Goal: Feedback & Contribution: Leave review/rating

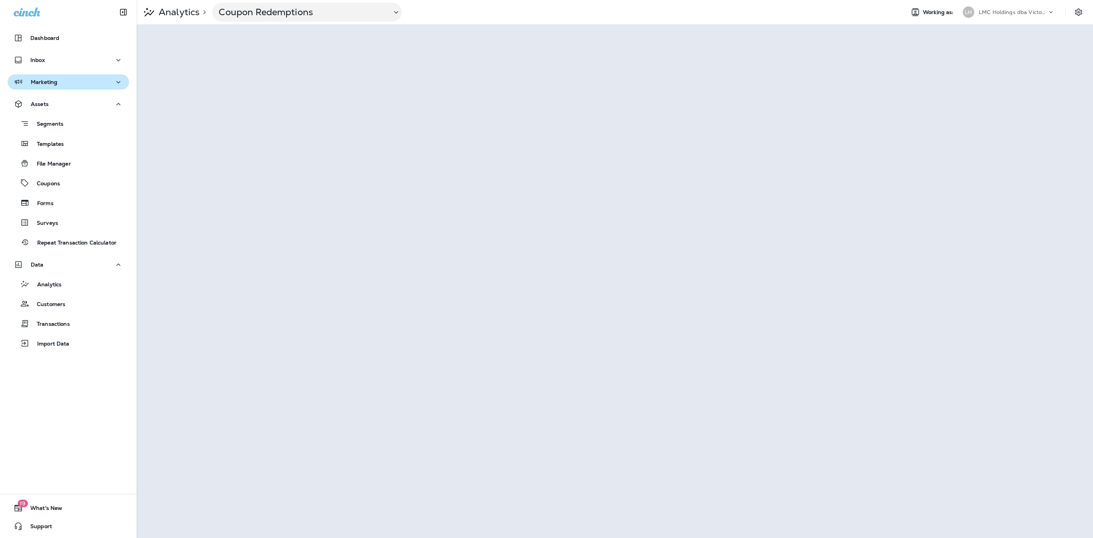
click at [74, 86] on div "Marketing" at bounding box center [68, 81] width 109 height 9
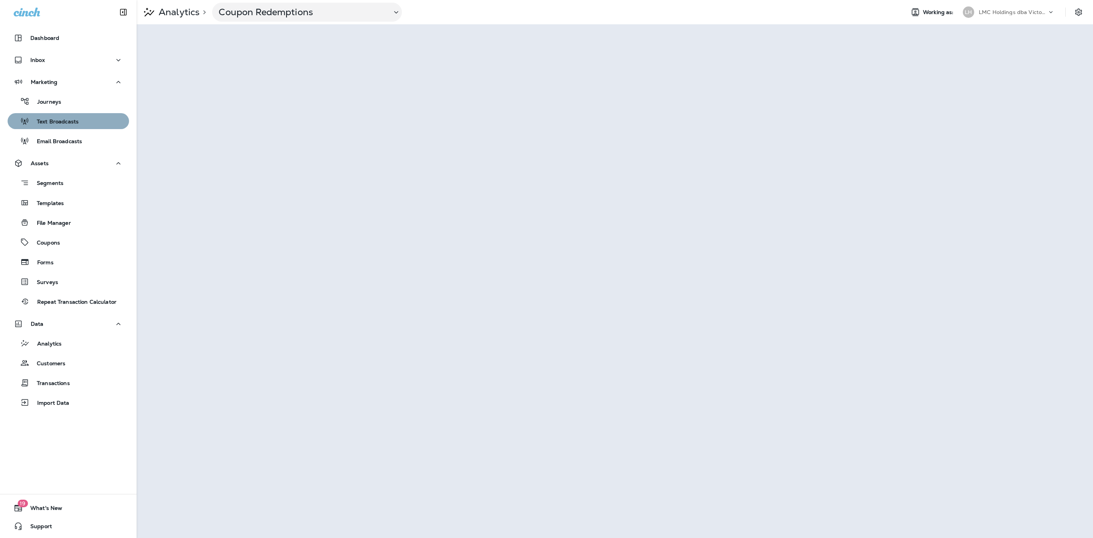
click at [72, 116] on div "Text Broadcasts" at bounding box center [45, 120] width 68 height 11
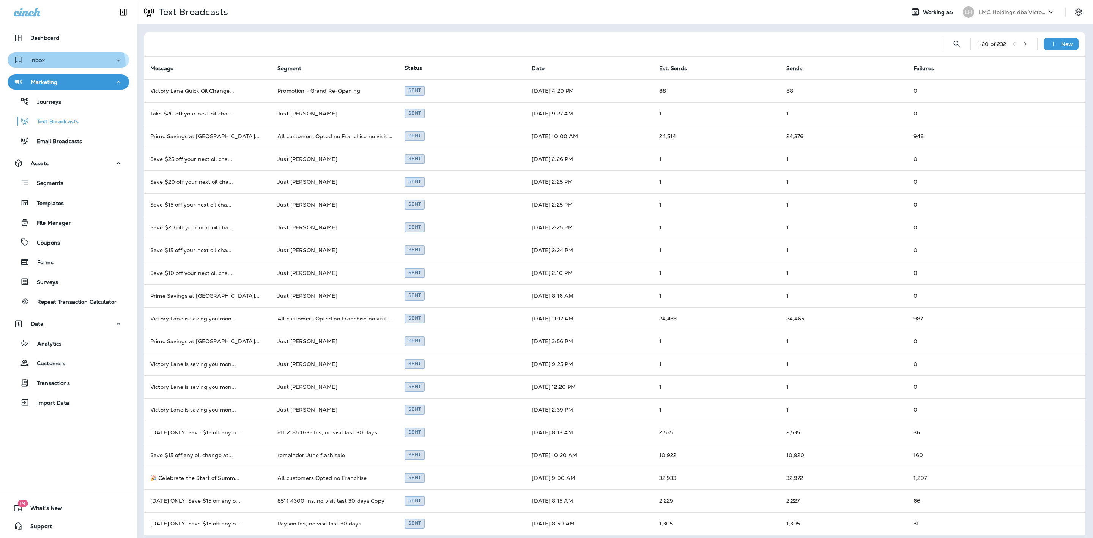
click at [65, 66] on button "Inbox" at bounding box center [68, 59] width 121 height 15
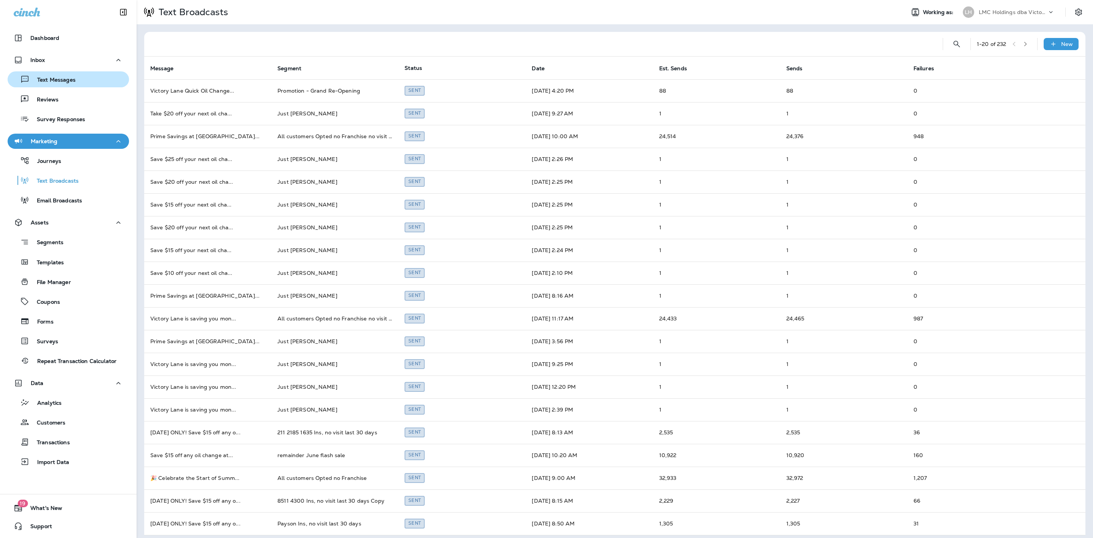
click at [65, 81] on p "Text Messages" at bounding box center [53, 80] width 46 height 7
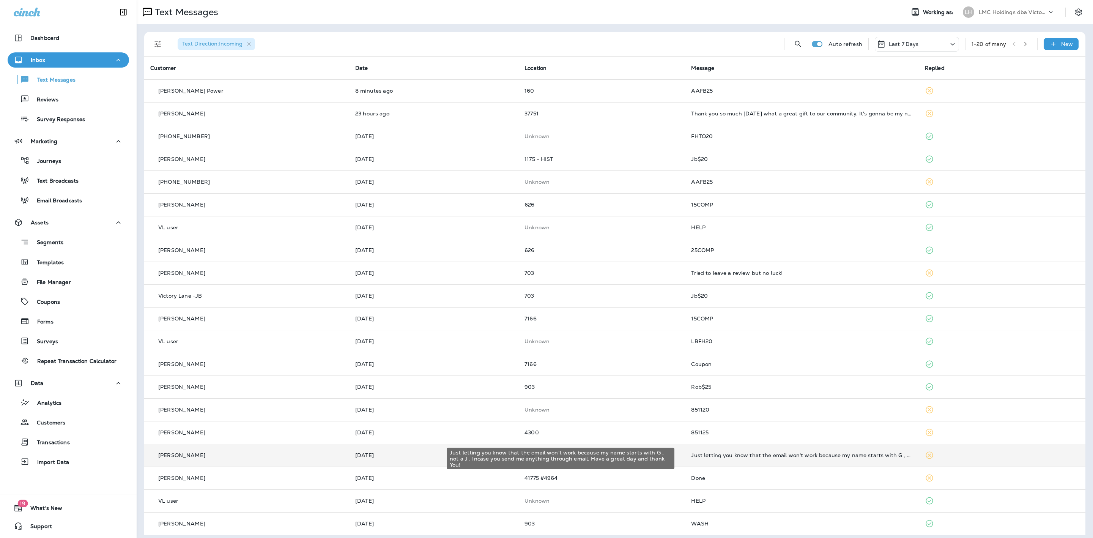
click at [794, 457] on div "Just letting you know that the email won't work because my name starts with G ,…" at bounding box center [801, 455] width 221 height 6
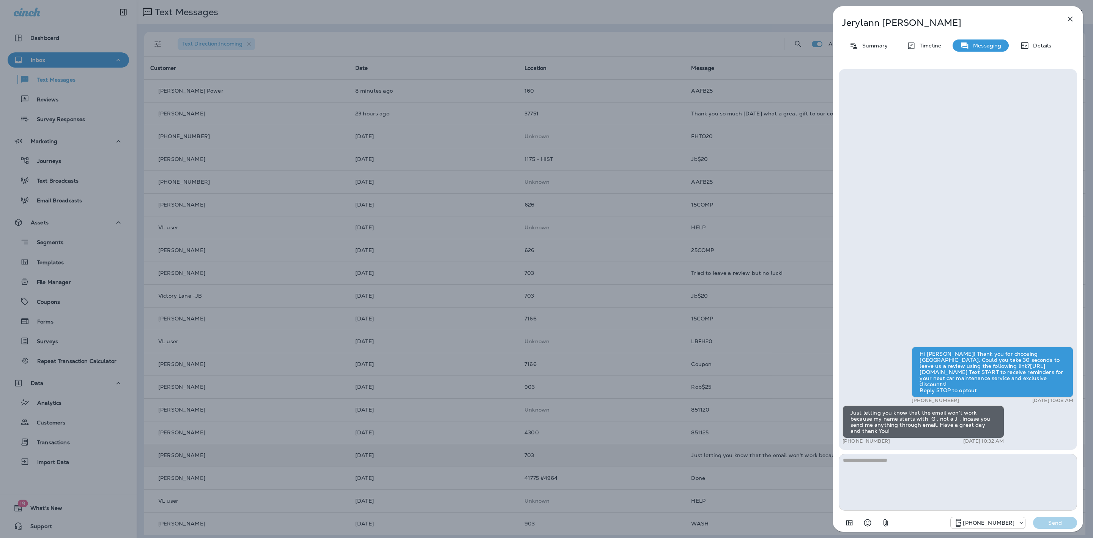
click at [1044, 54] on div "[PERSON_NAME] Summary Timeline Messaging Details Hi [PERSON_NAME]! Thank you fo…" at bounding box center [957, 271] width 250 height 530
click at [1041, 43] on p "Details" at bounding box center [1040, 45] width 22 height 6
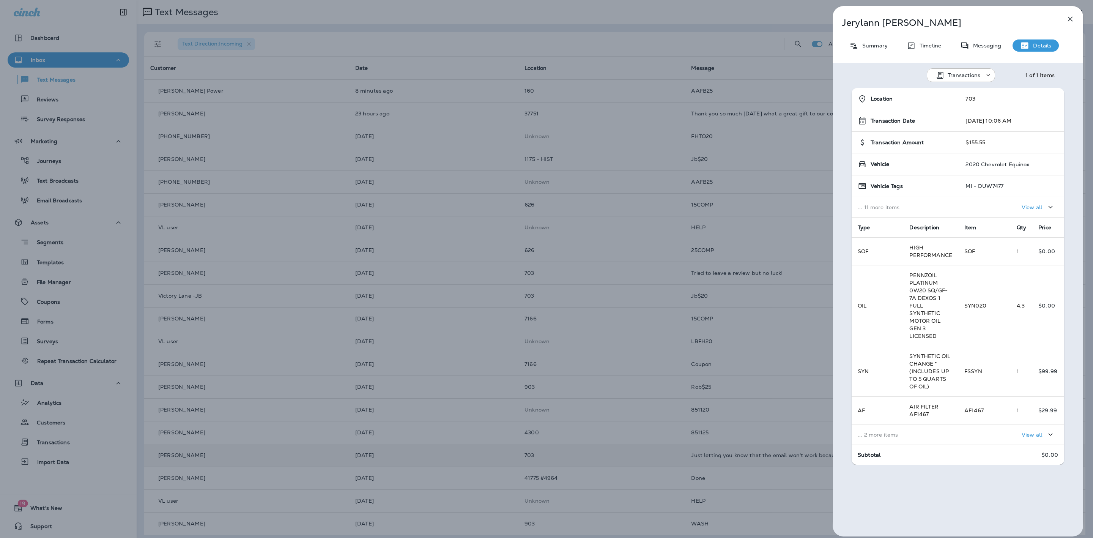
click at [1070, 16] on icon "button" at bounding box center [1069, 18] width 9 height 9
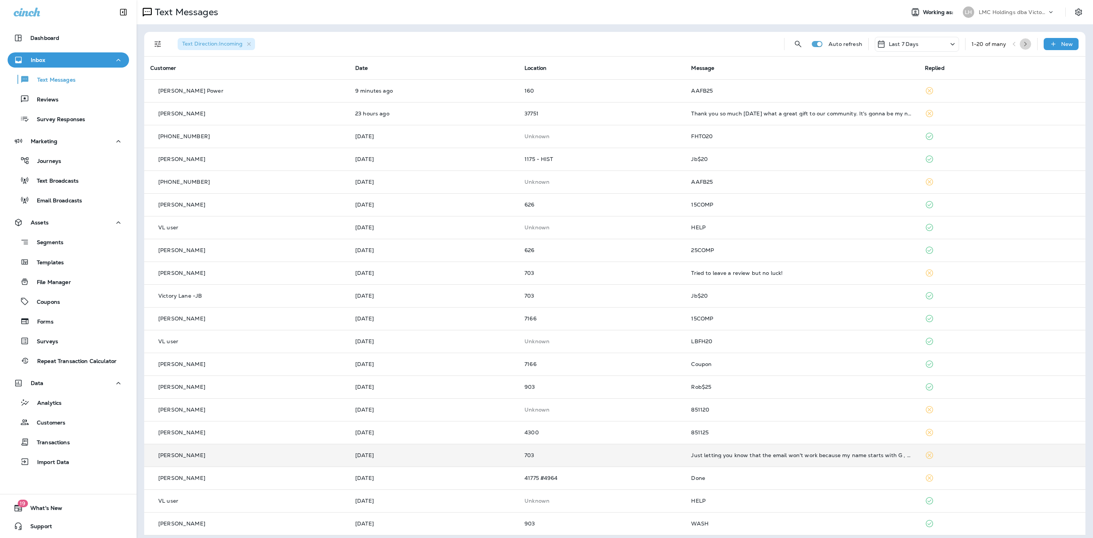
click at [1023, 46] on icon "button" at bounding box center [1025, 43] width 5 height 5
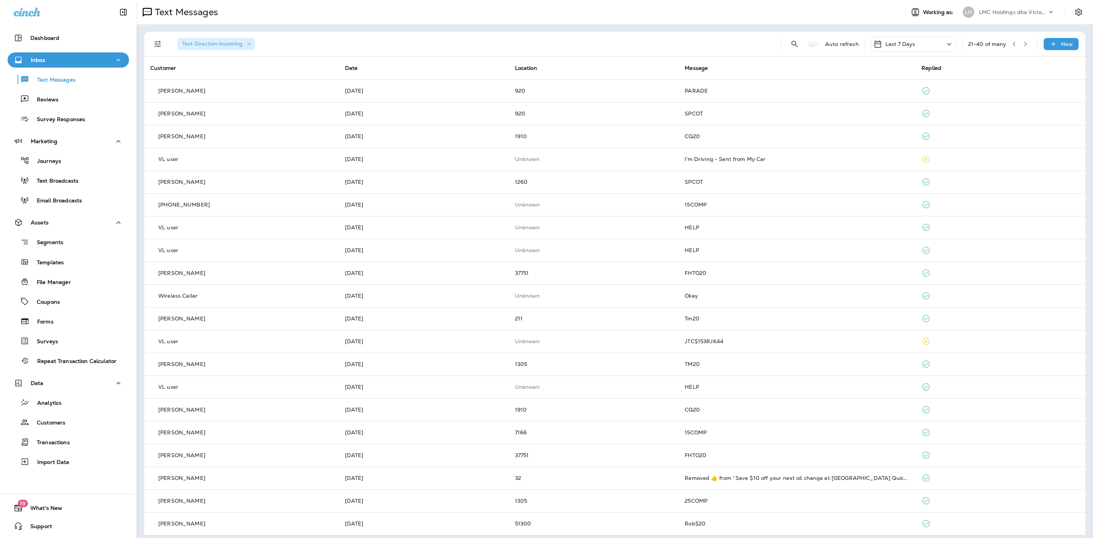
click at [1008, 40] on button "button" at bounding box center [1013, 43] width 11 height 11
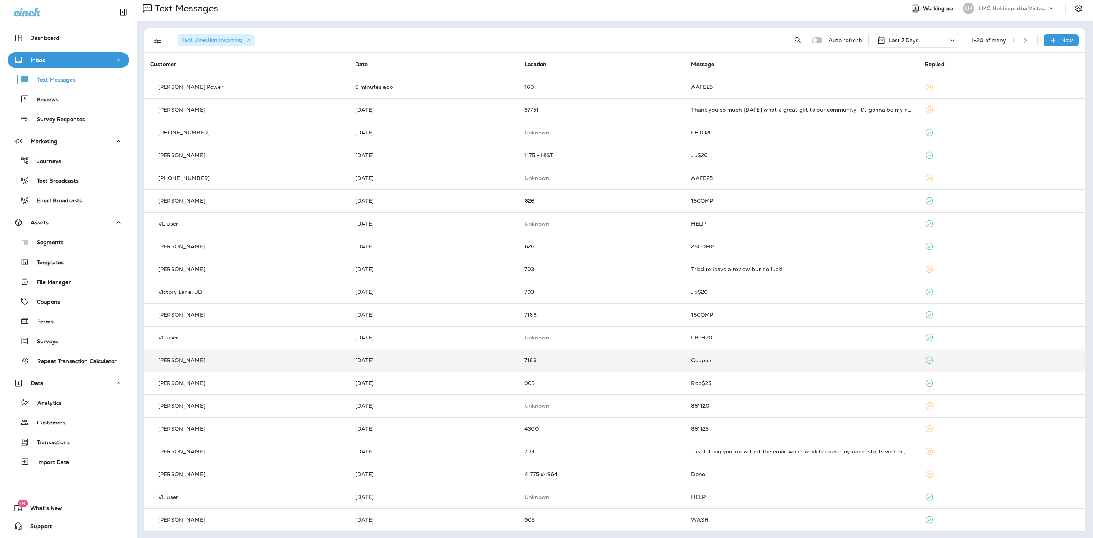
scroll to position [5, 0]
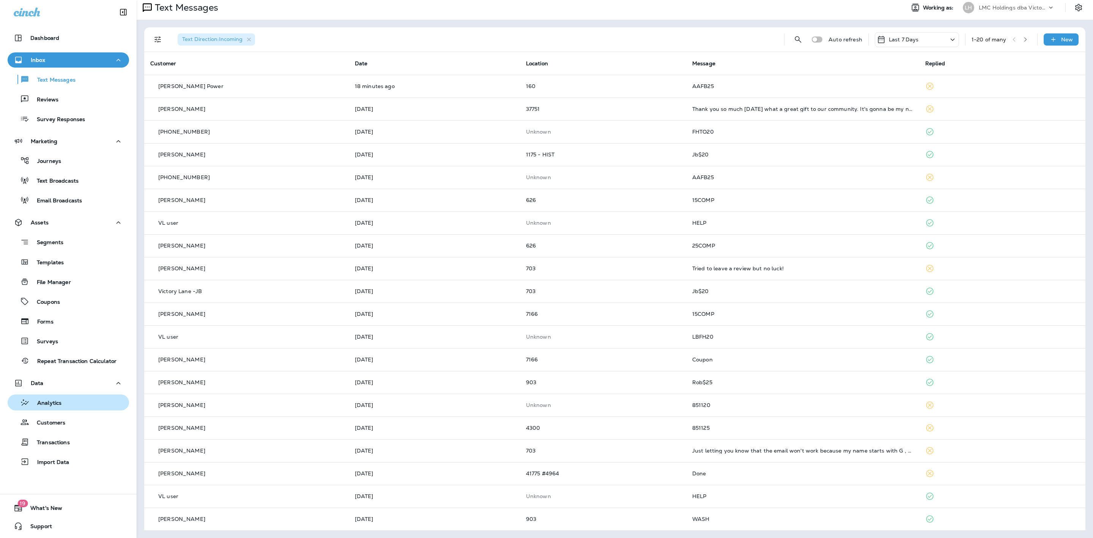
click at [58, 403] on p "Analytics" at bounding box center [46, 403] width 32 height 7
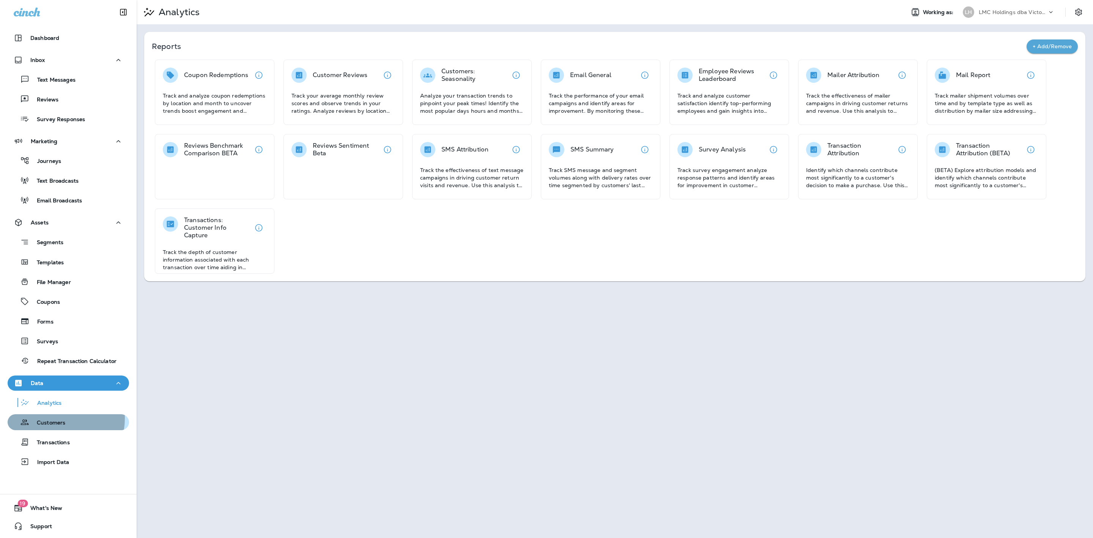
click at [50, 418] on div "Customers" at bounding box center [38, 421] width 55 height 11
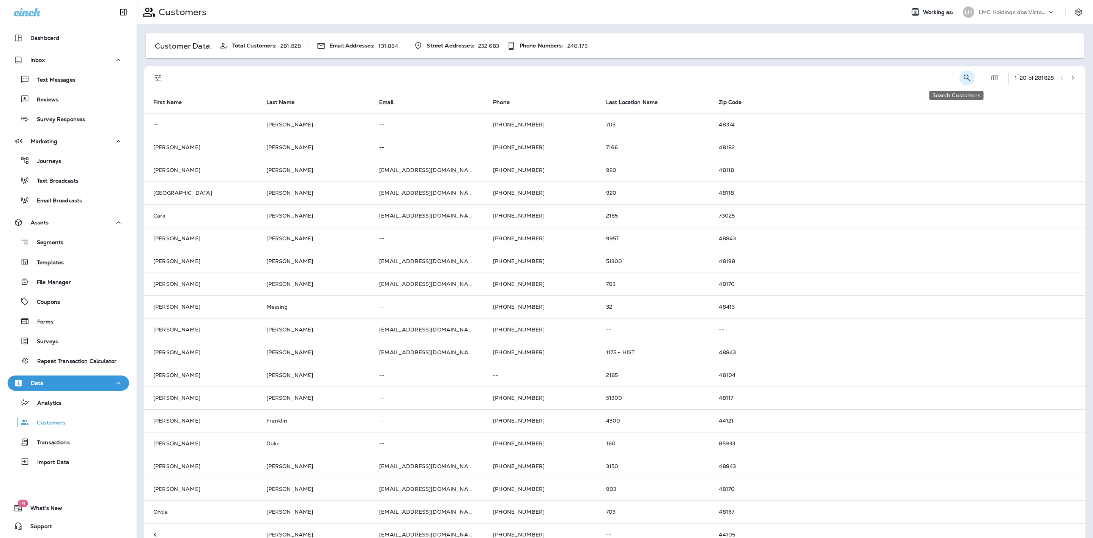
click at [959, 74] on button "Search Customers" at bounding box center [966, 77] width 15 height 15
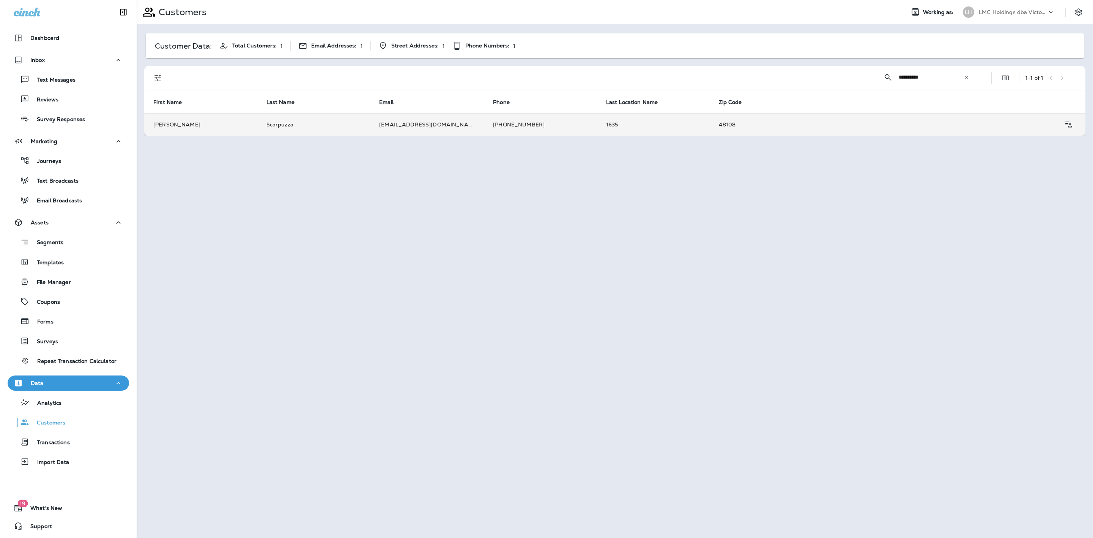
type input "**********"
click at [343, 126] on td "Scarpuzza" at bounding box center [313, 124] width 113 height 23
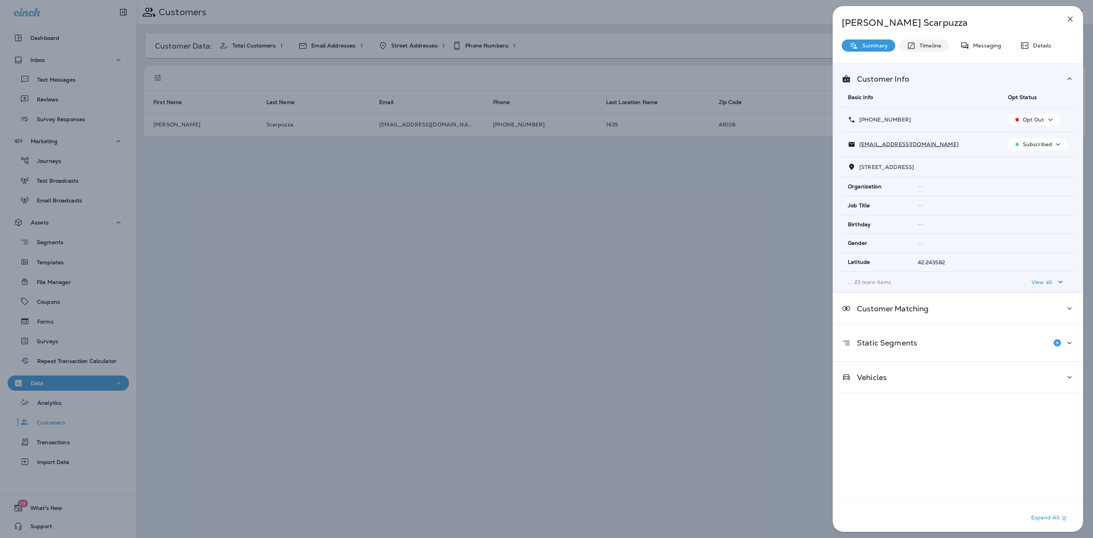
click at [923, 41] on div "Timeline" at bounding box center [924, 45] width 50 height 12
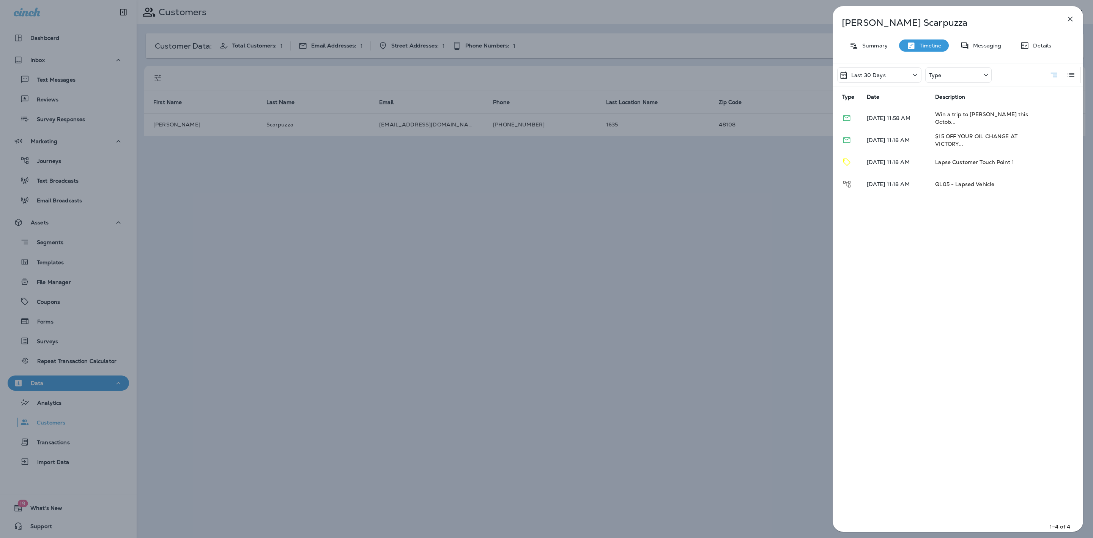
click at [880, 67] on div "Last 30 Days" at bounding box center [879, 75] width 84 height 16
click at [886, 71] on div "Last 30 Days" at bounding box center [879, 75] width 84 height 16
click at [873, 66] on div "Last 30 Days Type" at bounding box center [914, 74] width 154 height 23
click at [876, 73] on p "Last 30 Days" at bounding box center [868, 75] width 35 height 6
click at [990, 45] on p "Messaging" at bounding box center [985, 45] width 32 height 6
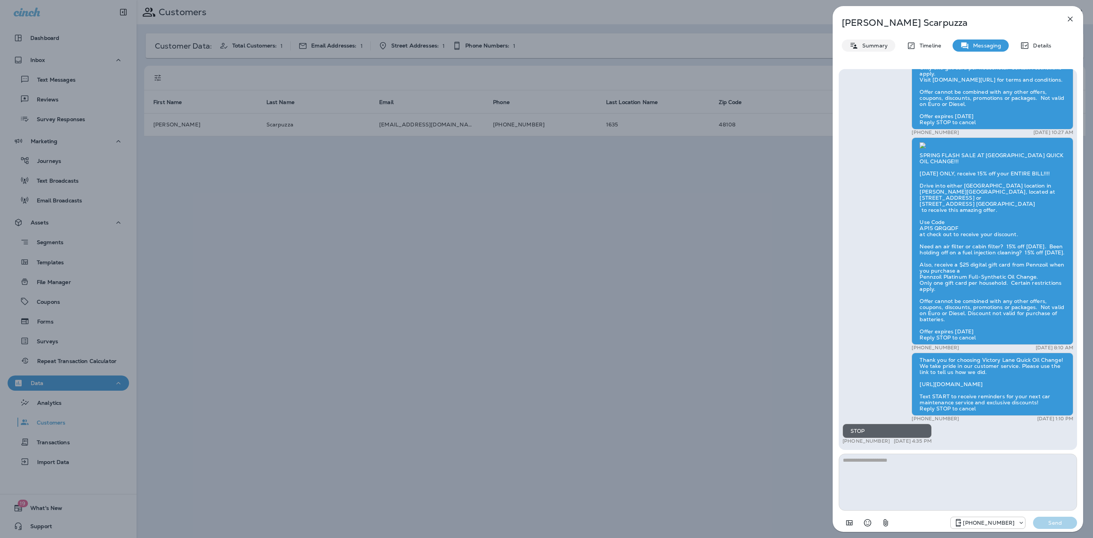
drag, startPoint x: 869, startPoint y: 40, endPoint x: 861, endPoint y: 46, distance: 9.8
click at [869, 42] on div "Summary" at bounding box center [869, 45] width 54 height 12
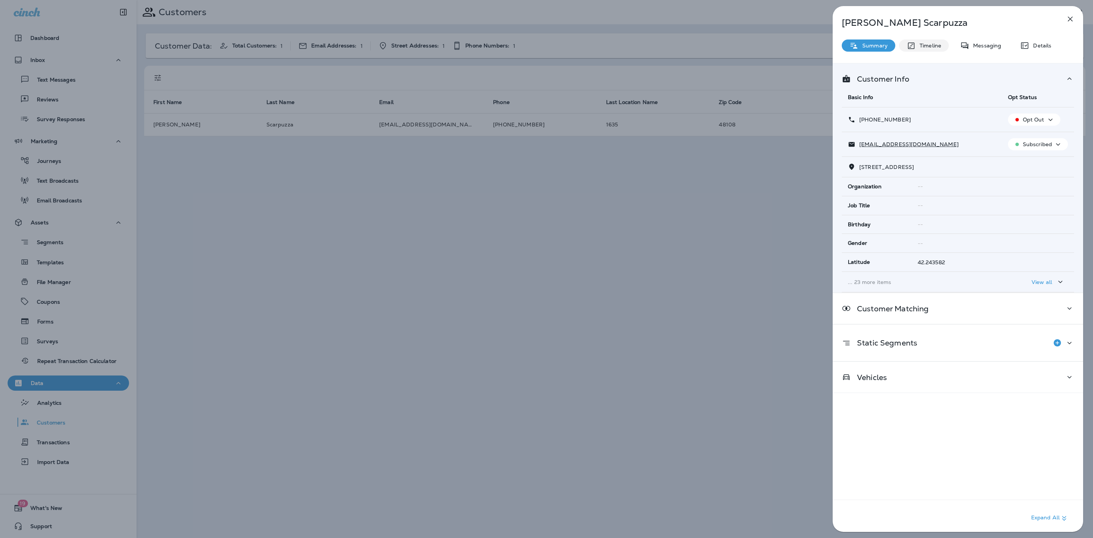
drag, startPoint x: 933, startPoint y: 44, endPoint x: 925, endPoint y: 46, distance: 7.3
click at [932, 44] on p "Timeline" at bounding box center [928, 45] width 25 height 6
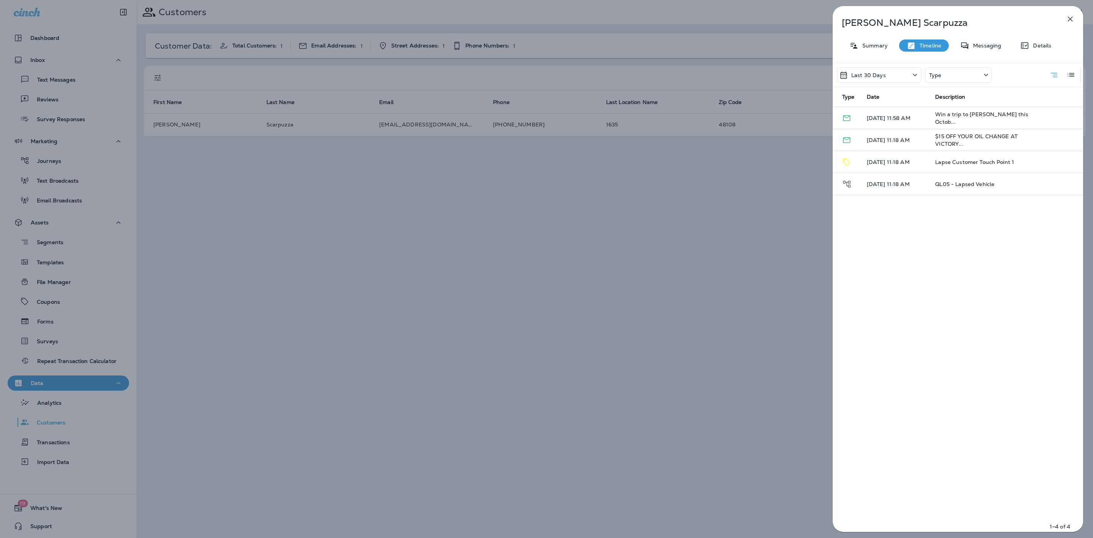
click at [891, 81] on div "Last 30 Days" at bounding box center [879, 75] width 84 height 16
click at [864, 105] on div "All" at bounding box center [879, 110] width 118 height 18
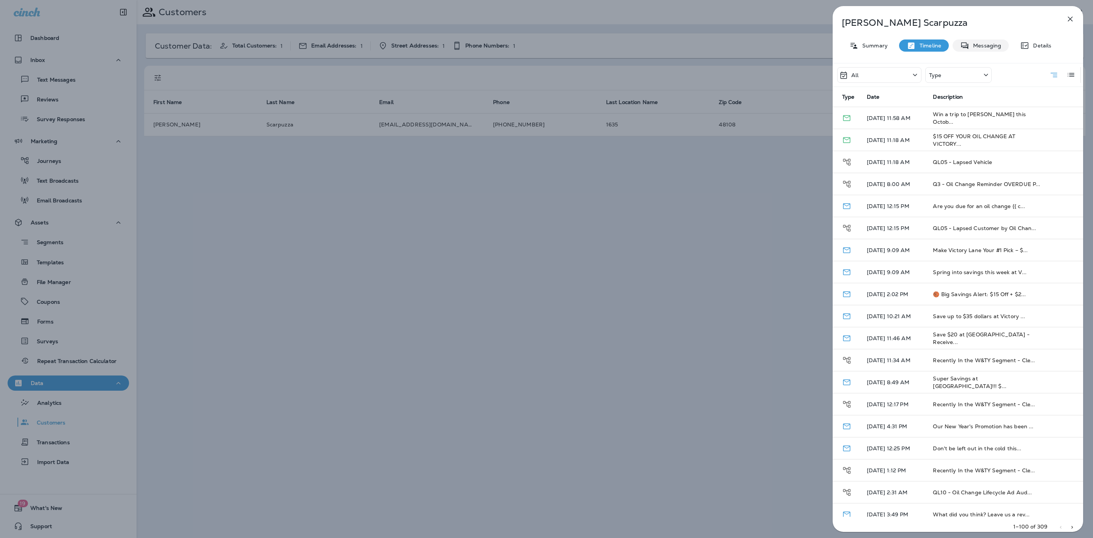
click at [991, 42] on p "Messaging" at bounding box center [985, 45] width 32 height 6
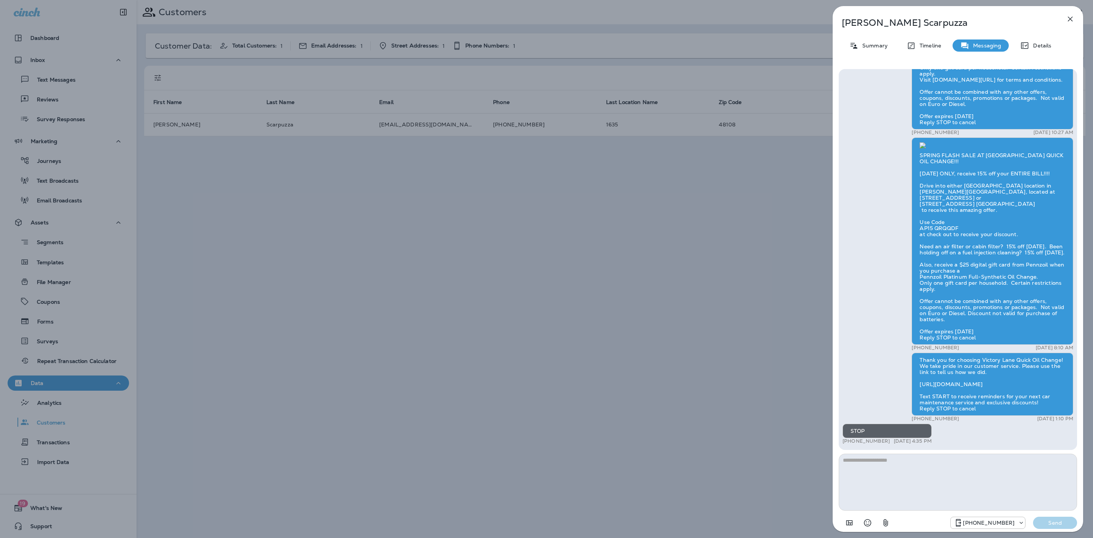
click at [1065, 18] on button "button" at bounding box center [1069, 18] width 15 height 15
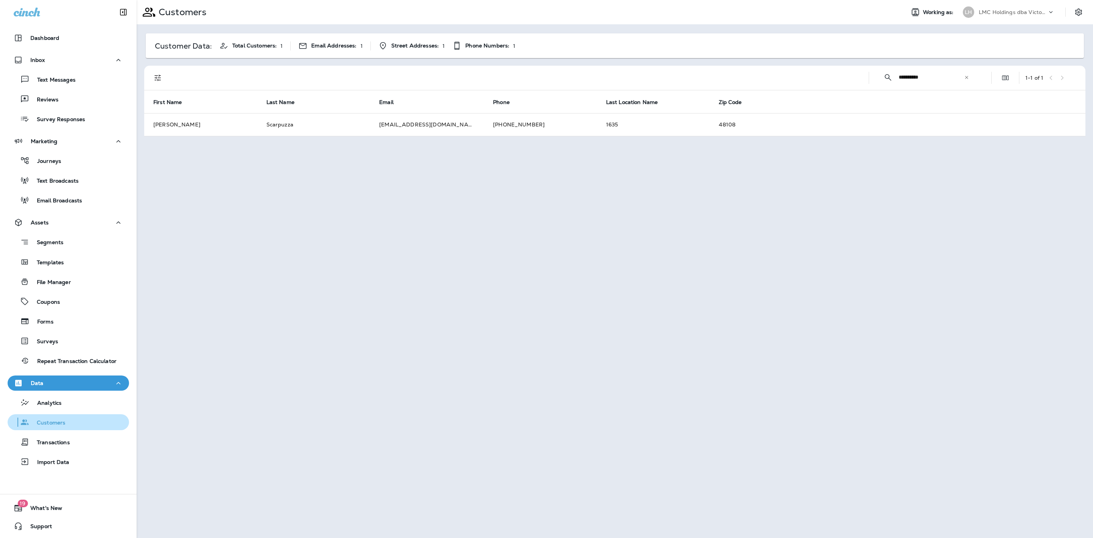
click at [67, 422] on div "Customers" at bounding box center [68, 421] width 115 height 11
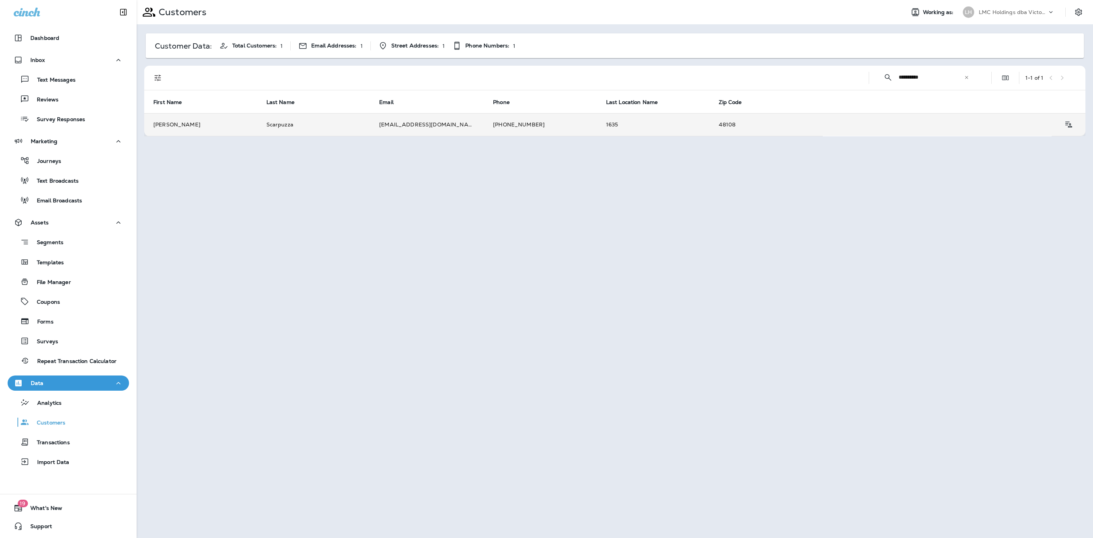
click at [411, 121] on td "[EMAIL_ADDRESS][DOMAIN_NAME]" at bounding box center [427, 124] width 114 height 23
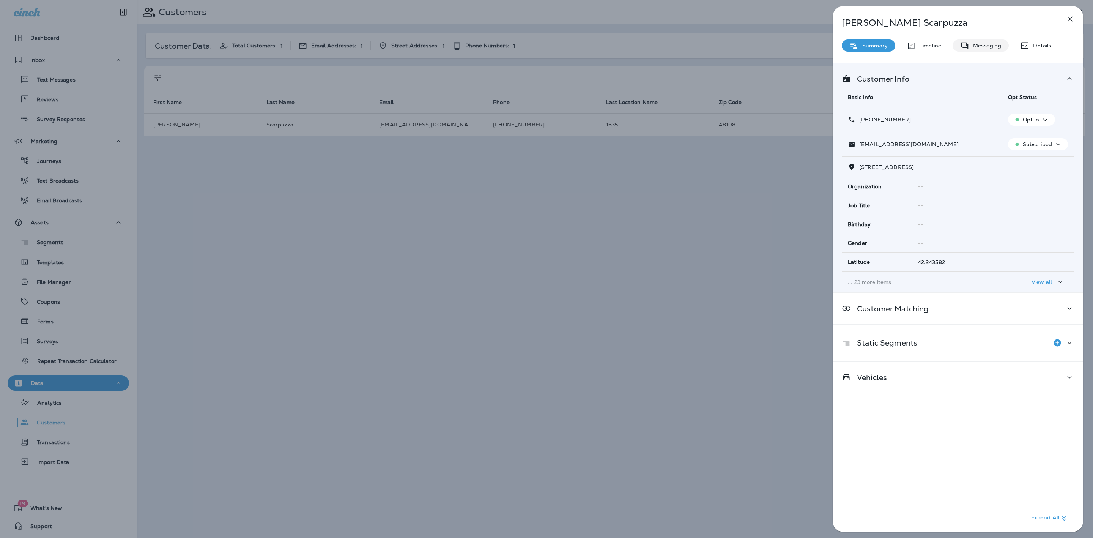
click at [987, 48] on p "Messaging" at bounding box center [985, 45] width 32 height 6
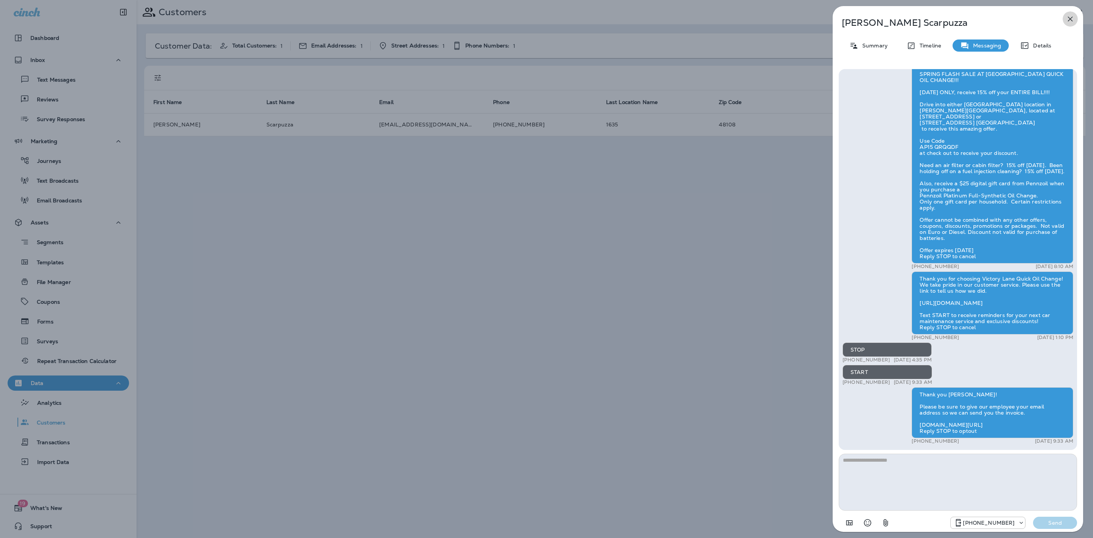
click at [1067, 17] on icon "button" at bounding box center [1069, 18] width 9 height 9
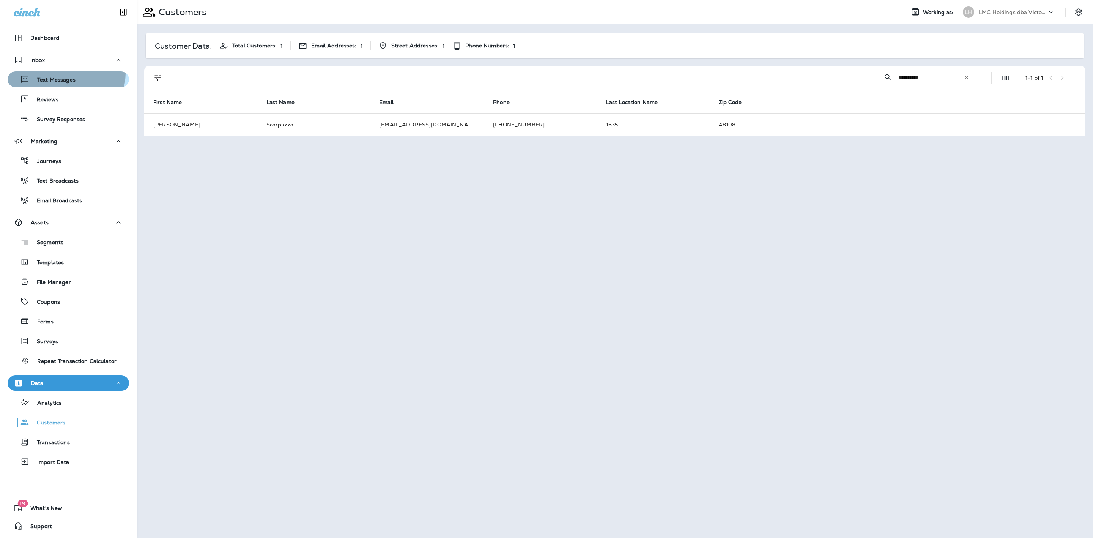
click at [64, 73] on button "Text Messages" at bounding box center [68, 79] width 121 height 16
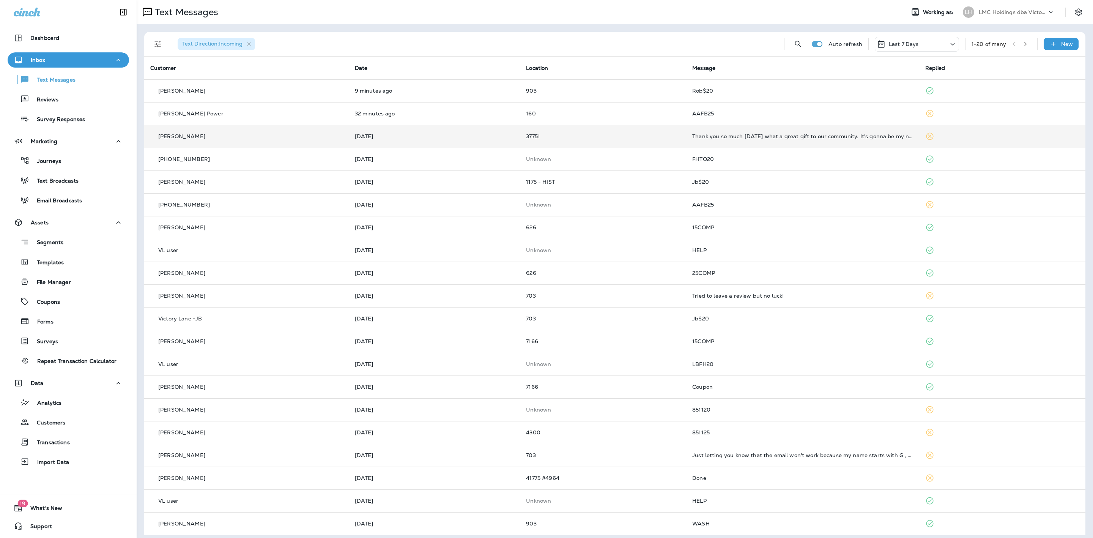
click at [565, 137] on p "37751" at bounding box center [603, 136] width 154 height 6
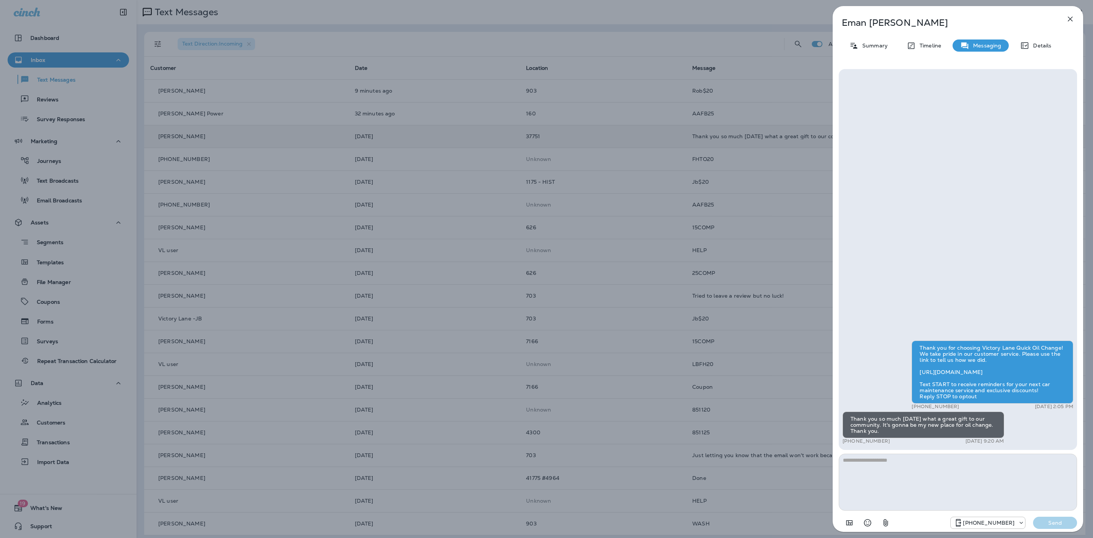
click at [562, 138] on div "[PERSON_NAME] Summary Timeline Messaging Details Thank you for choosing Victory…" at bounding box center [546, 269] width 1093 height 538
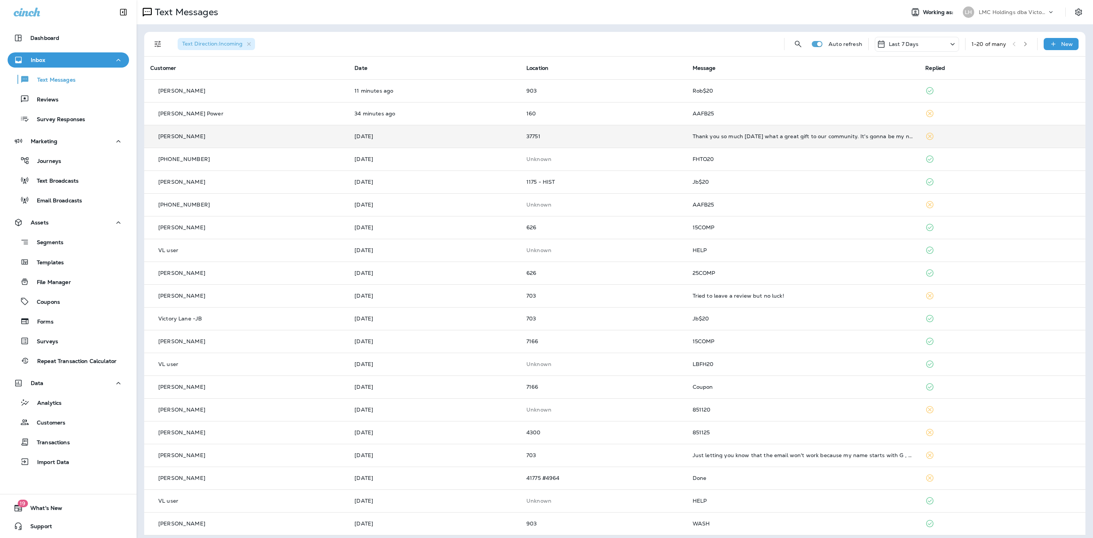
click at [614, 137] on p "37751" at bounding box center [603, 136] width 154 height 6
click at [632, 136] on p "37751" at bounding box center [603, 136] width 154 height 6
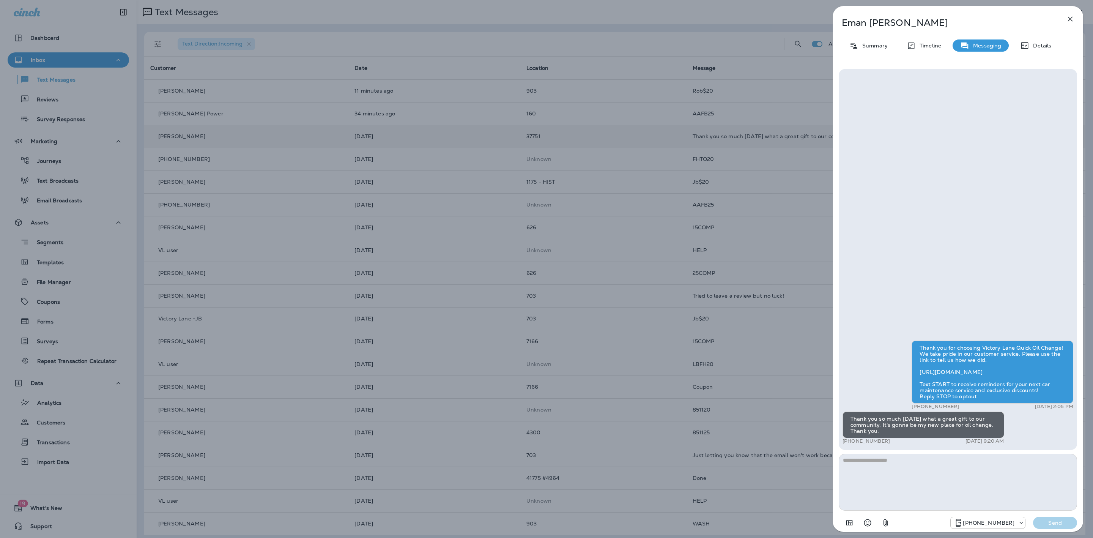
click at [646, 120] on div "[PERSON_NAME] Summary Timeline Messaging Details Thank you for choosing Victory…" at bounding box center [546, 269] width 1093 height 538
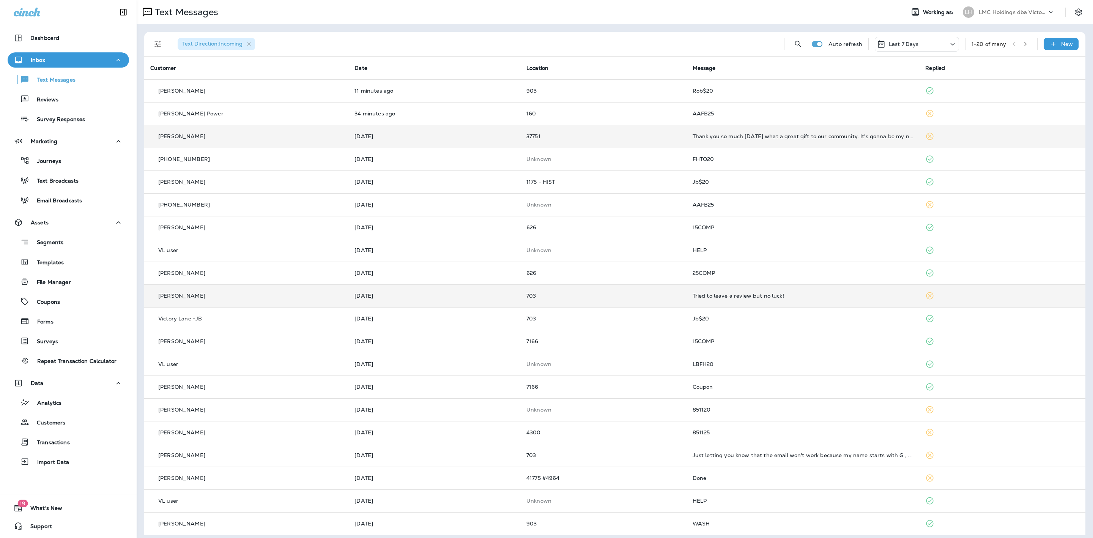
click at [803, 304] on td "Tried to leave a review but no luck!" at bounding box center [802, 295] width 233 height 23
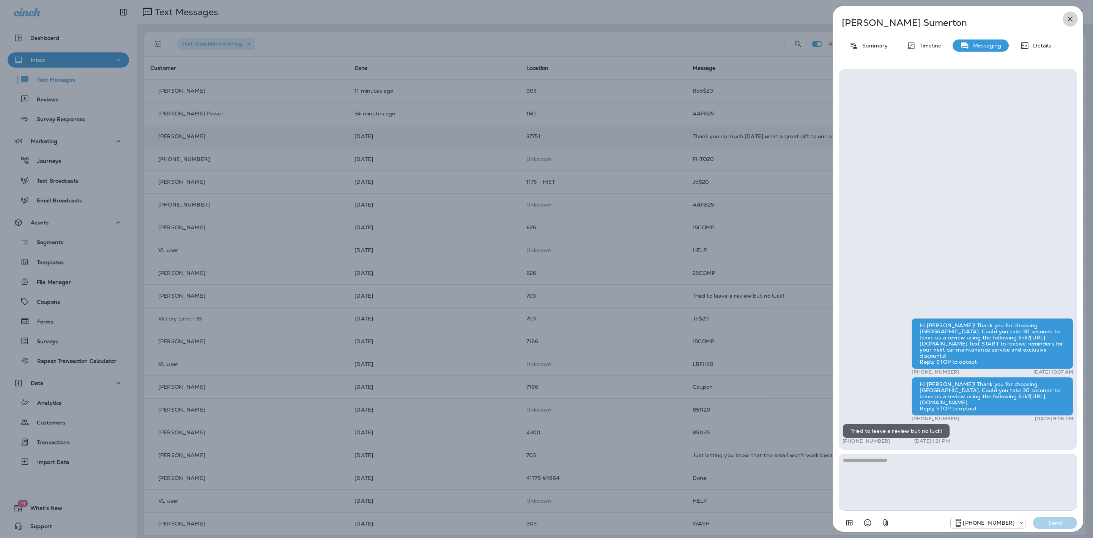
click at [1072, 23] on icon "button" at bounding box center [1069, 18] width 9 height 9
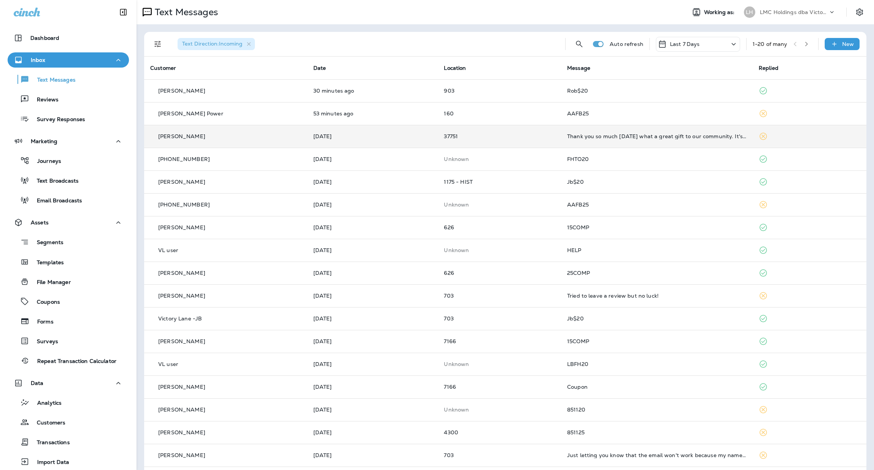
click at [616, 142] on td "Thank you so much [DATE] what a great gift to our community. It's gonna be my n…" at bounding box center [657, 136] width 192 height 23
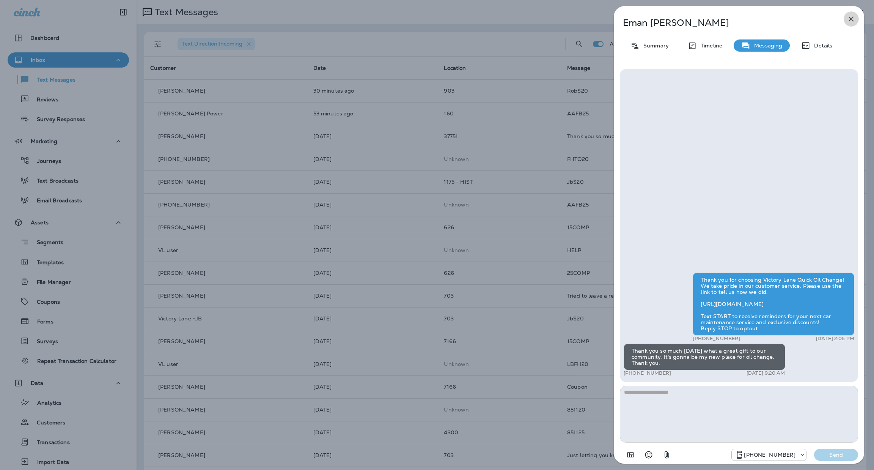
click at [847, 20] on icon "button" at bounding box center [851, 18] width 9 height 9
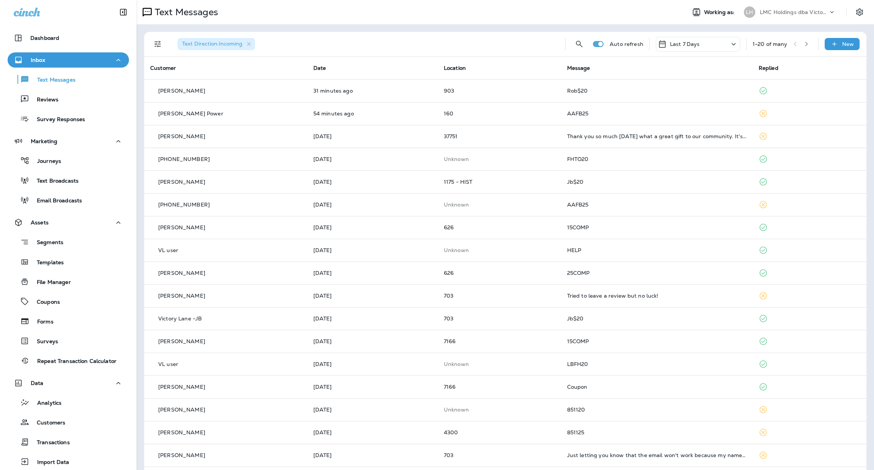
click at [532, 132] on td "37751" at bounding box center [499, 136] width 123 height 23
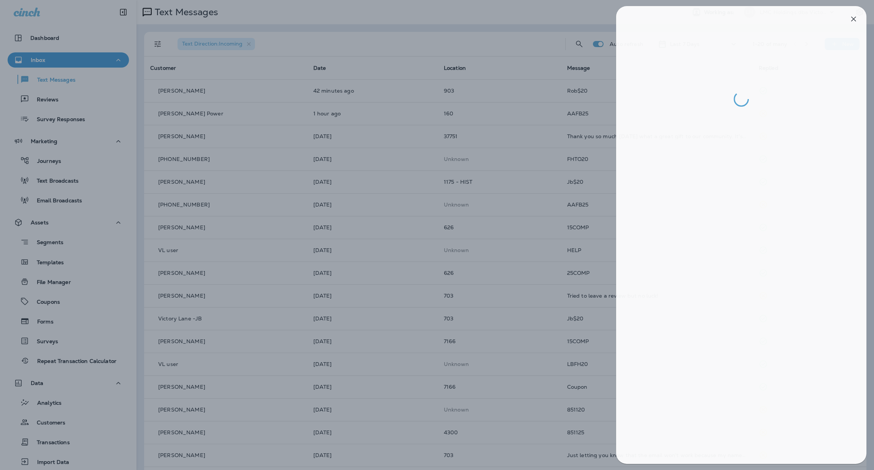
click at [572, 101] on div at bounding box center [439, 235] width 874 height 470
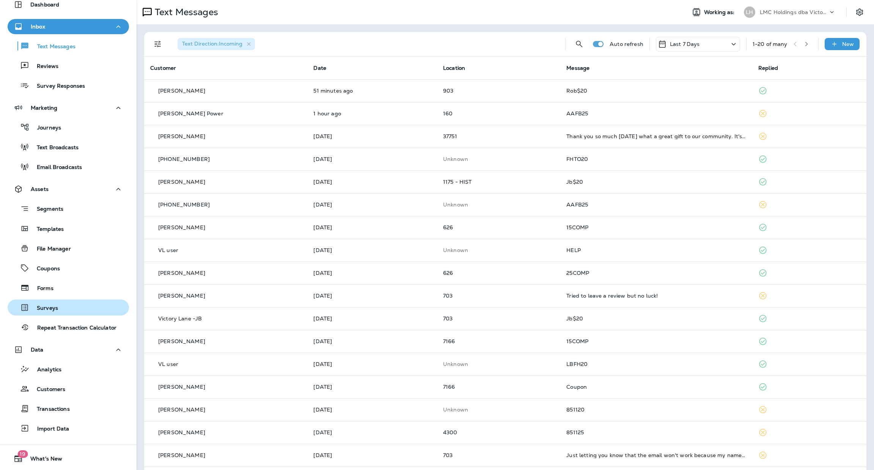
scroll to position [52, 0]
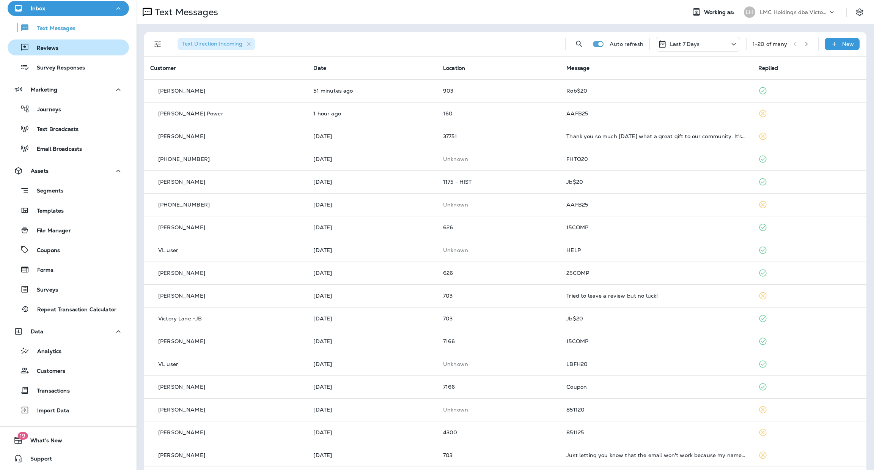
click at [63, 50] on div "Reviews" at bounding box center [68, 47] width 115 height 11
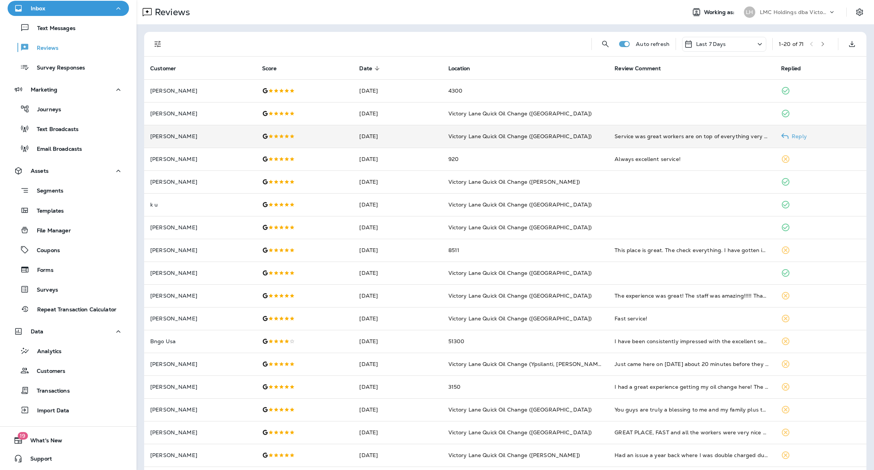
click at [576, 140] on td "Victory Lane Quick Oil Change ([GEOGRAPHIC_DATA])" at bounding box center [525, 136] width 167 height 23
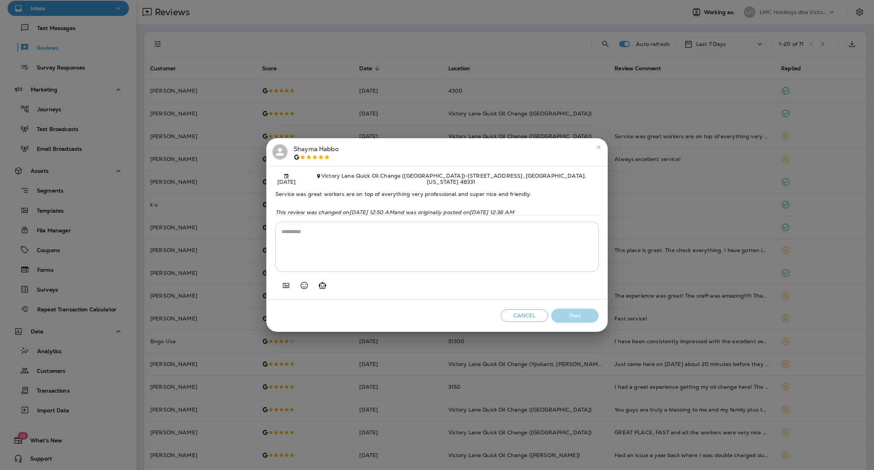
click at [596, 144] on icon "close" at bounding box center [599, 147] width 6 height 6
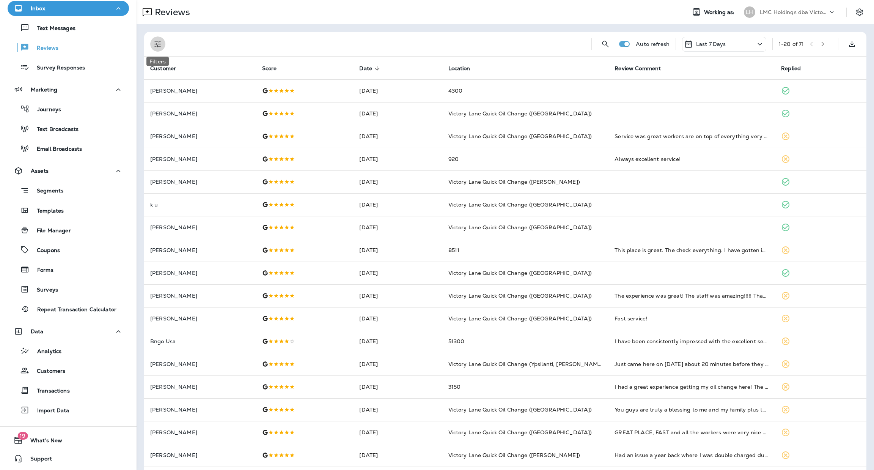
click at [158, 44] on icon "Filters" at bounding box center [157, 44] width 6 height 6
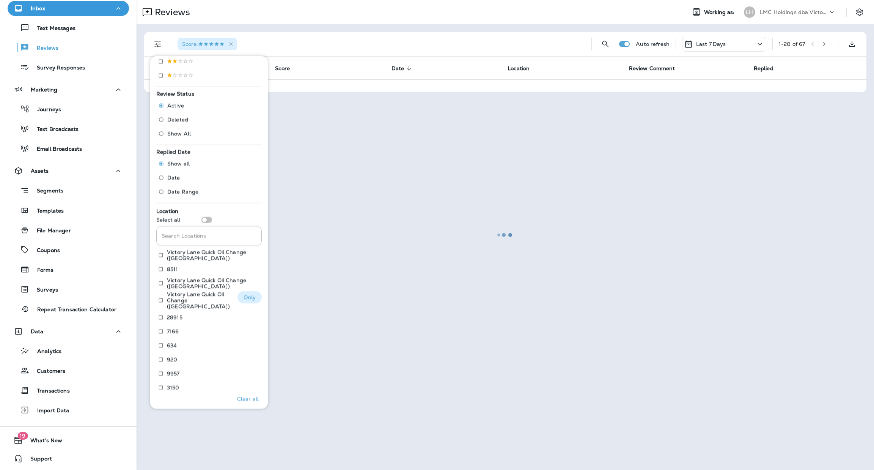
scroll to position [218, 0]
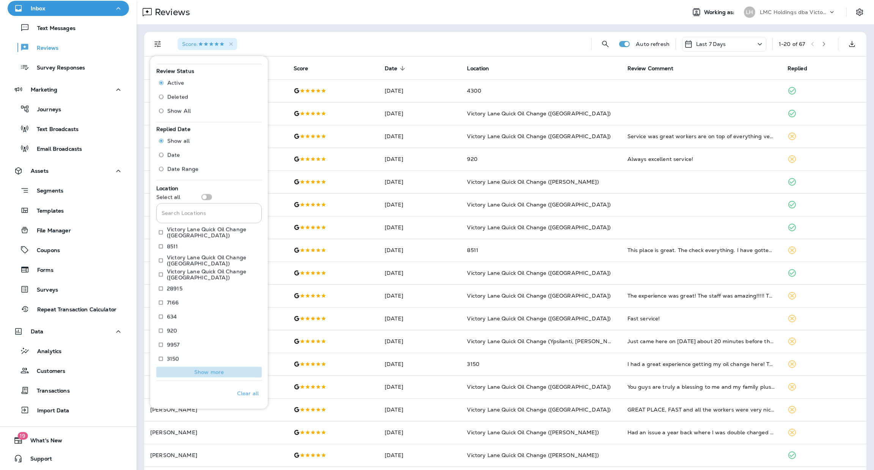
click at [215, 370] on p "Show more" at bounding box center [209, 372] width 30 height 6
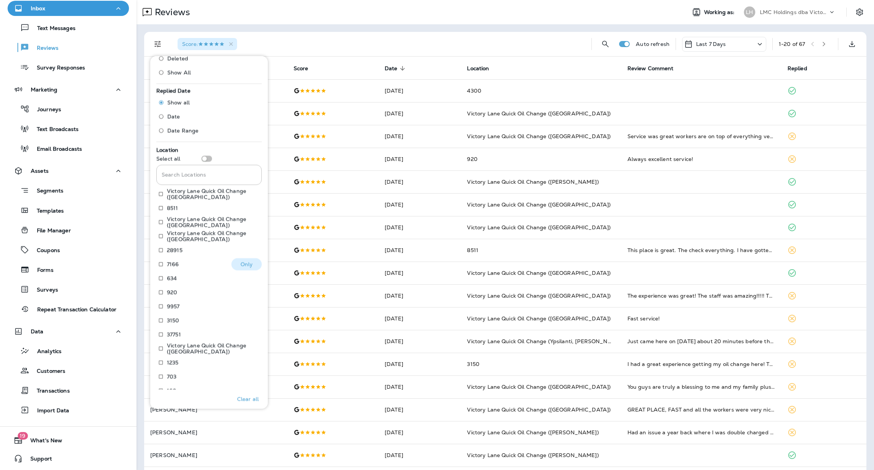
scroll to position [288, 0]
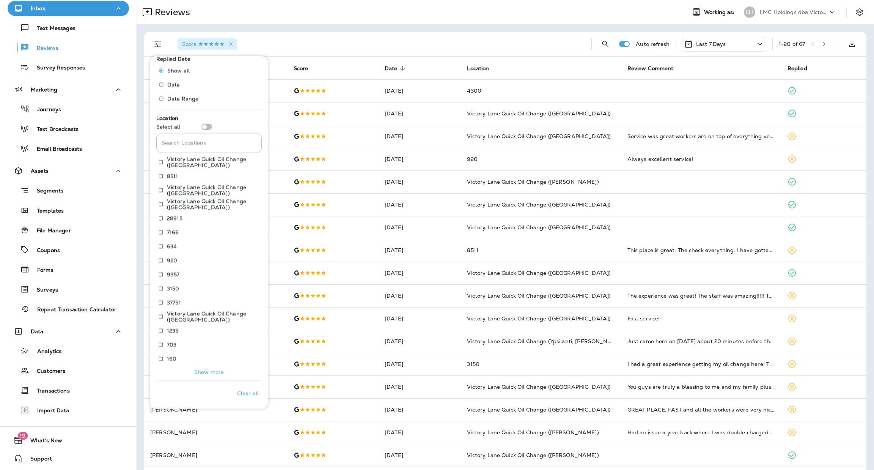
click at [200, 373] on p "Show more" at bounding box center [209, 372] width 30 height 6
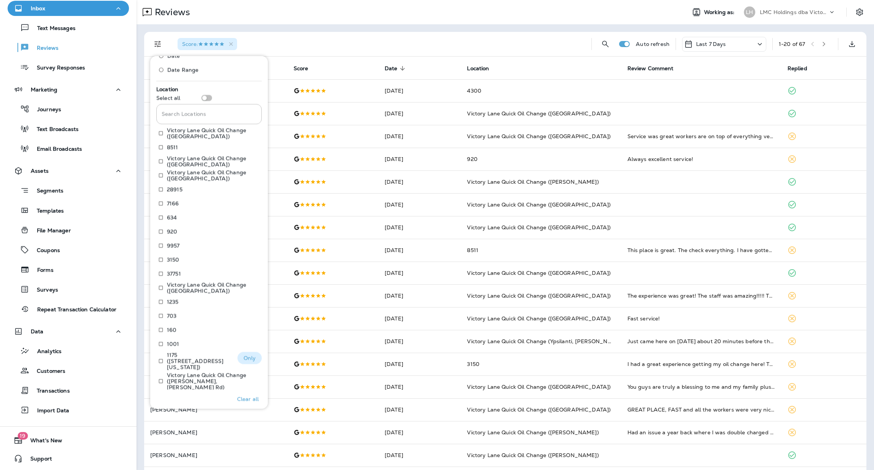
scroll to position [358, 0]
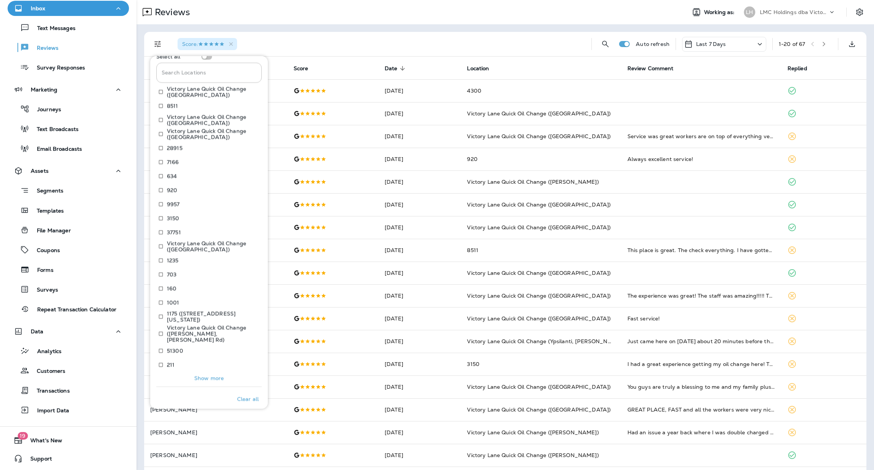
click at [211, 375] on p "Show more" at bounding box center [209, 378] width 30 height 6
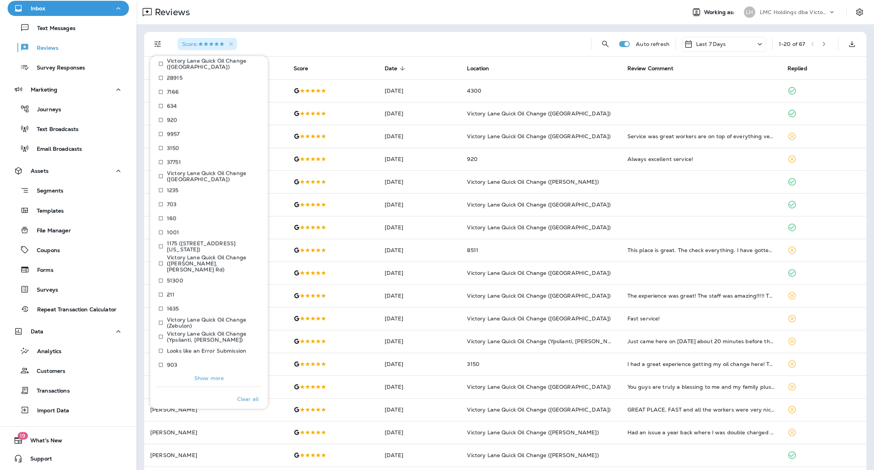
click at [205, 373] on button "Show more" at bounding box center [208, 378] width 105 height 11
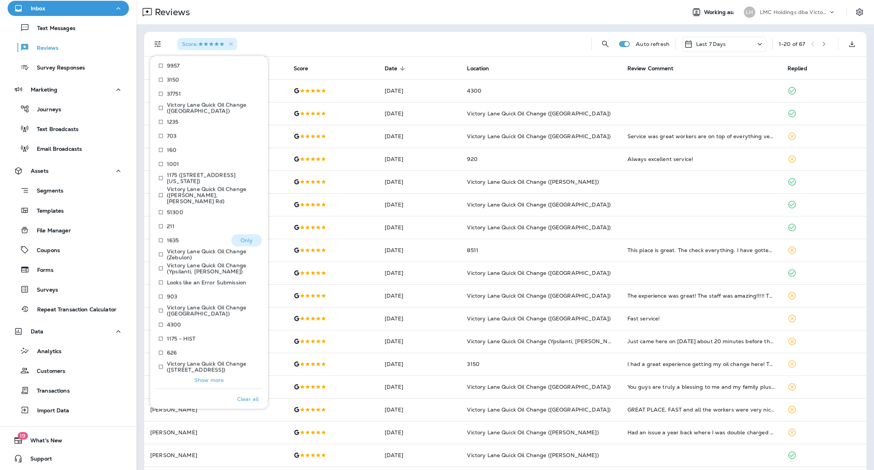
scroll to position [498, 0]
click at [211, 375] on p "Show more" at bounding box center [209, 378] width 30 height 6
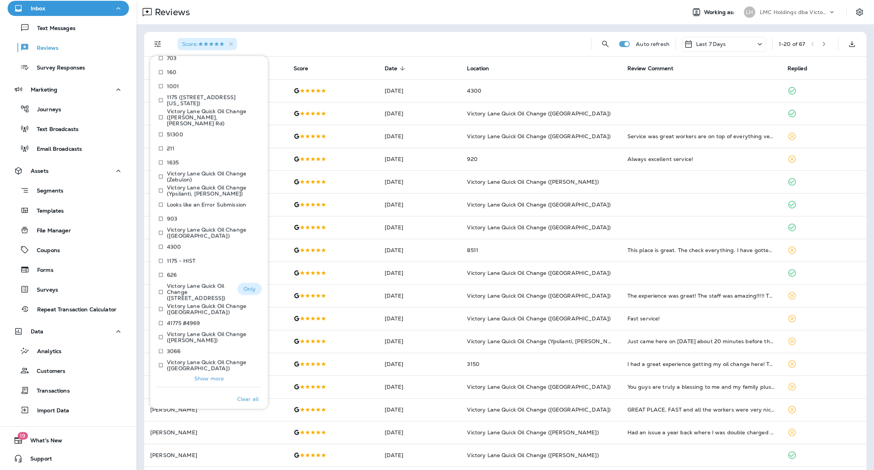
scroll to position [568, 0]
click at [208, 375] on p "Show more" at bounding box center [209, 378] width 30 height 6
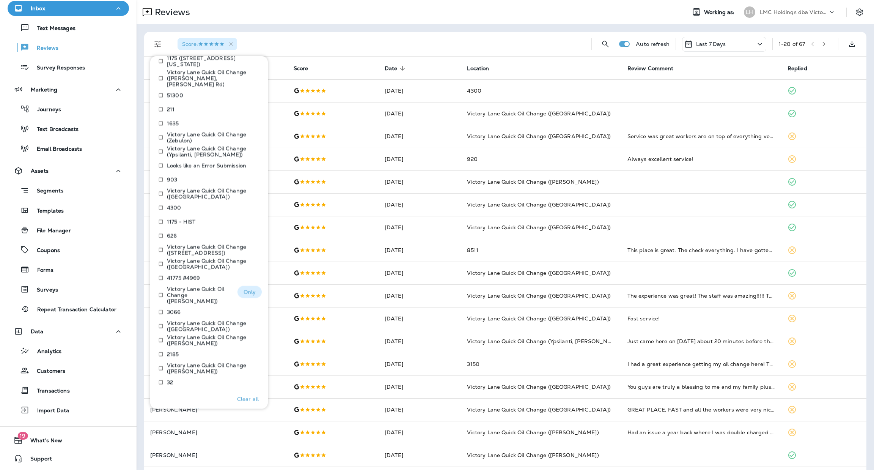
scroll to position [639, 0]
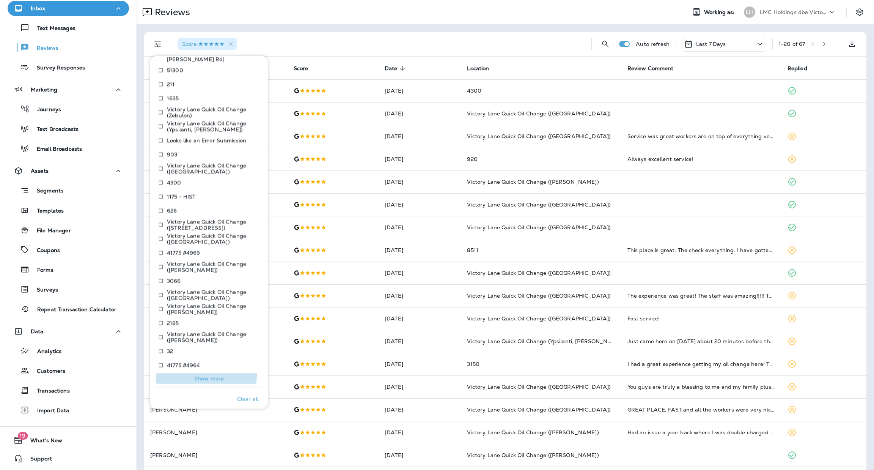
click at [201, 375] on p "Show more" at bounding box center [209, 378] width 30 height 6
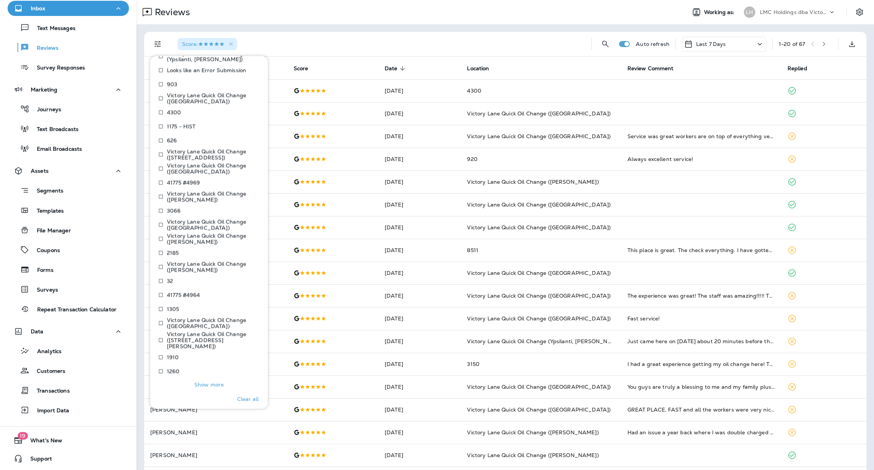
click at [201, 381] on p "Show more" at bounding box center [209, 384] width 30 height 6
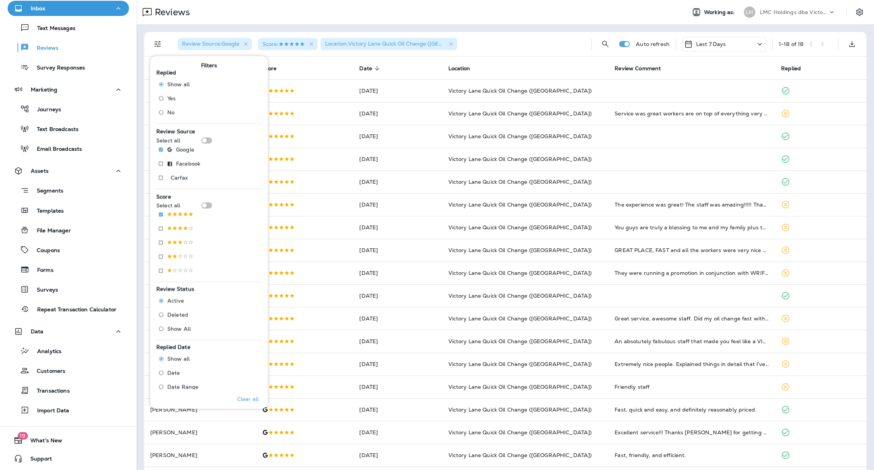
click at [534, 40] on div "Review Source : Google Score : Location : [GEOGRAPHIC_DATA] Quick Oil Change ([…" at bounding box center [379, 44] width 414 height 24
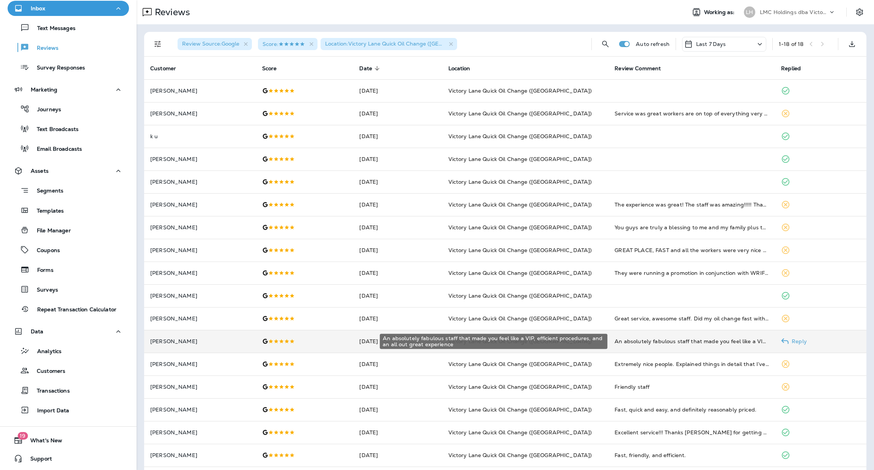
click at [623, 340] on div "An absolutely fabulous staff that made you feel like a VIP, efficient procedure…" at bounding box center [692, 341] width 154 height 8
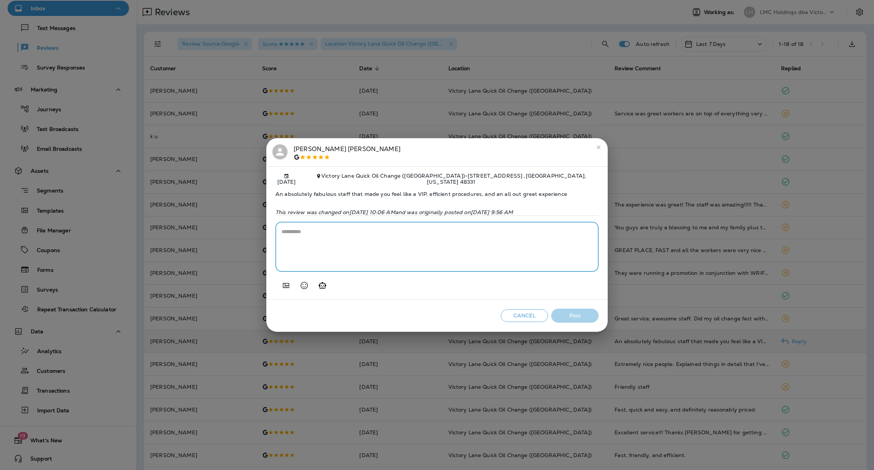
click at [370, 241] on textarea at bounding box center [437, 247] width 311 height 38
click at [324, 287] on icon "Generate AI response" at bounding box center [322, 285] width 9 height 9
type textarea "**********"
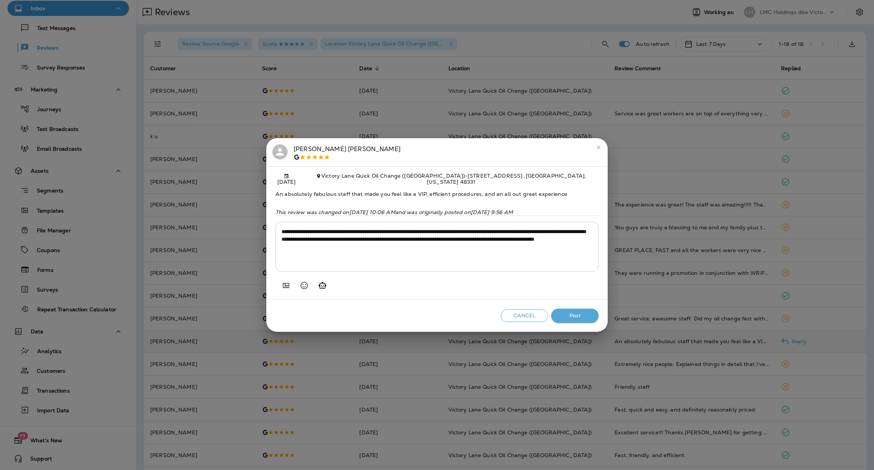
click at [557, 315] on button "Post" at bounding box center [574, 315] width 47 height 14
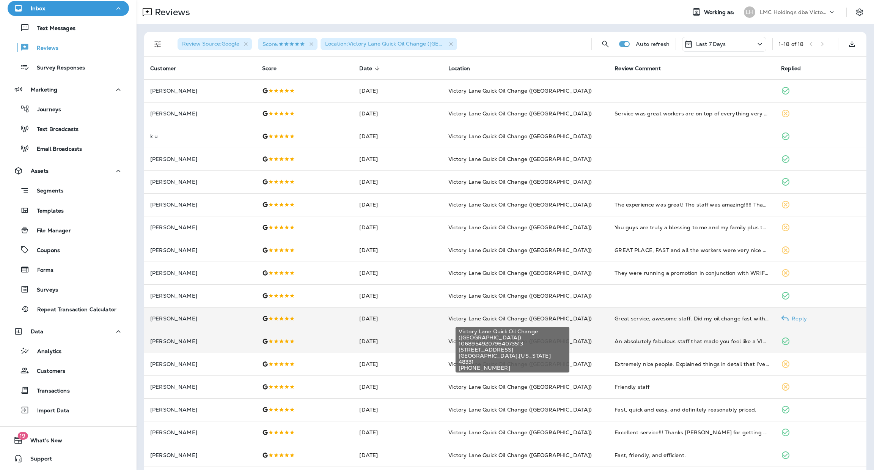
click at [571, 319] on span "Victory Lane Quick Oil Change ([GEOGRAPHIC_DATA])" at bounding box center [520, 318] width 144 height 7
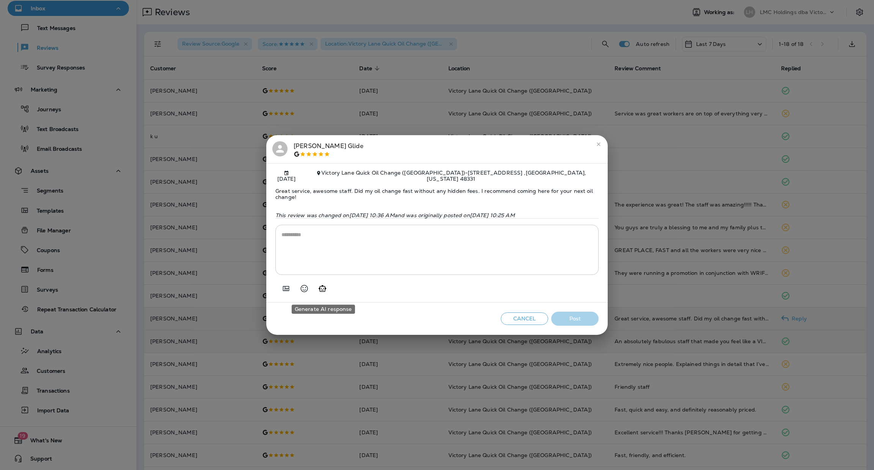
click at [327, 294] on button "Generate AI response" at bounding box center [322, 288] width 15 height 15
type textarea "**********"
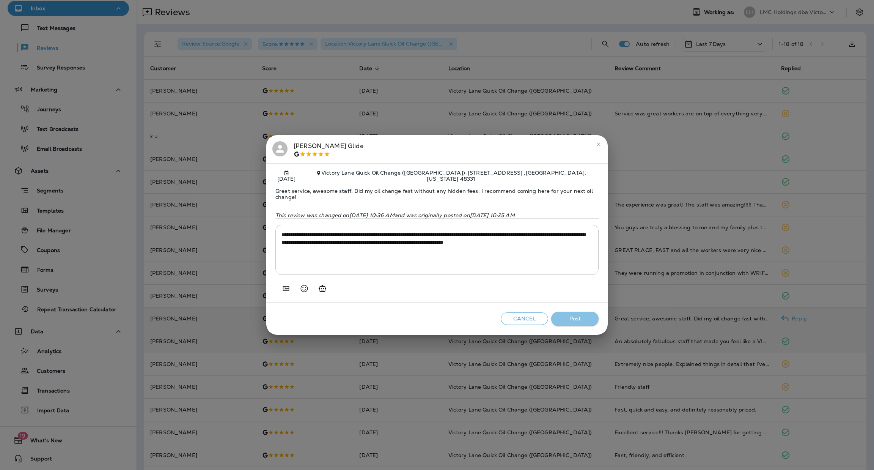
click at [566, 318] on button "Post" at bounding box center [574, 319] width 47 height 14
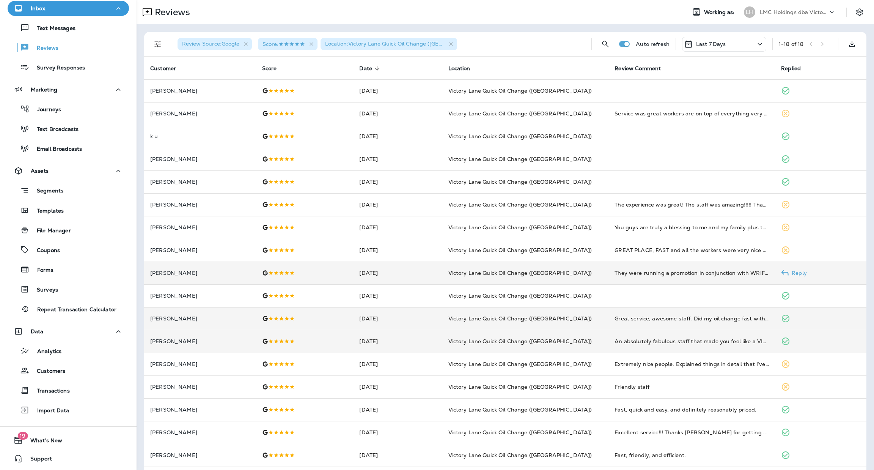
click at [593, 274] on td "Victory Lane Quick Oil Change ([GEOGRAPHIC_DATA])" at bounding box center [525, 272] width 167 height 23
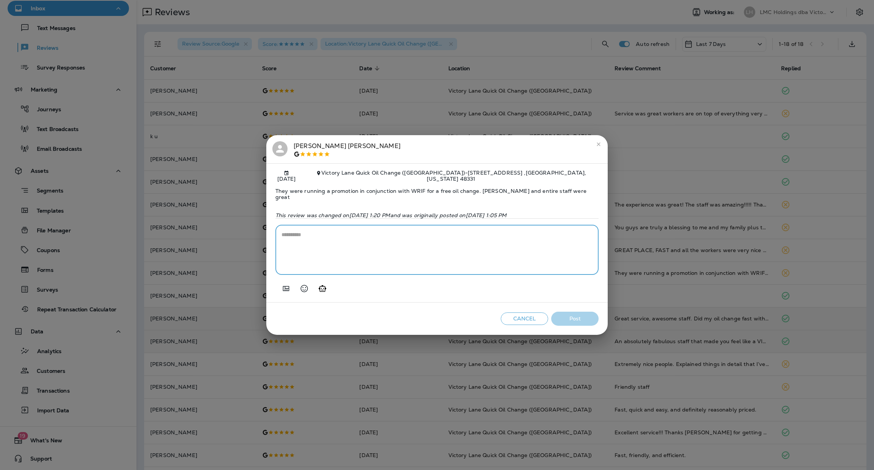
click at [365, 247] on textarea at bounding box center [437, 250] width 311 height 38
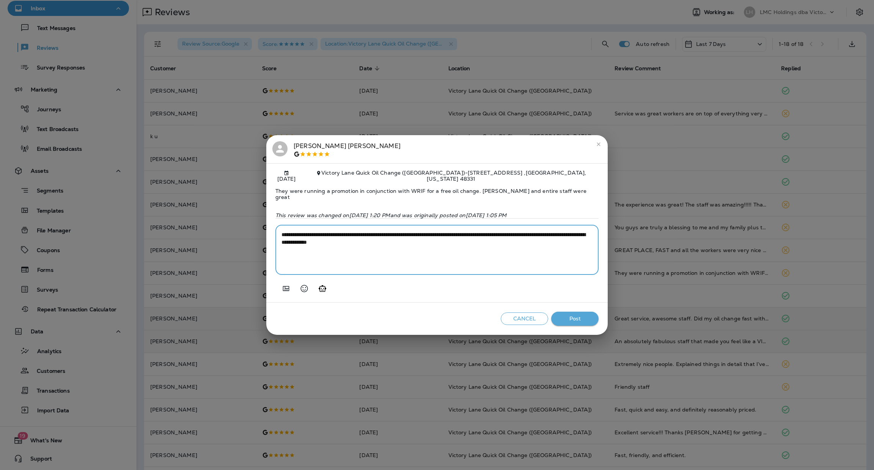
type textarea "**********"
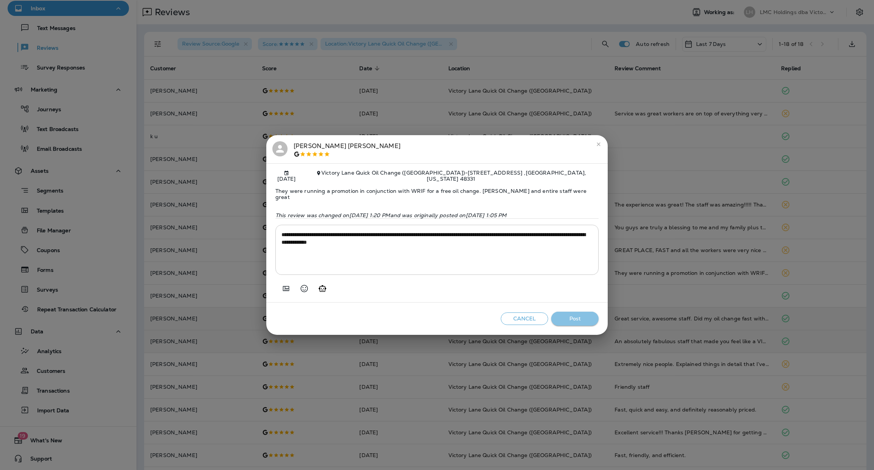
click at [577, 322] on button "Post" at bounding box center [574, 319] width 47 height 14
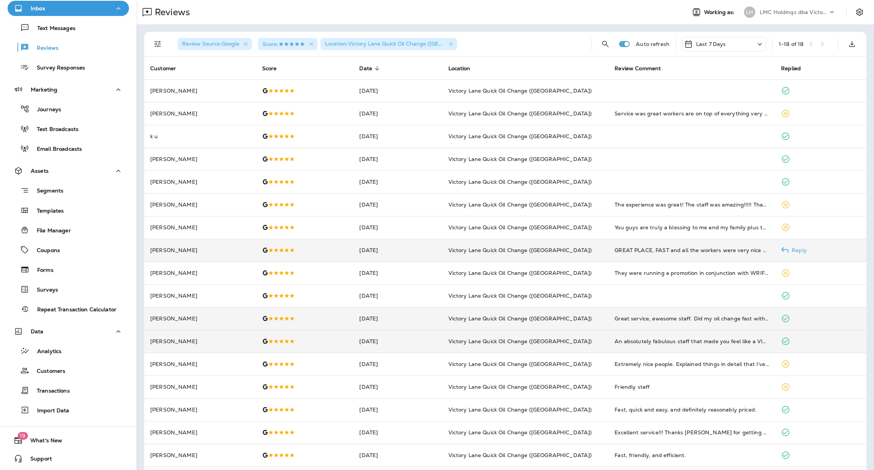
click at [599, 251] on td "Victory Lane Quick Oil Change ([GEOGRAPHIC_DATA])" at bounding box center [525, 250] width 167 height 23
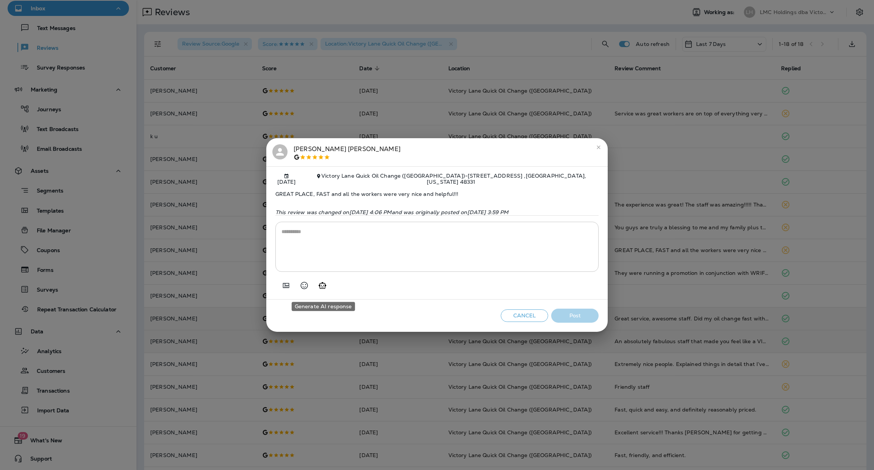
click at [324, 288] on icon "Generate AI response" at bounding box center [322, 285] width 9 height 9
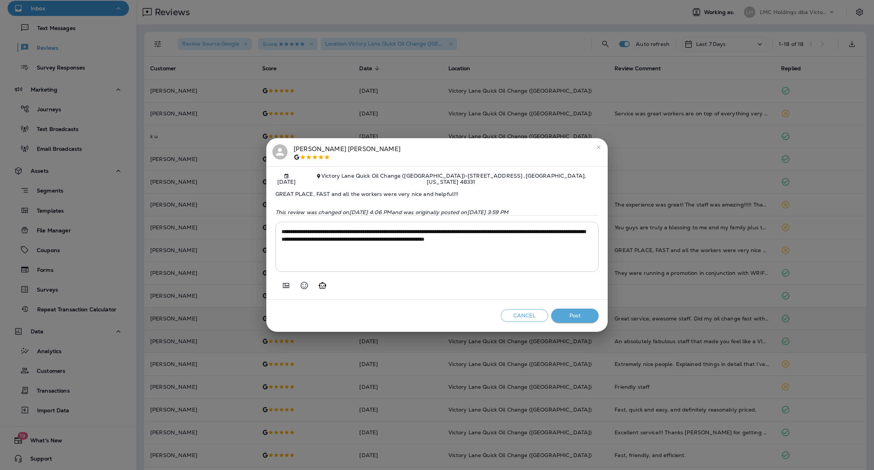
click at [308, 233] on textarea "**********" at bounding box center [437, 247] width 311 height 38
type textarea "**********"
click at [563, 316] on button "Post" at bounding box center [574, 315] width 47 height 14
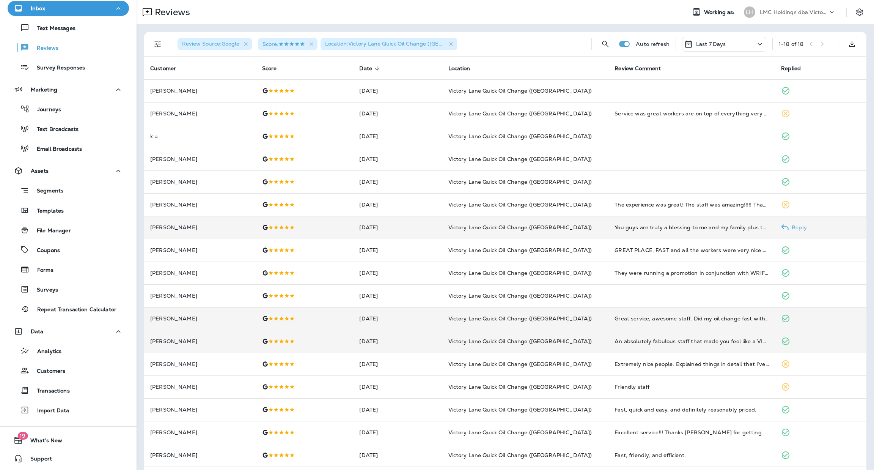
click at [588, 226] on td "Victory Lane Quick Oil Change ([GEOGRAPHIC_DATA])" at bounding box center [525, 227] width 167 height 23
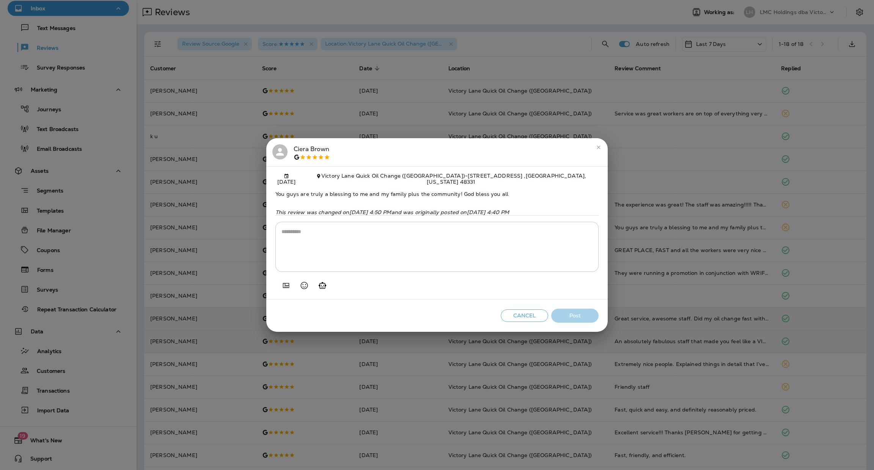
click at [427, 238] on textarea at bounding box center [437, 247] width 311 height 38
click at [323, 285] on icon "Generate AI response" at bounding box center [322, 285] width 9 height 9
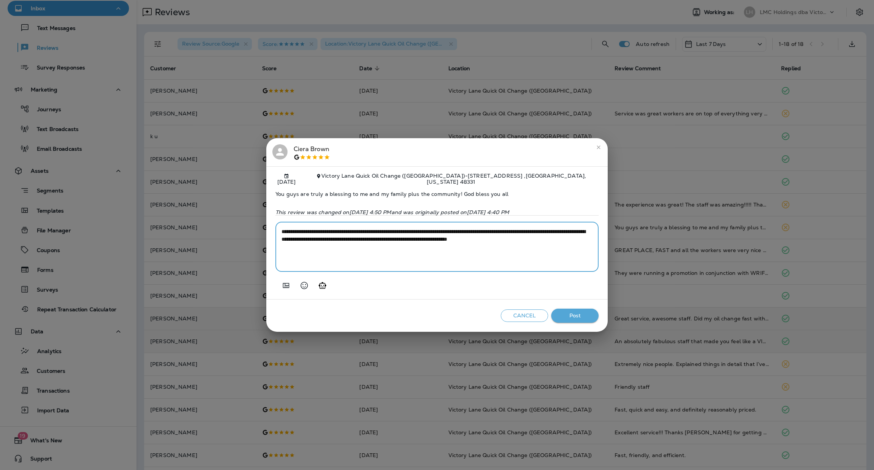
drag, startPoint x: 356, startPoint y: 252, endPoint x: 513, endPoint y: 244, distance: 157.3
click at [513, 244] on textarea "**********" at bounding box center [437, 247] width 311 height 38
type textarea "**********"
click at [567, 316] on button "Post" at bounding box center [574, 315] width 47 height 14
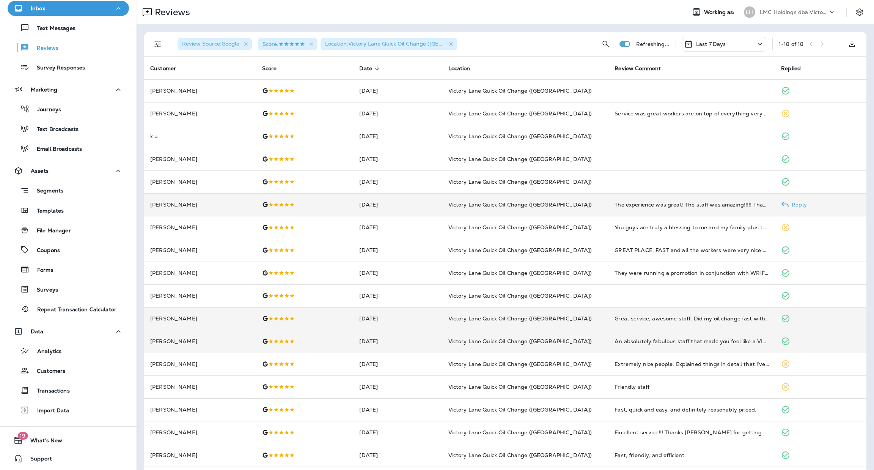
click at [448, 209] on td "Victory Lane Quick Oil Change ([GEOGRAPHIC_DATA])" at bounding box center [525, 204] width 167 height 23
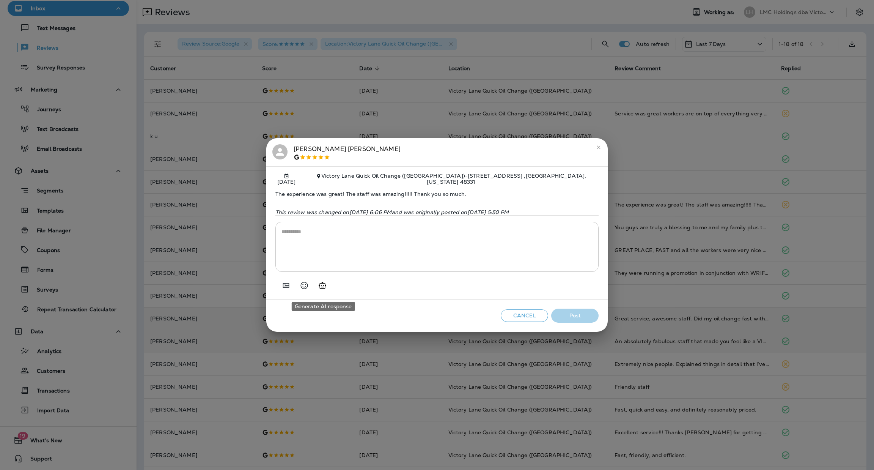
click at [324, 293] on button "Generate AI response" at bounding box center [322, 285] width 15 height 15
type textarea "**********"
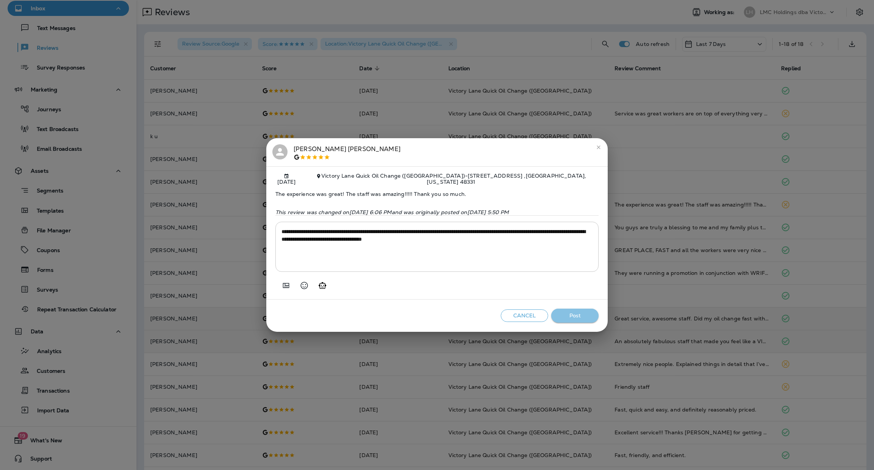
click at [576, 313] on button "Post" at bounding box center [574, 315] width 47 height 14
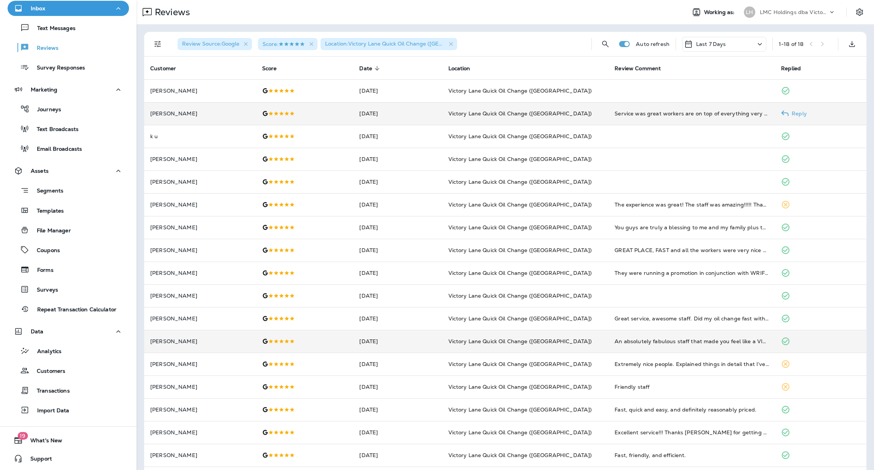
click at [453, 119] on td "Victory Lane Quick Oil Change ([GEOGRAPHIC_DATA])" at bounding box center [525, 113] width 167 height 23
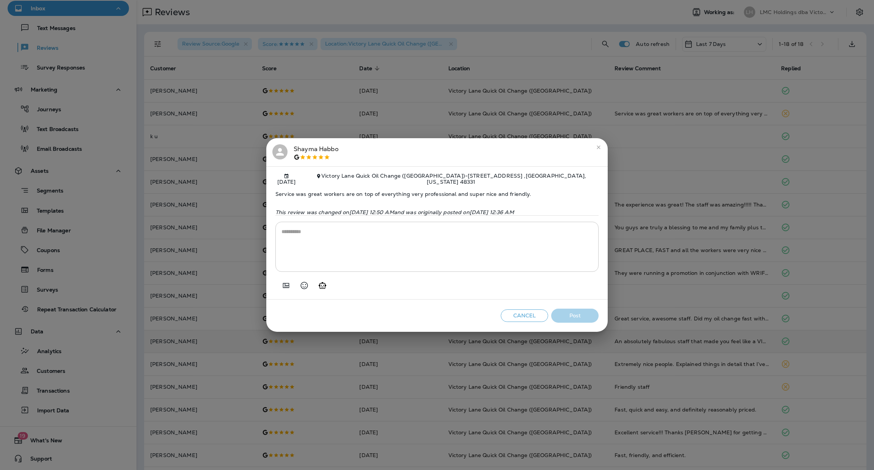
click at [322, 290] on icon "Generate AI response" at bounding box center [322, 285] width 9 height 9
type textarea "**********"
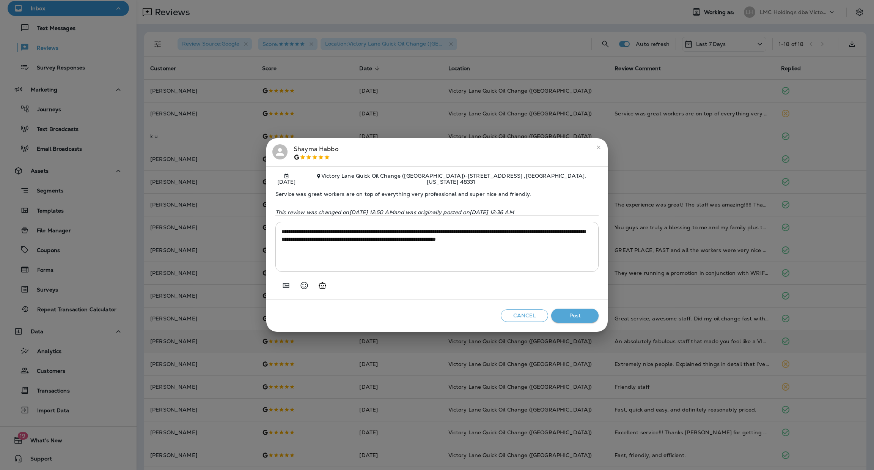
click at [572, 319] on button "Post" at bounding box center [574, 315] width 47 height 14
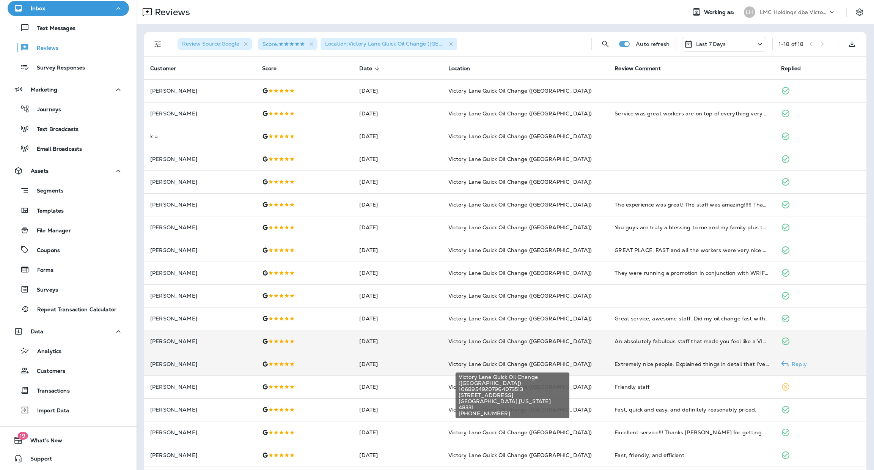
click at [529, 366] on span "Victory Lane Quick Oil Change ([GEOGRAPHIC_DATA])" at bounding box center [520, 363] width 144 height 7
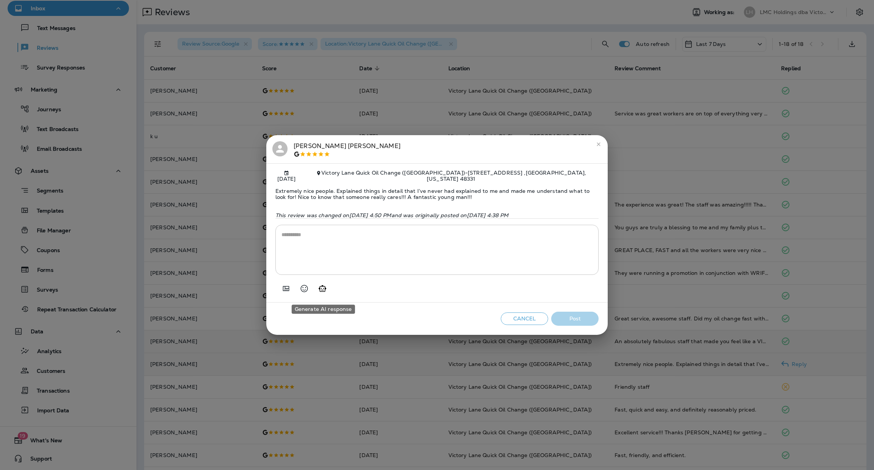
click at [325, 290] on icon "Generate AI response" at bounding box center [323, 288] width 8 height 6
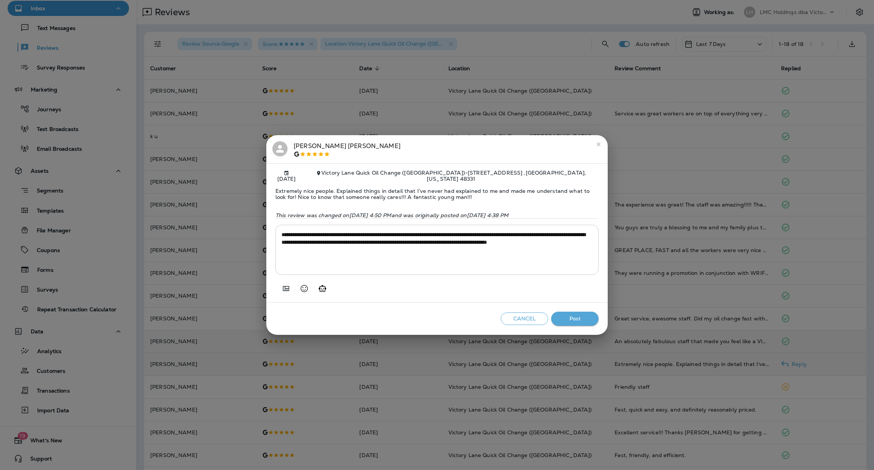
click at [283, 237] on textarea "**********" at bounding box center [437, 250] width 311 height 38
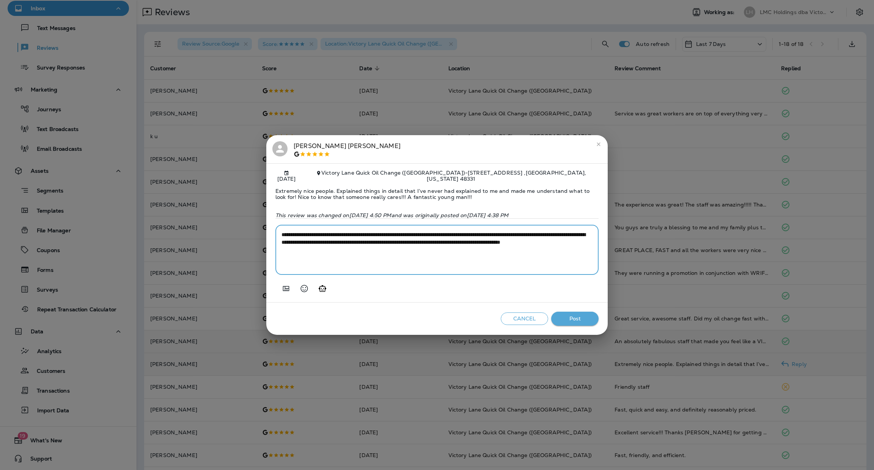
drag, startPoint x: 383, startPoint y: 255, endPoint x: 414, endPoint y: 248, distance: 31.9
click at [397, 244] on textarea "**********" at bounding box center [437, 250] width 311 height 38
click at [547, 250] on textarea "**********" at bounding box center [437, 250] width 311 height 38
click at [548, 246] on textarea "**********" at bounding box center [437, 250] width 311 height 38
drag, startPoint x: 548, startPoint y: 244, endPoint x: 402, endPoint y: 244, distance: 146.5
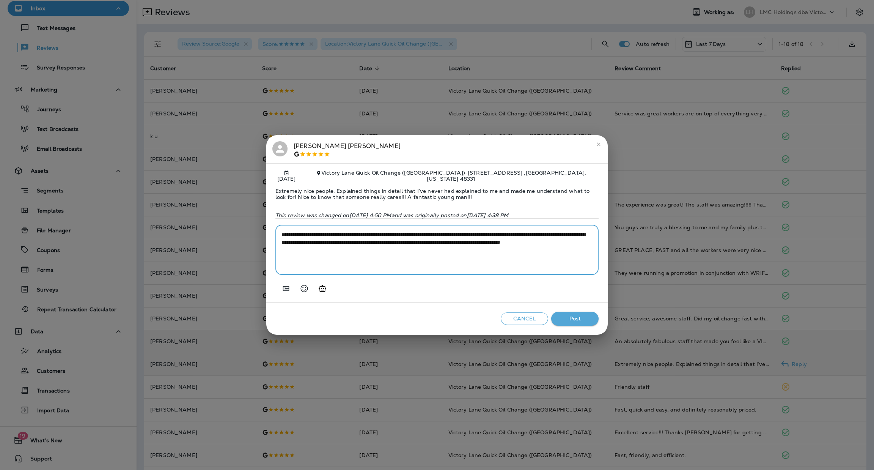
click at [402, 244] on textarea "**********" at bounding box center [437, 250] width 311 height 38
type textarea "**********"
click at [572, 324] on button "Post" at bounding box center [574, 319] width 47 height 14
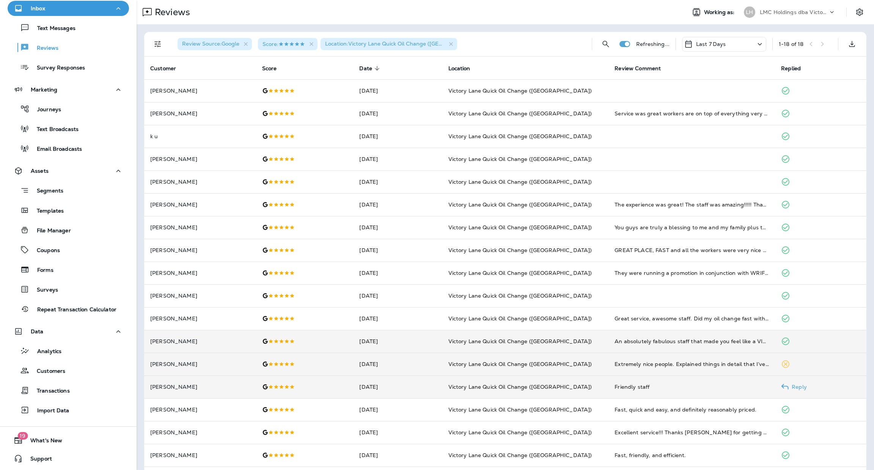
click at [386, 385] on td "[DATE]" at bounding box center [397, 386] width 89 height 23
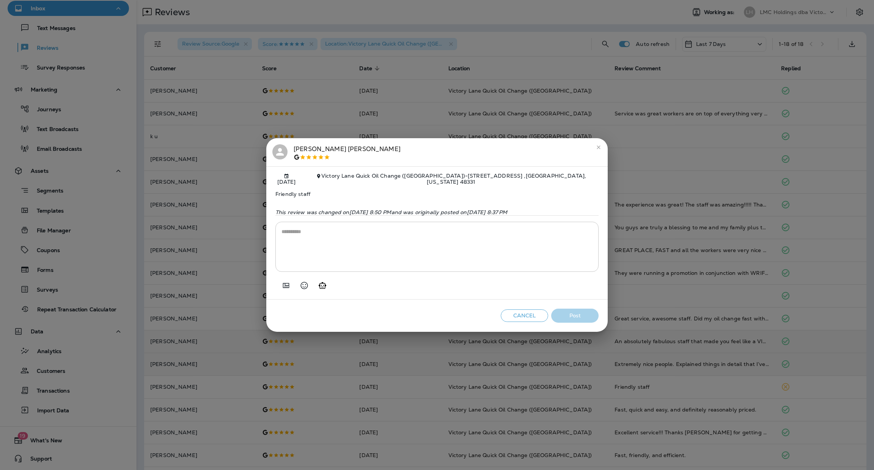
click at [381, 245] on textarea at bounding box center [437, 247] width 311 height 38
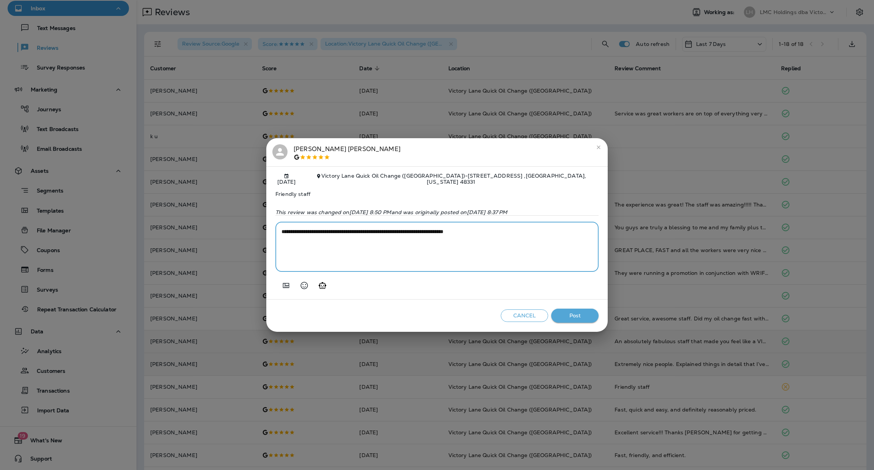
type textarea "**********"
click at [571, 319] on button "Post" at bounding box center [574, 315] width 47 height 14
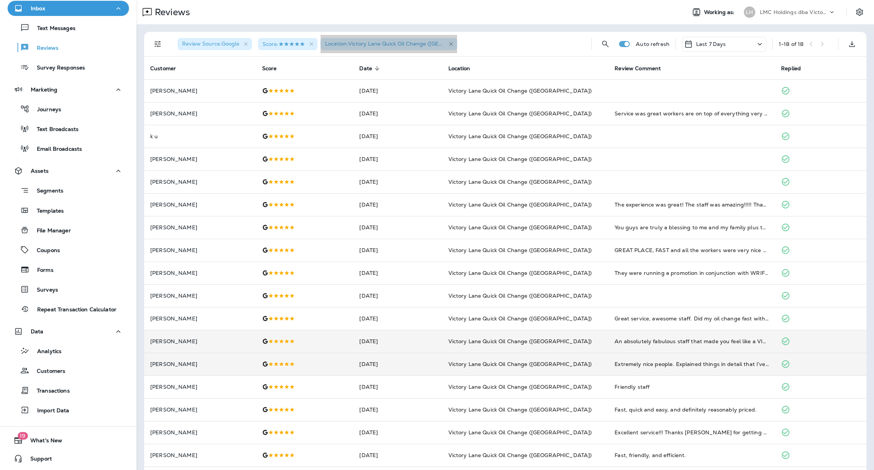
click at [453, 46] on icon "button" at bounding box center [451, 44] width 6 height 6
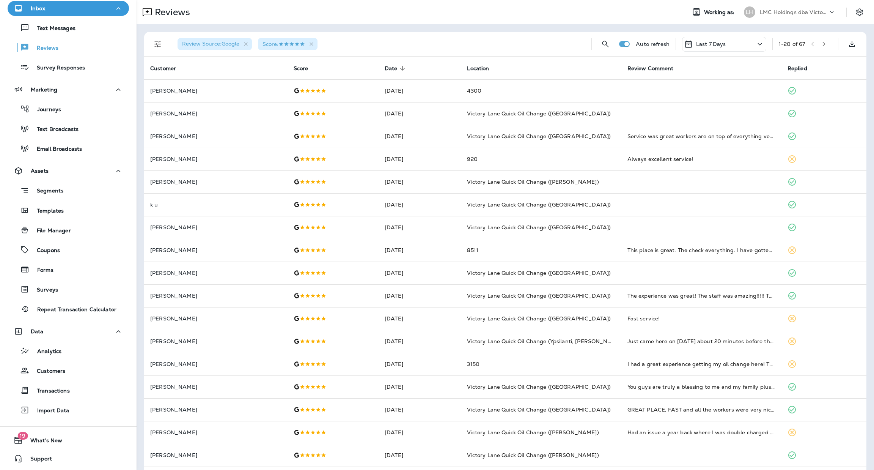
click at [317, 44] on div "Score :" at bounding box center [288, 44] width 60 height 12
click at [316, 42] on div "Score :" at bounding box center [288, 44] width 60 height 12
click at [312, 44] on icon "button" at bounding box center [312, 44] width 4 height 4
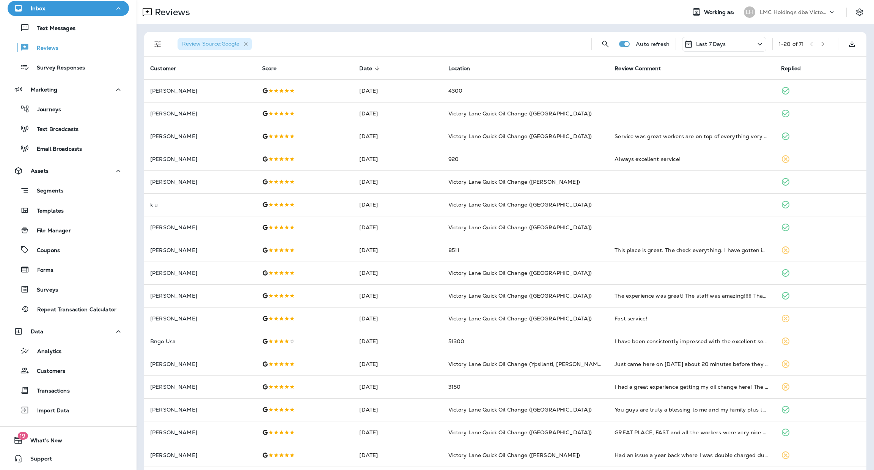
click at [245, 44] on icon "button" at bounding box center [246, 44] width 4 height 4
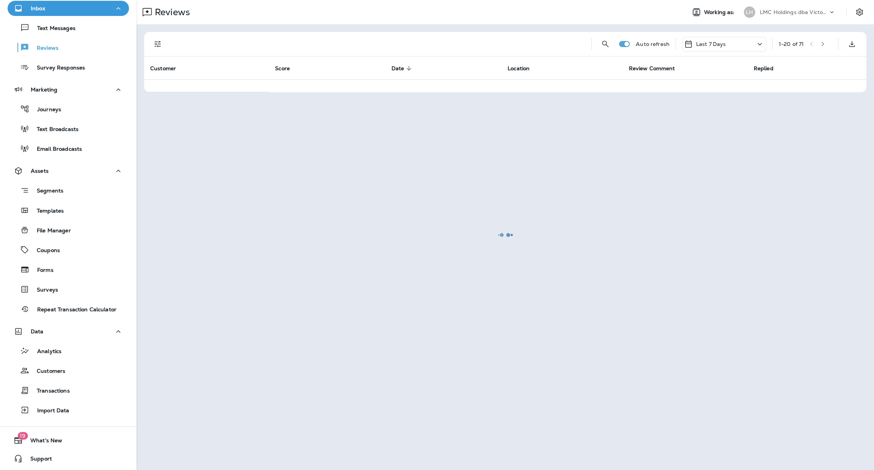
click at [721, 49] on div at bounding box center [505, 235] width 736 height 468
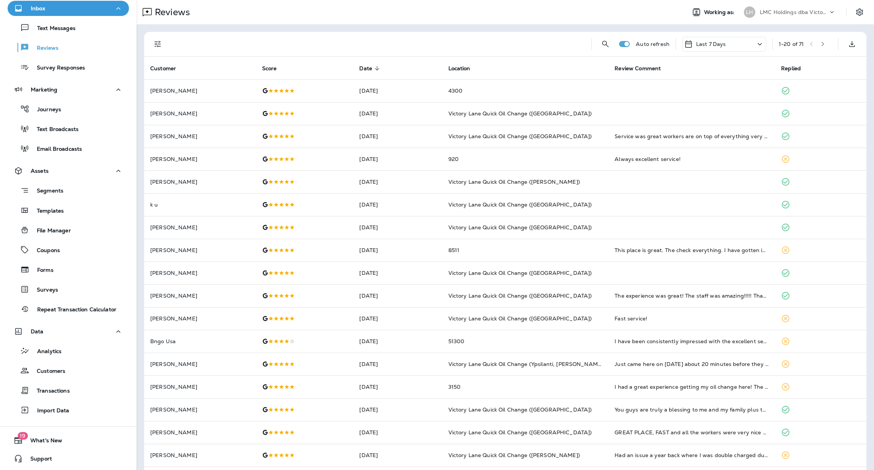
click at [735, 45] on div "Last 7 Days" at bounding box center [724, 44] width 84 height 15
click at [689, 73] on div "All" at bounding box center [715, 79] width 118 height 18
click at [158, 42] on icon "Filters" at bounding box center [157, 43] width 9 height 9
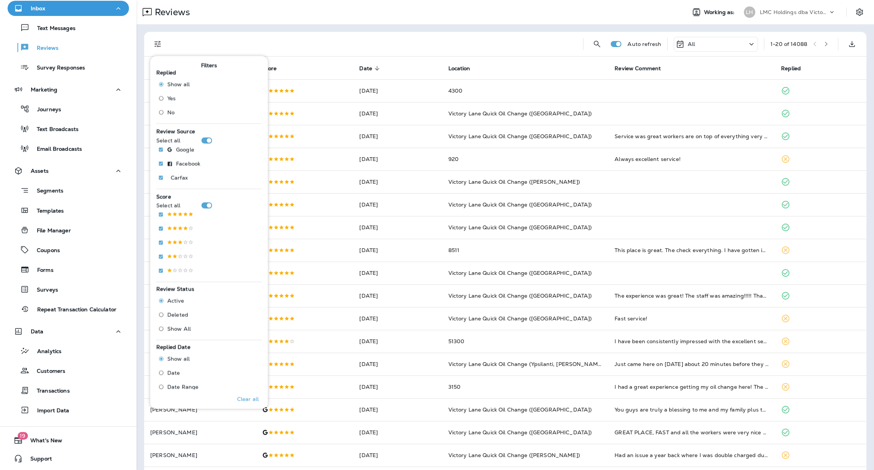
click at [206, 135] on div "Review Source Select all Google Facebook .st0{fill-rule:evenodd;clip-rule:eveno…" at bounding box center [208, 156] width 105 height 59
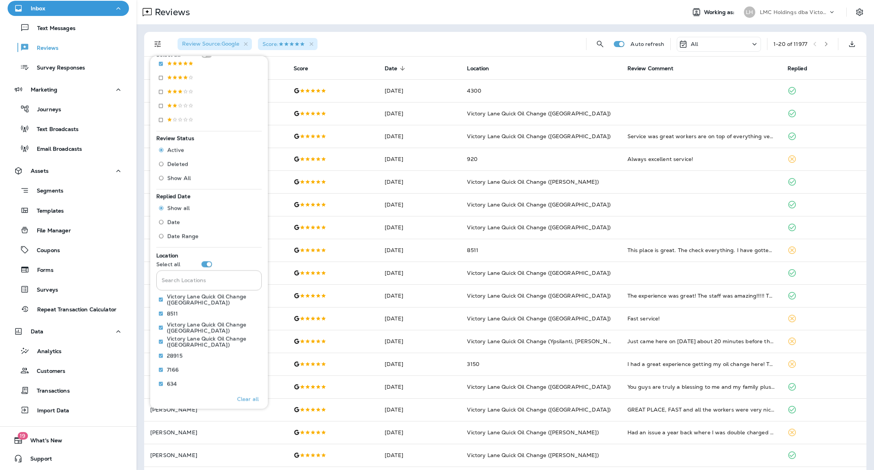
scroll to position [218, 0]
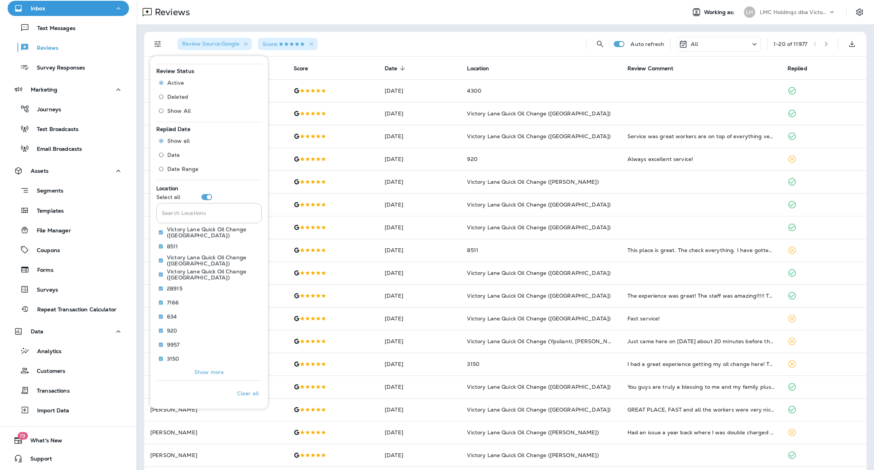
click at [541, 45] on div "Review Source : Google Score :" at bounding box center [376, 44] width 409 height 24
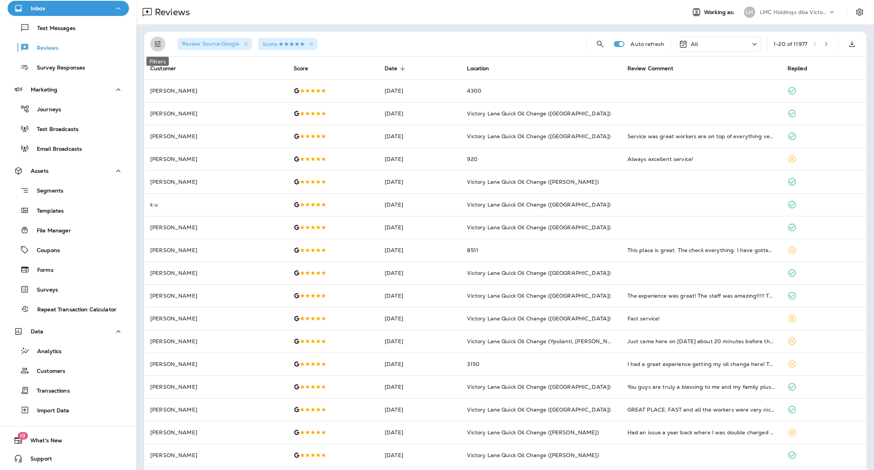
click at [158, 37] on button "Filters" at bounding box center [157, 43] width 15 height 15
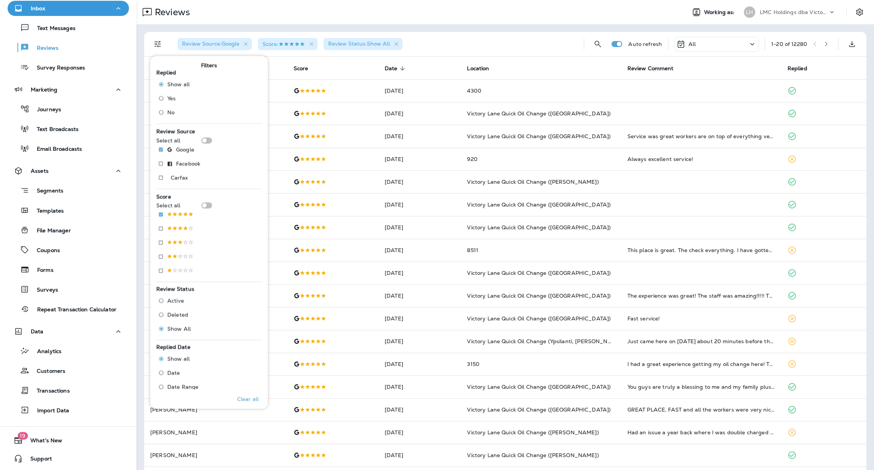
click at [513, 38] on div "Review Source : Google Score : Review Status : Show All" at bounding box center [375, 44] width 406 height 24
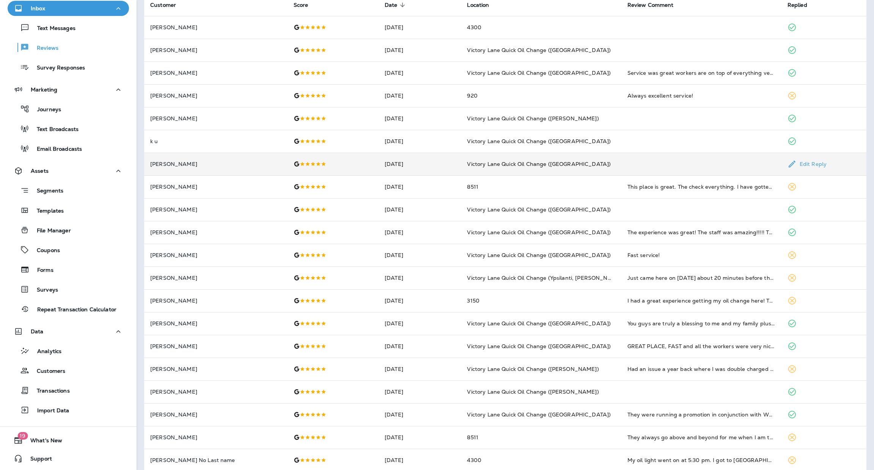
scroll to position [72, 0]
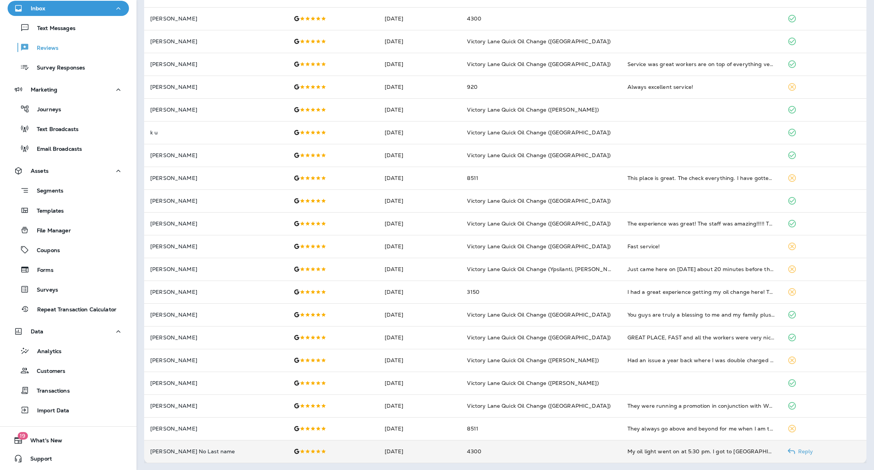
click at [548, 442] on td "4300" at bounding box center [541, 451] width 160 height 23
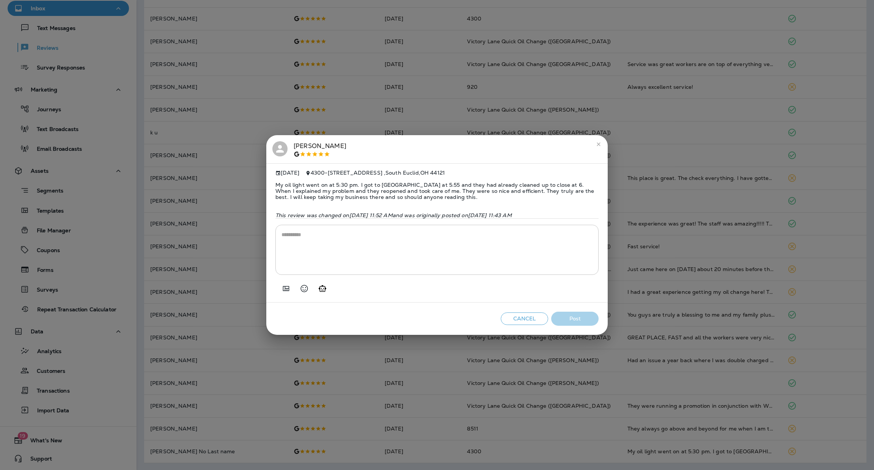
click at [323, 292] on icon "Generate AI response" at bounding box center [322, 288] width 9 height 9
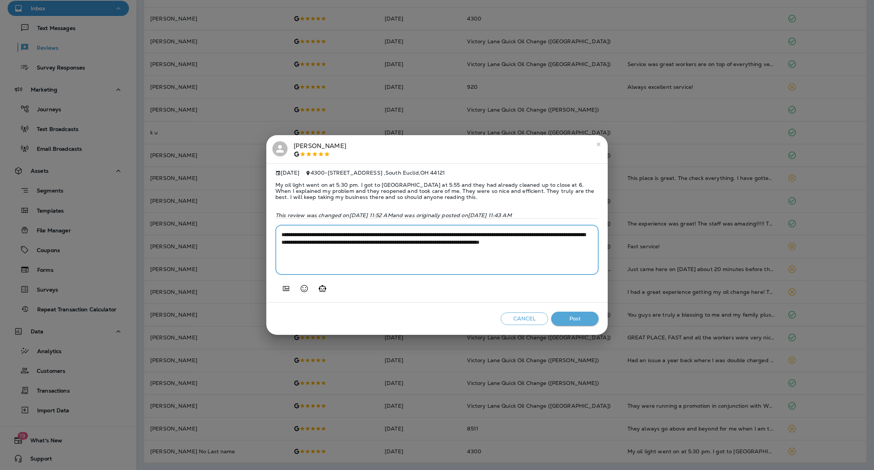
drag, startPoint x: 554, startPoint y: 237, endPoint x: 546, endPoint y: 238, distance: 8.0
click at [546, 238] on textarea "**********" at bounding box center [437, 250] width 311 height 38
type textarea "**********"
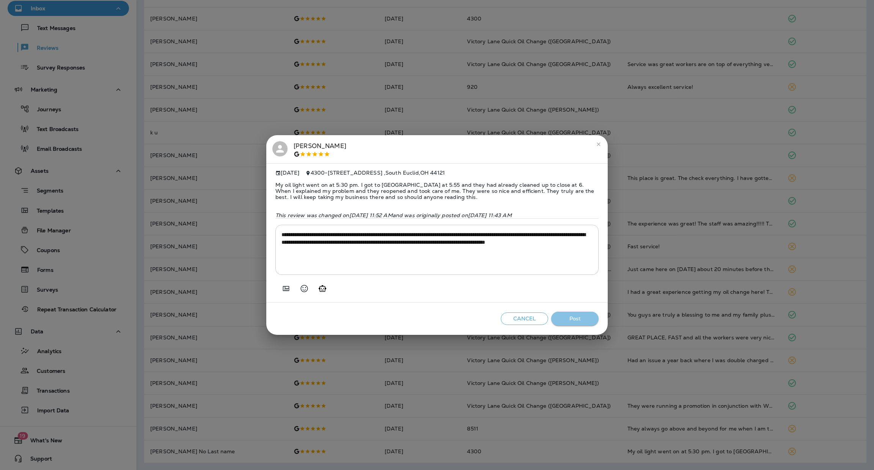
click at [563, 316] on button "Post" at bounding box center [574, 319] width 47 height 14
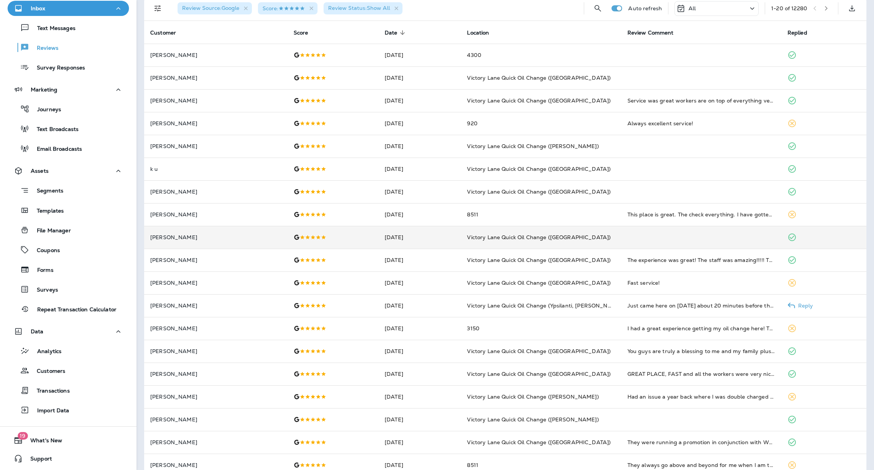
scroll to position [0, 0]
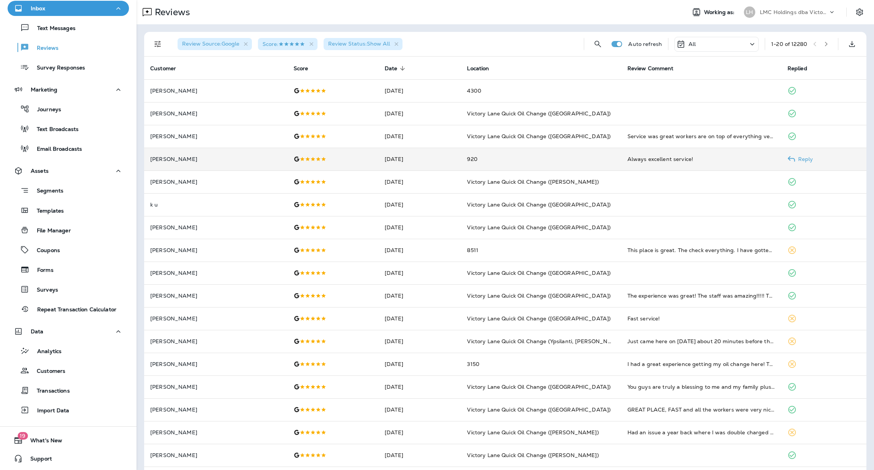
click at [518, 159] on td "920" at bounding box center [541, 159] width 160 height 23
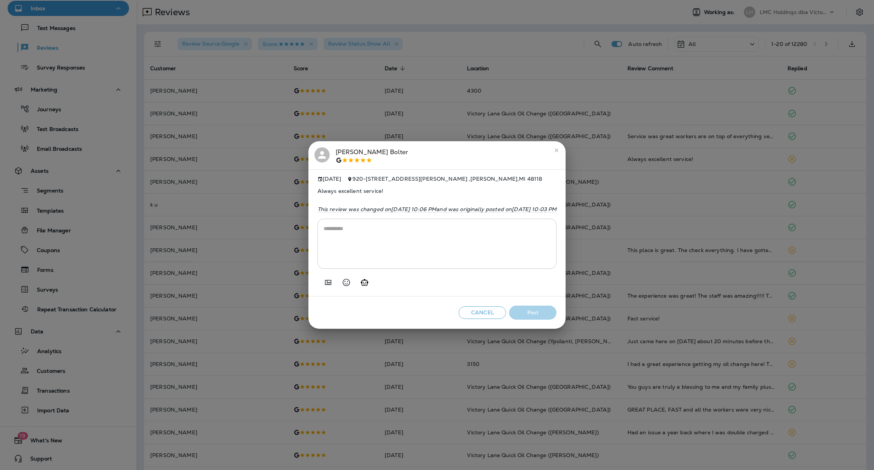
click at [390, 228] on div "* ​" at bounding box center [437, 244] width 239 height 50
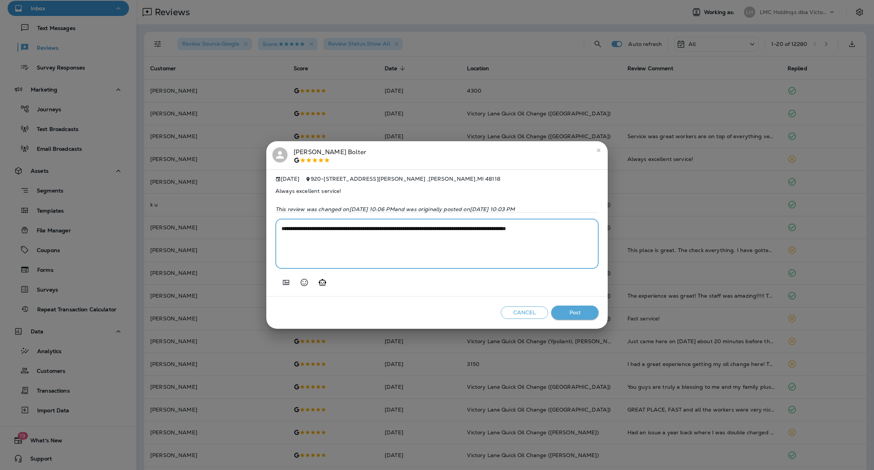
type textarea "**********"
click at [578, 315] on button "Post" at bounding box center [574, 312] width 47 height 14
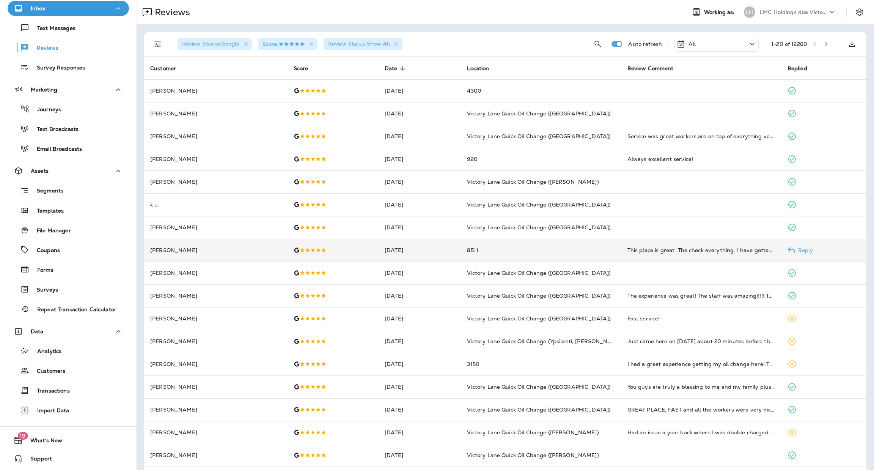
click at [531, 244] on td "8511" at bounding box center [541, 250] width 160 height 23
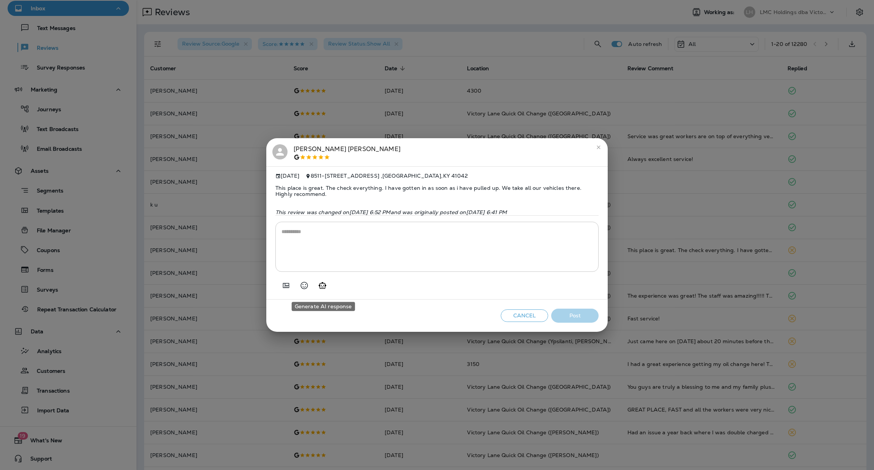
click at [323, 289] on icon "Generate AI response" at bounding box center [322, 285] width 9 height 9
type textarea "**********"
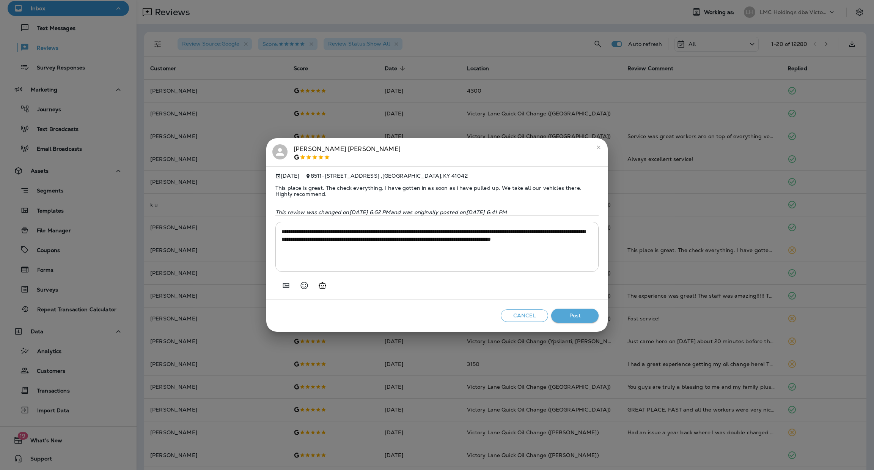
click at [577, 319] on button "Post" at bounding box center [574, 315] width 47 height 14
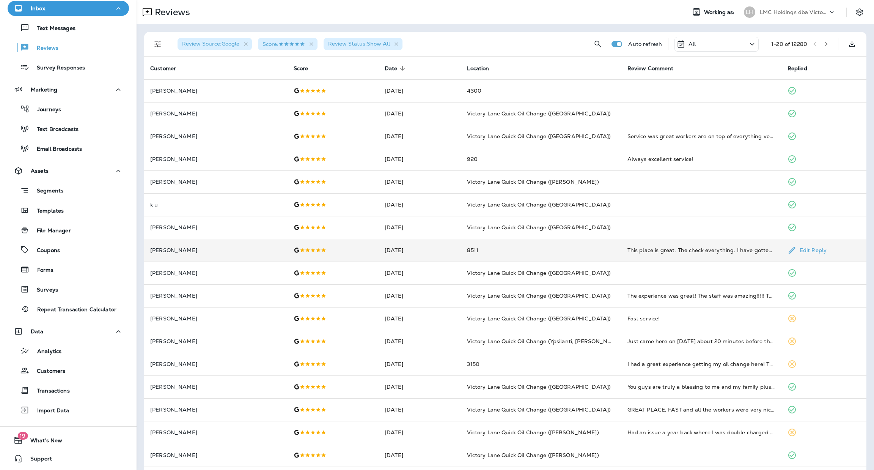
click at [527, 255] on td "8511" at bounding box center [541, 250] width 160 height 23
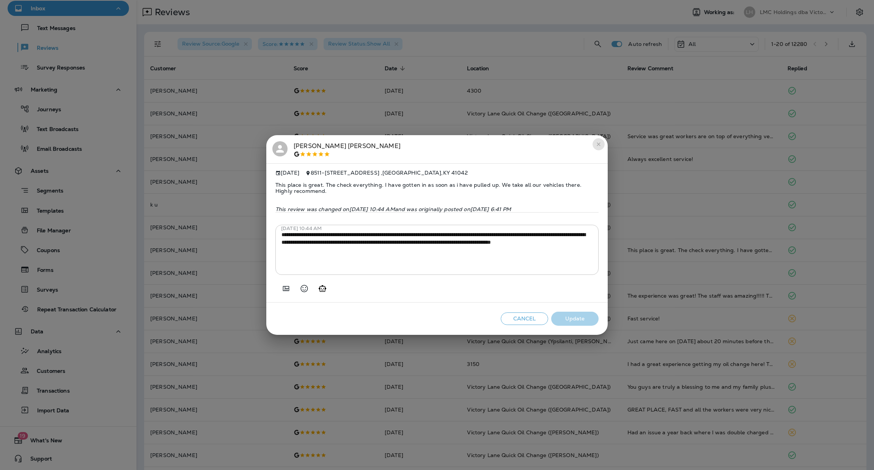
click at [598, 141] on icon "close" at bounding box center [599, 144] width 6 height 6
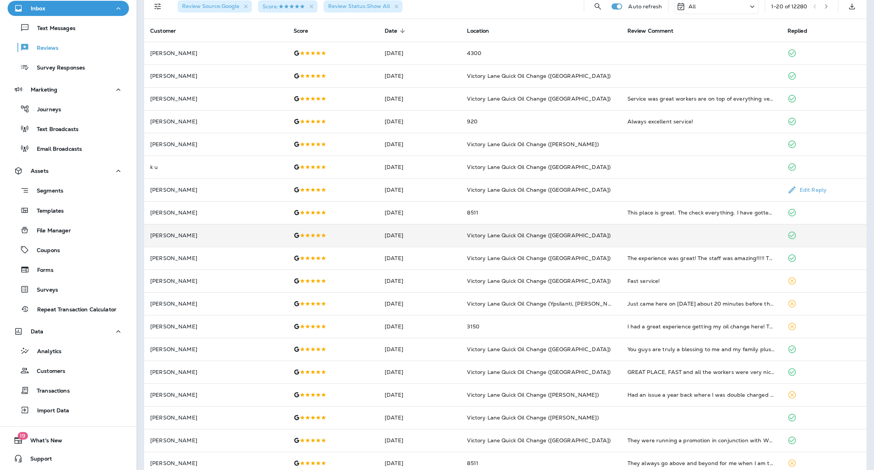
scroll to position [57, 0]
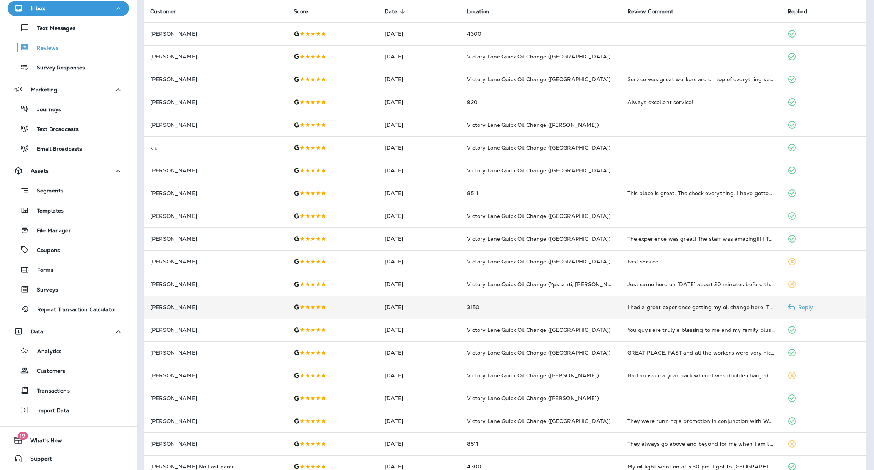
click at [392, 309] on td "[DATE]" at bounding box center [420, 307] width 82 height 23
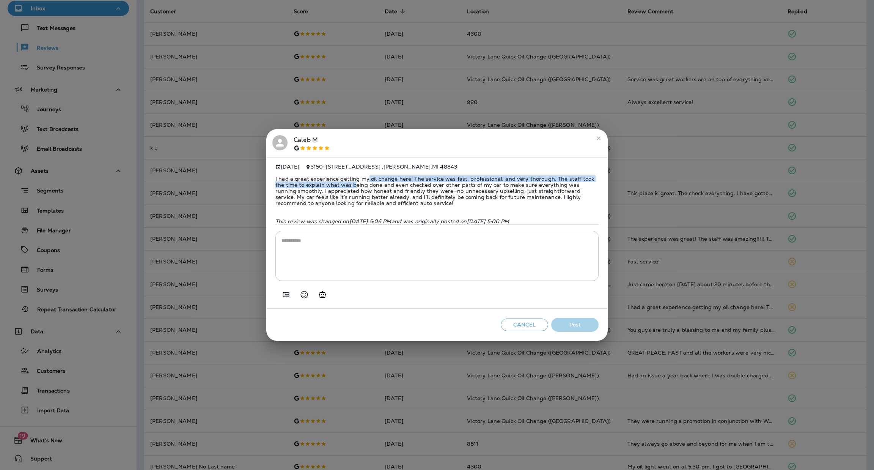
drag, startPoint x: 343, startPoint y: 183, endPoint x: 367, endPoint y: 178, distance: 24.3
click at [367, 178] on span "I had a great experience getting my oil change here! The service was fast, prof…" at bounding box center [436, 191] width 323 height 42
click at [409, 183] on span "I had a great experience getting my oil change here! The service was fast, prof…" at bounding box center [436, 191] width 323 height 42
click at [322, 296] on icon "Generate AI response" at bounding box center [322, 294] width 9 height 9
type textarea "**********"
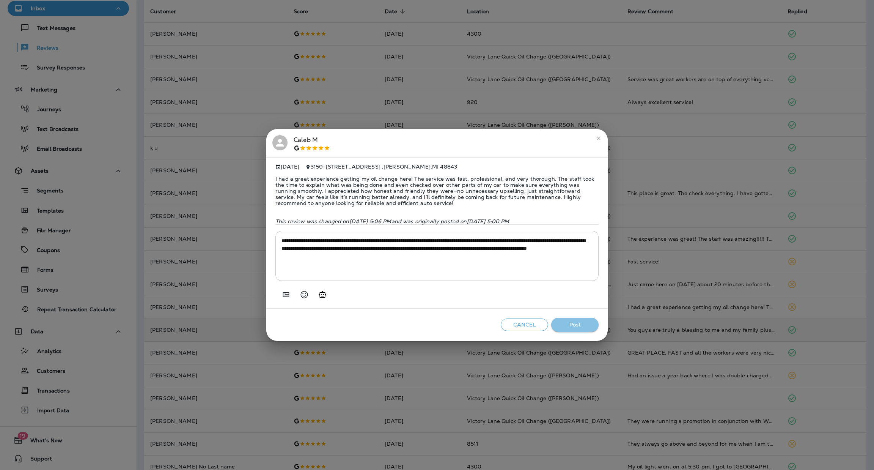
click at [579, 322] on button "Post" at bounding box center [574, 325] width 47 height 14
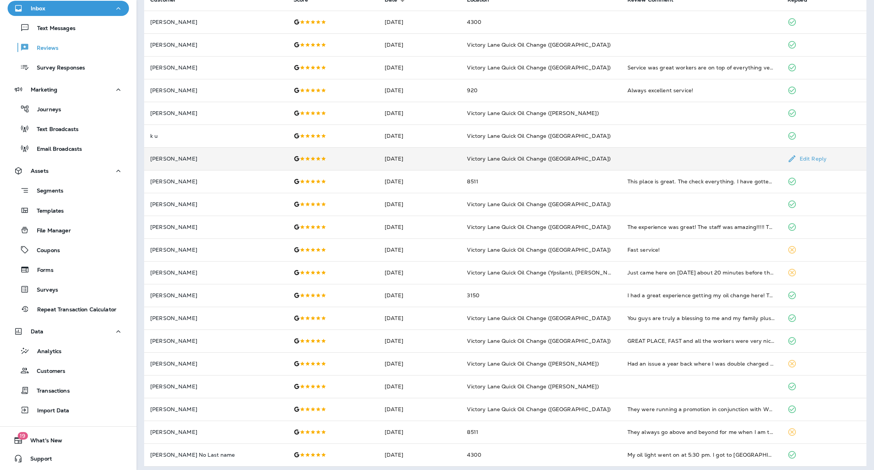
scroll to position [72, 0]
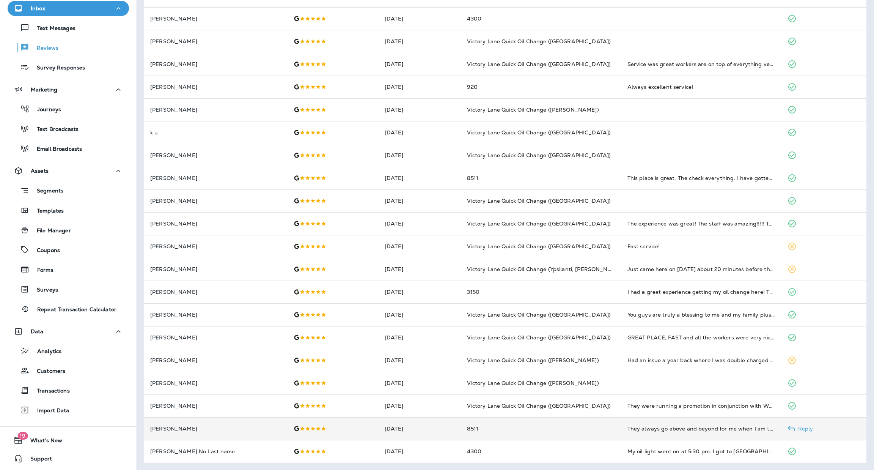
click at [598, 428] on td "8511" at bounding box center [541, 428] width 160 height 23
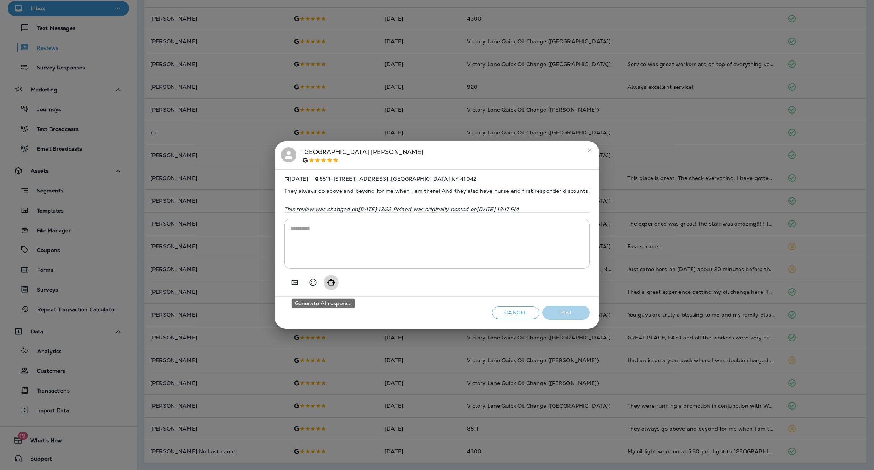
click at [327, 286] on icon "Generate AI response" at bounding box center [331, 282] width 9 height 9
type textarea "**********"
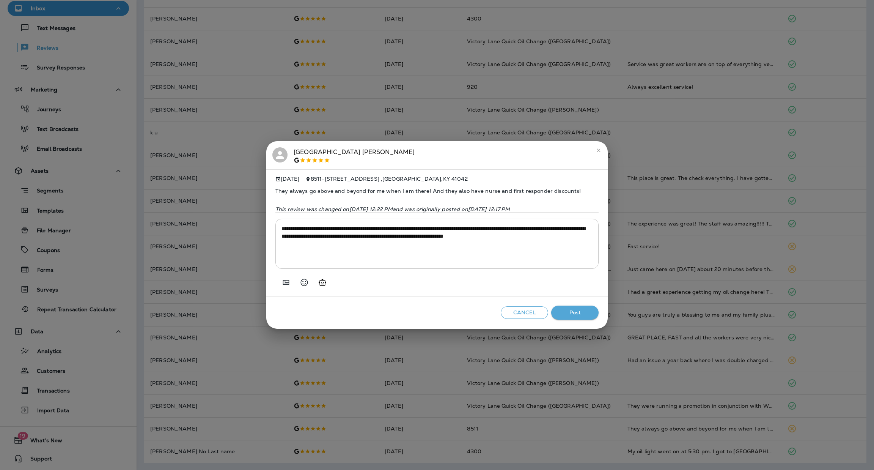
click at [585, 312] on button "Post" at bounding box center [574, 312] width 47 height 14
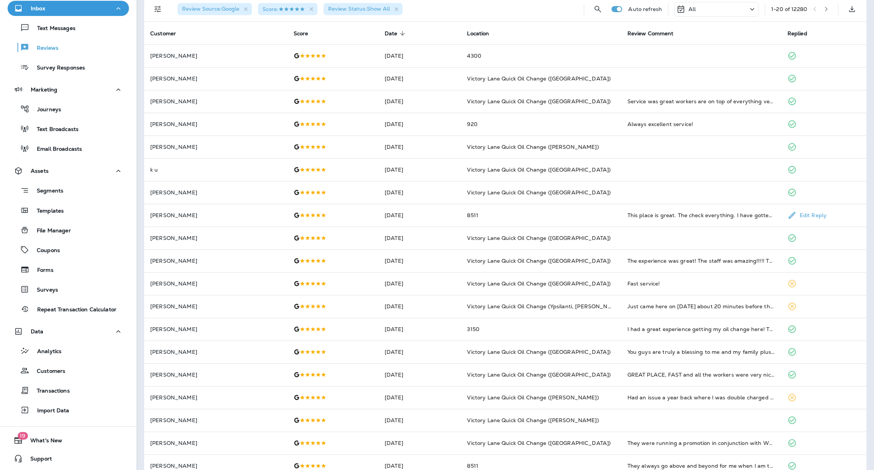
scroll to position [0, 0]
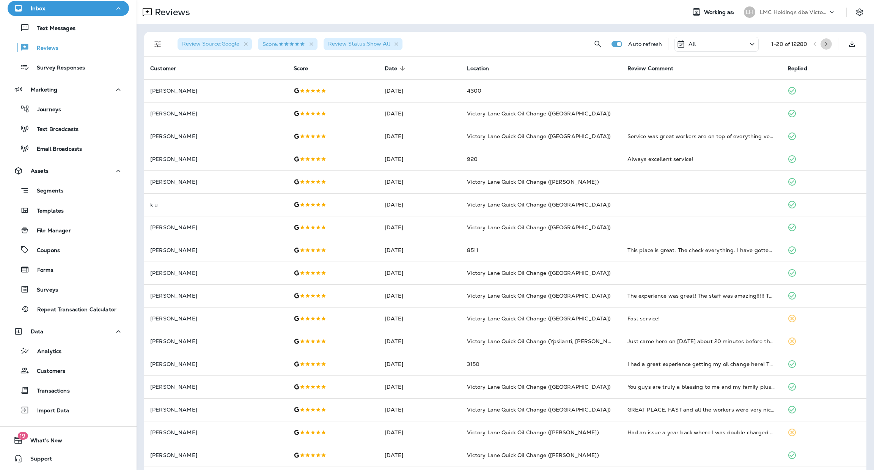
click at [825, 44] on icon "button" at bounding box center [826, 44] width 3 height 5
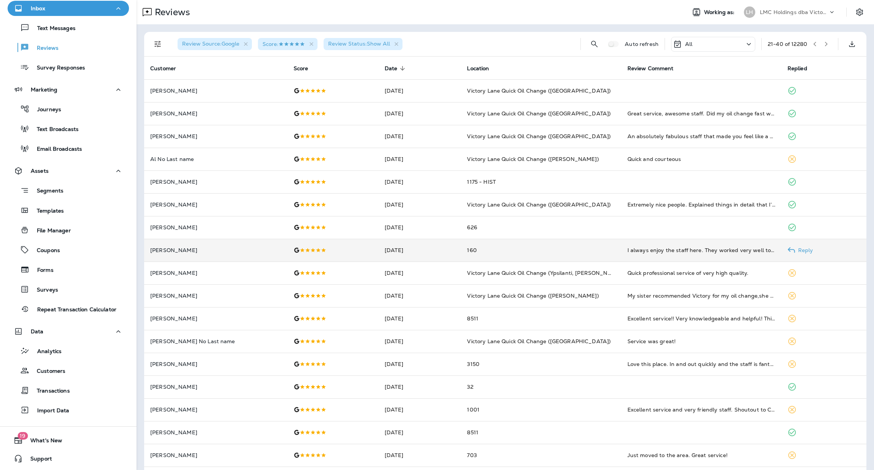
click at [481, 254] on td "160" at bounding box center [541, 250] width 160 height 23
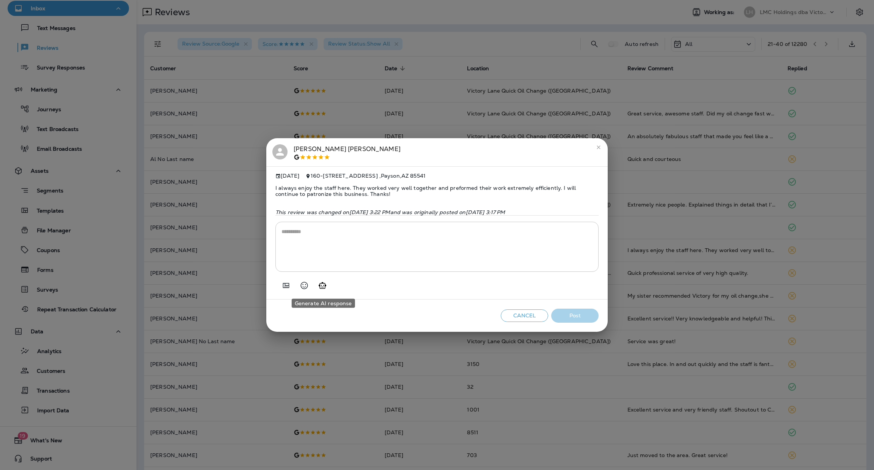
click at [320, 288] on icon "Generate AI response" at bounding box center [323, 285] width 8 height 6
type textarea "**********"
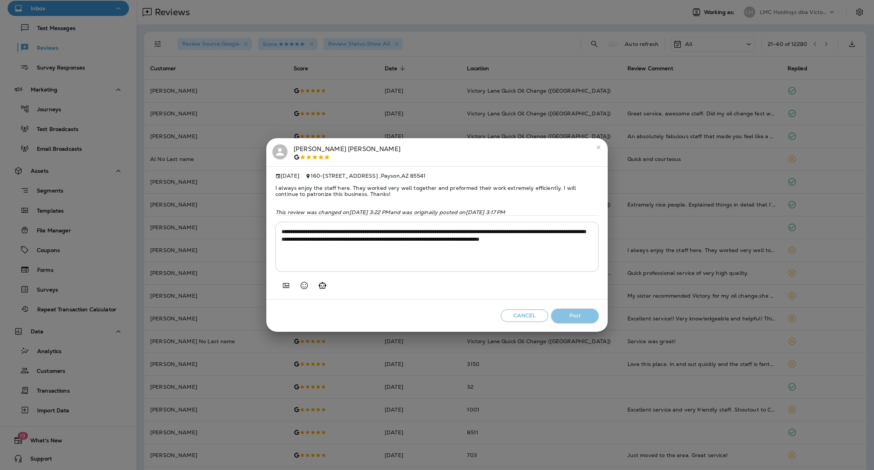
click at [576, 316] on button "Post" at bounding box center [574, 315] width 47 height 14
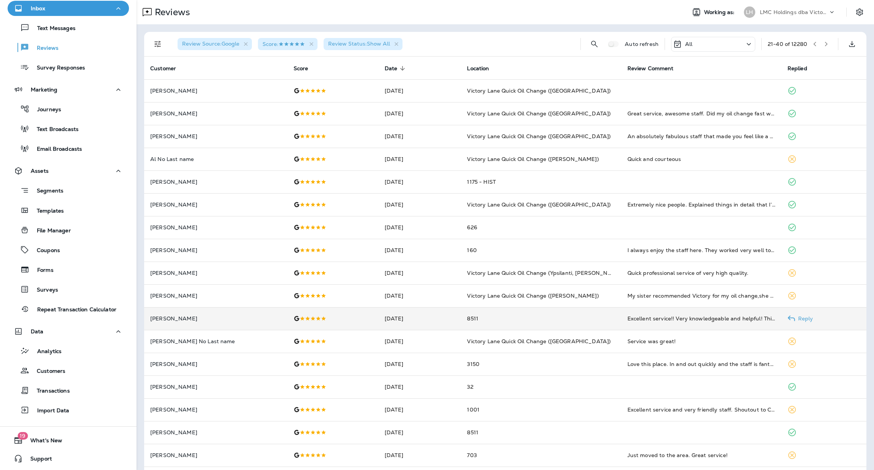
click at [488, 320] on td "8511" at bounding box center [541, 318] width 160 height 23
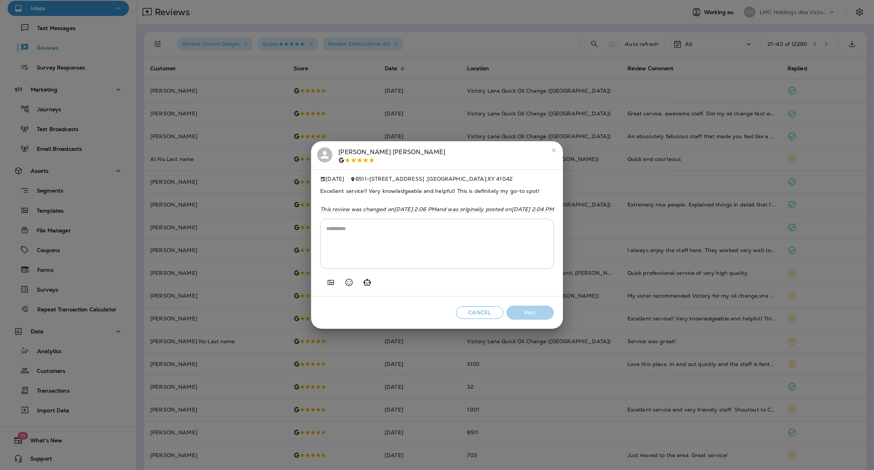
click at [360, 285] on button "Generate AI response" at bounding box center [367, 282] width 15 height 15
type textarea "**********"
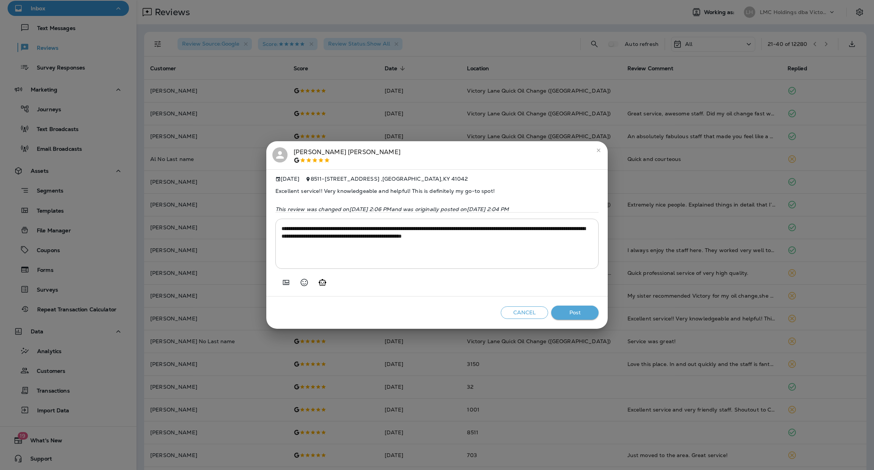
click at [589, 316] on button "Post" at bounding box center [574, 312] width 47 height 14
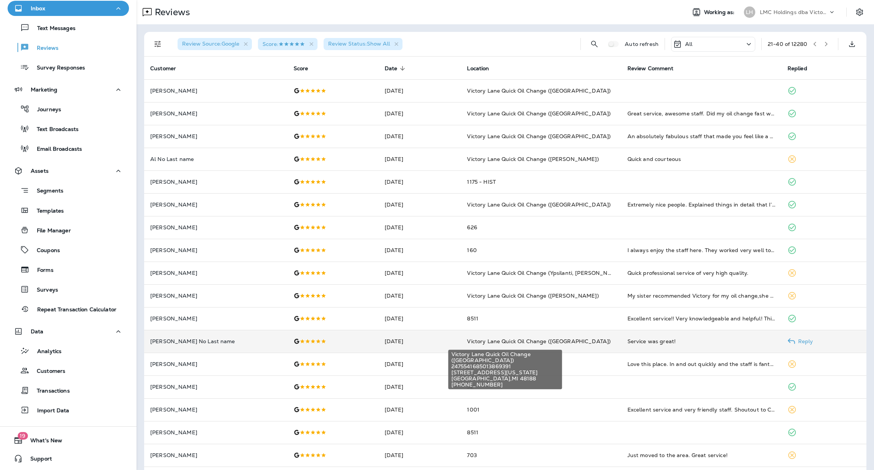
click at [505, 340] on span "Victory Lane Quick Oil Change ([GEOGRAPHIC_DATA])" at bounding box center [539, 341] width 144 height 7
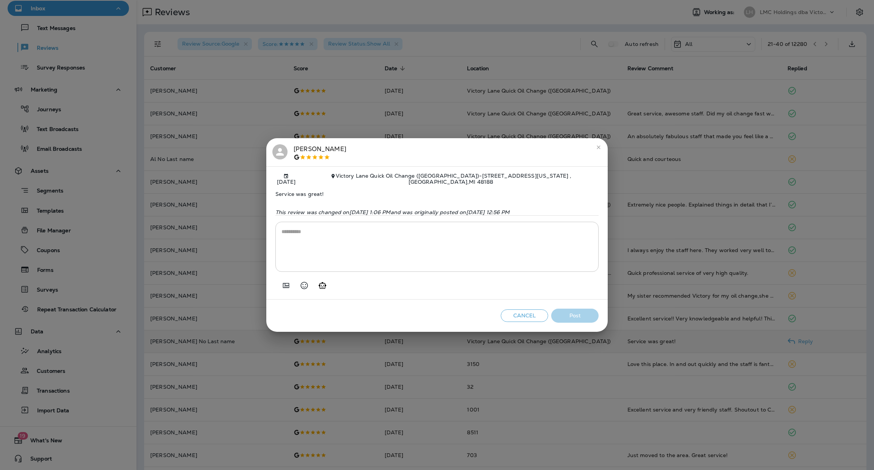
click at [400, 244] on textarea at bounding box center [437, 247] width 311 height 38
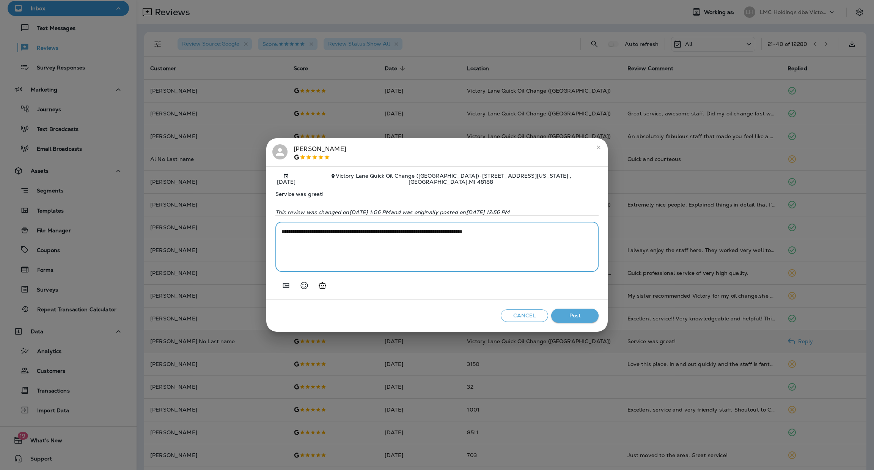
type textarea "**********"
click at [572, 312] on button "Post" at bounding box center [574, 315] width 47 height 14
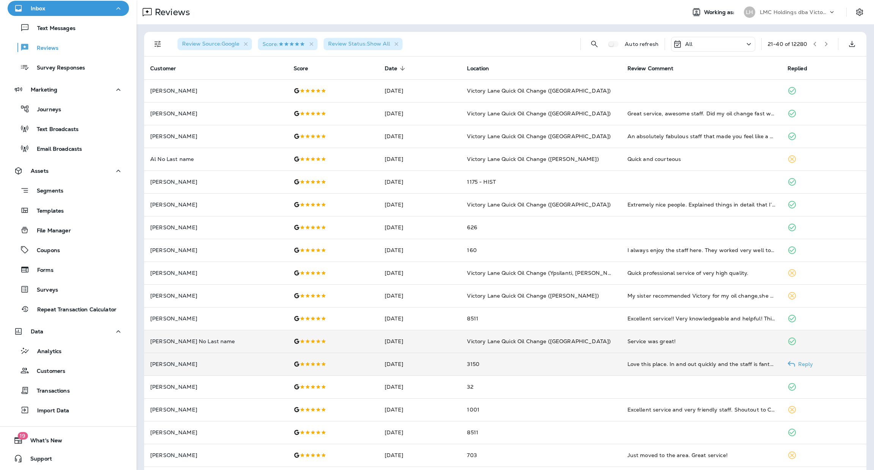
click at [507, 366] on td "3150" at bounding box center [541, 363] width 160 height 23
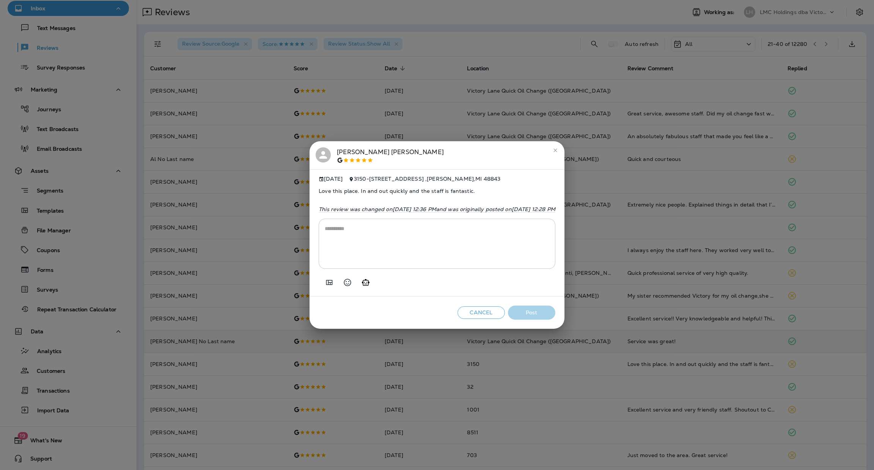
click at [386, 230] on textarea at bounding box center [437, 244] width 225 height 38
type textarea "*"
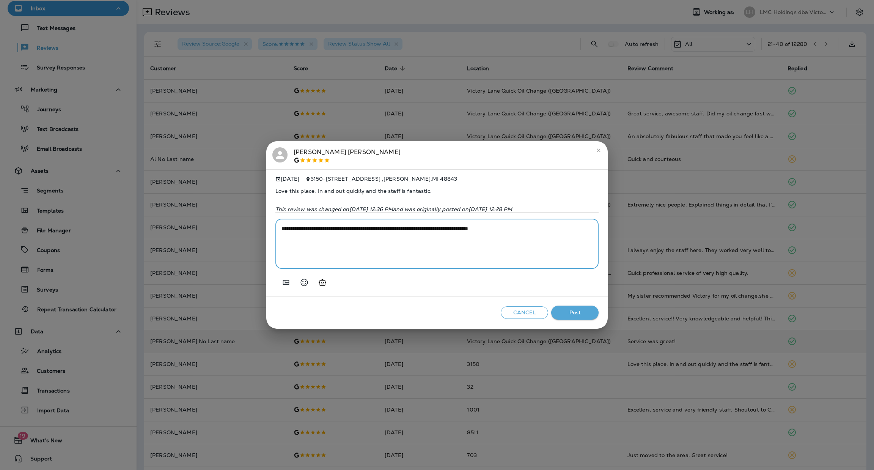
type textarea "**********"
click at [583, 319] on button "Post" at bounding box center [574, 312] width 47 height 14
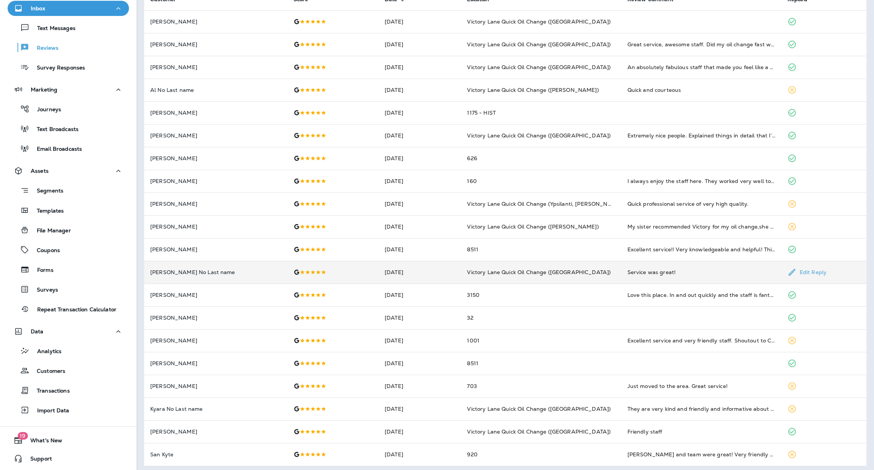
scroll to position [72, 0]
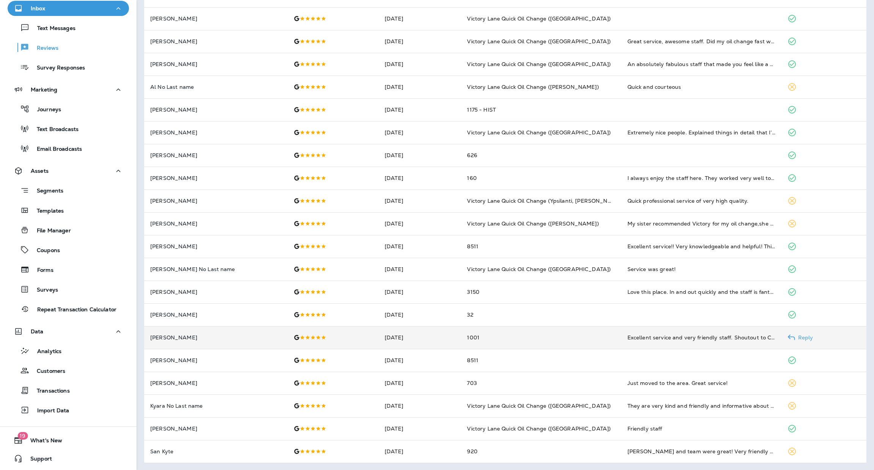
click at [521, 342] on td "1001" at bounding box center [541, 337] width 160 height 23
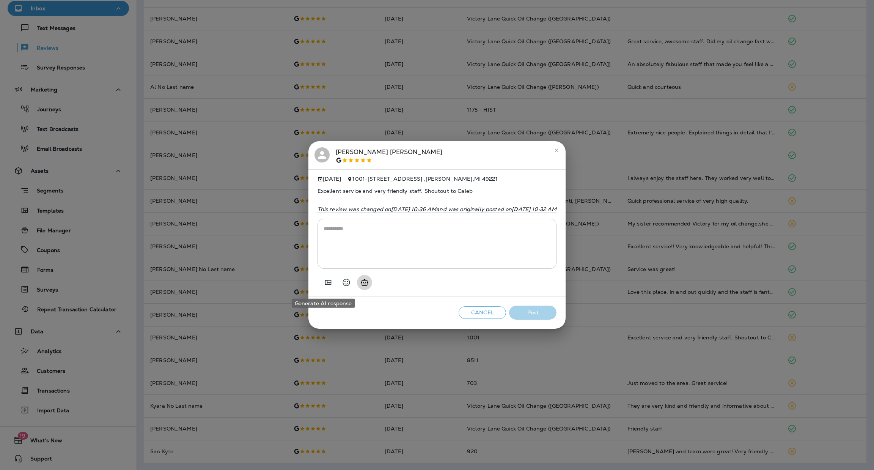
click at [361, 283] on icon "Generate AI response" at bounding box center [365, 282] width 8 height 6
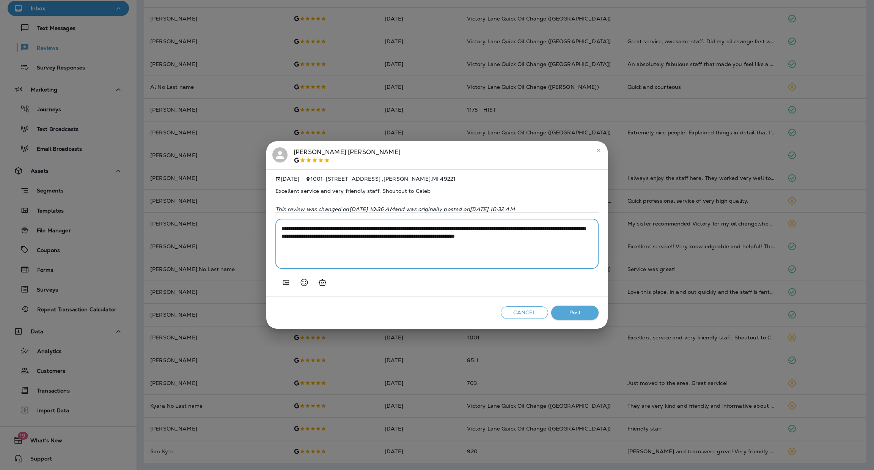
drag, startPoint x: 356, startPoint y: 251, endPoint x: 577, endPoint y: 241, distance: 221.4
click at [577, 241] on textarea "**********" at bounding box center [437, 244] width 311 height 38
type textarea "**********"
click at [566, 316] on button "Post" at bounding box center [574, 312] width 47 height 14
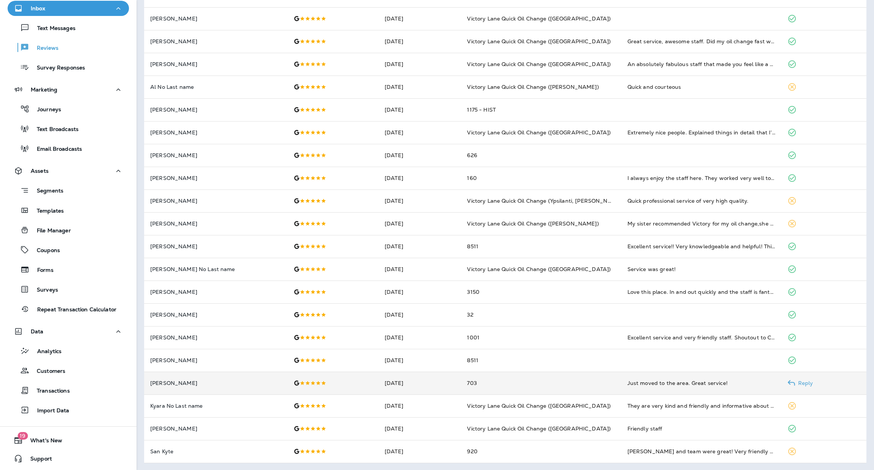
click at [509, 380] on td "703" at bounding box center [541, 382] width 160 height 23
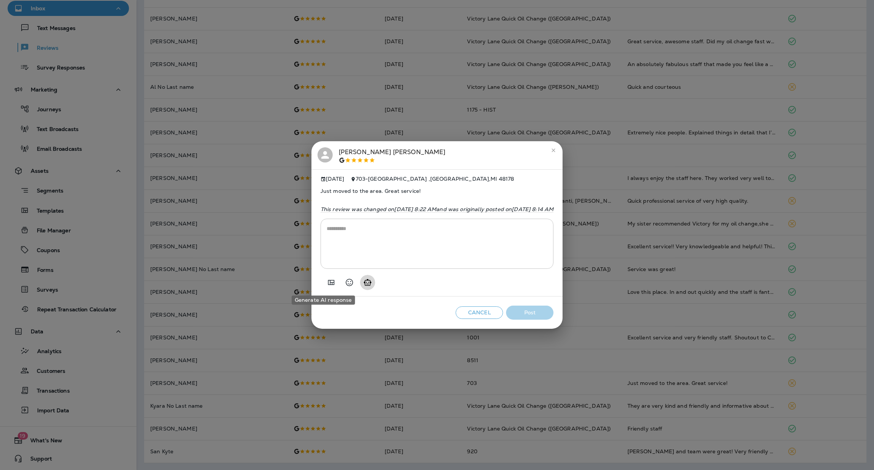
click at [363, 282] on icon "Generate AI response" at bounding box center [367, 282] width 9 height 9
type textarea "**********"
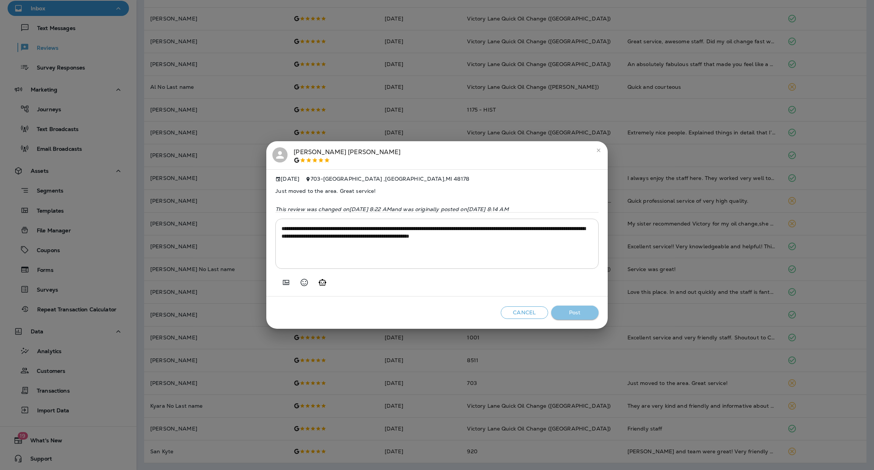
click at [577, 312] on button "Post" at bounding box center [574, 312] width 47 height 14
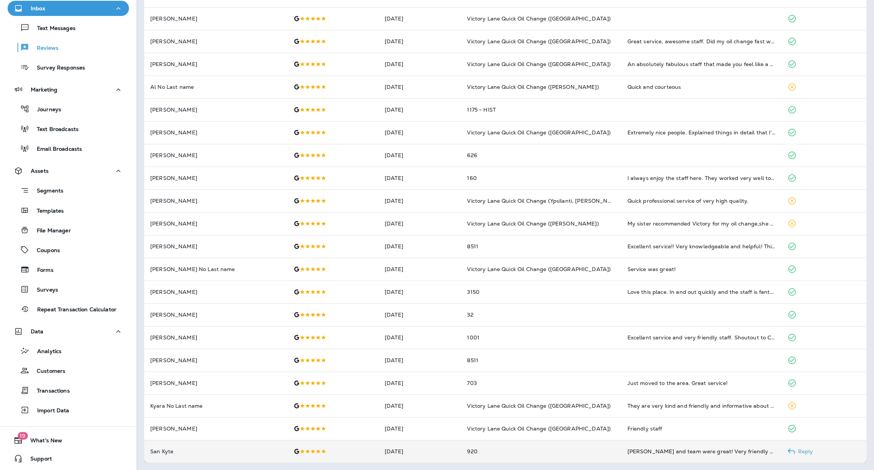
click at [527, 447] on td "920" at bounding box center [541, 451] width 160 height 23
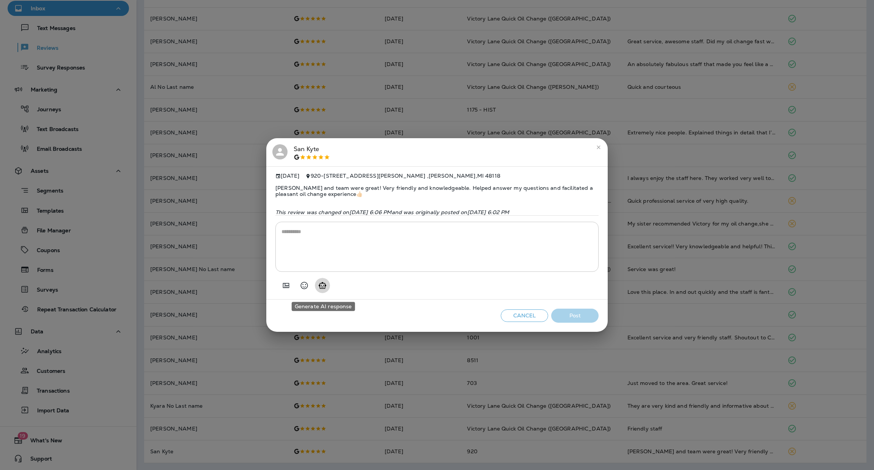
click at [327, 291] on button "Generate AI response" at bounding box center [322, 285] width 15 height 15
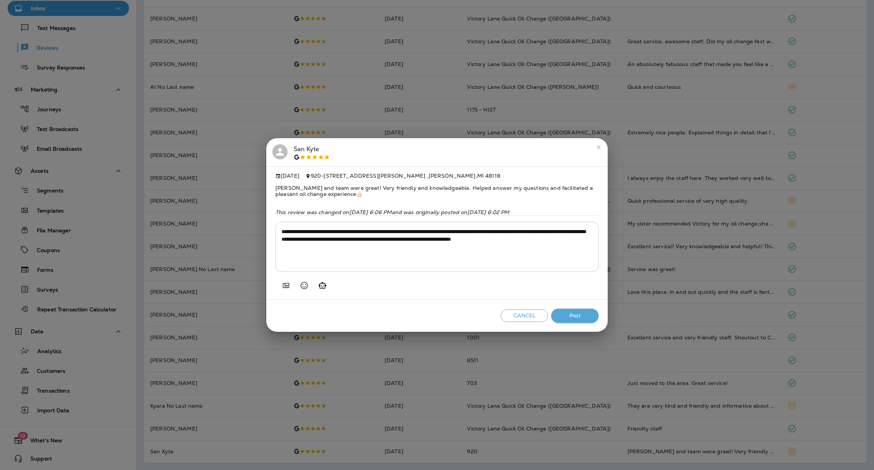
click at [493, 237] on textarea "**********" at bounding box center [437, 247] width 311 height 38
type textarea "**********"
click at [580, 315] on button "Post" at bounding box center [574, 315] width 47 height 14
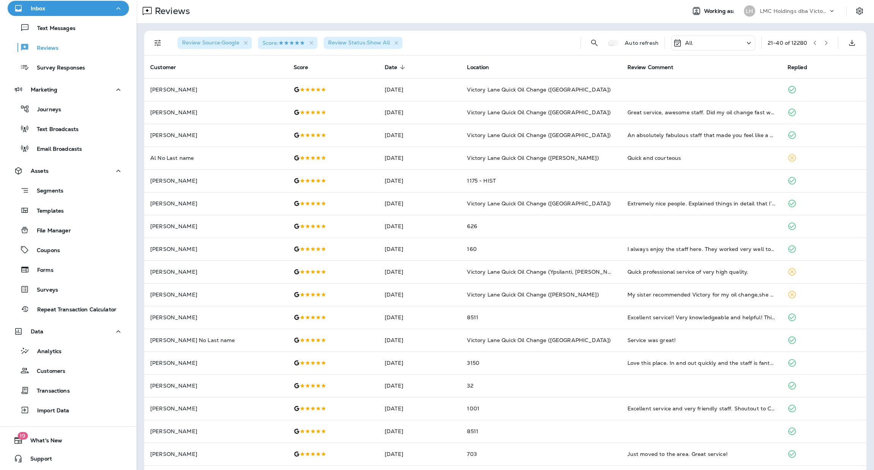
scroll to position [0, 0]
click at [824, 41] on icon "button" at bounding box center [826, 43] width 5 height 5
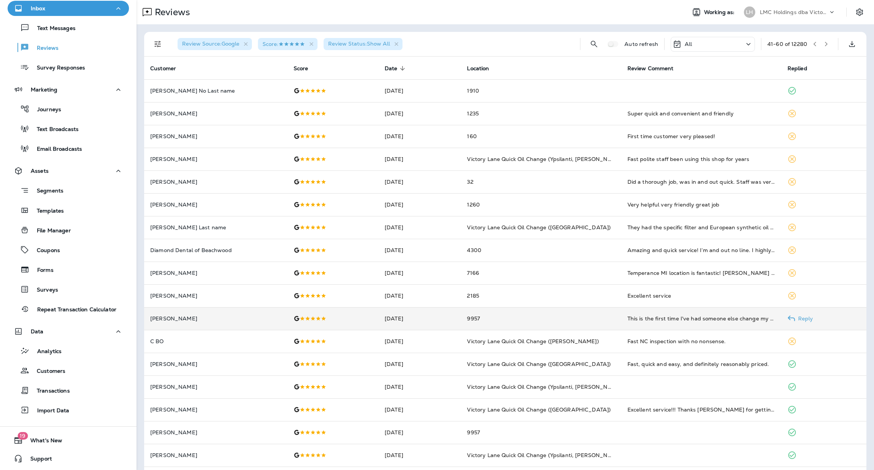
click at [549, 312] on td "9957" at bounding box center [541, 318] width 160 height 23
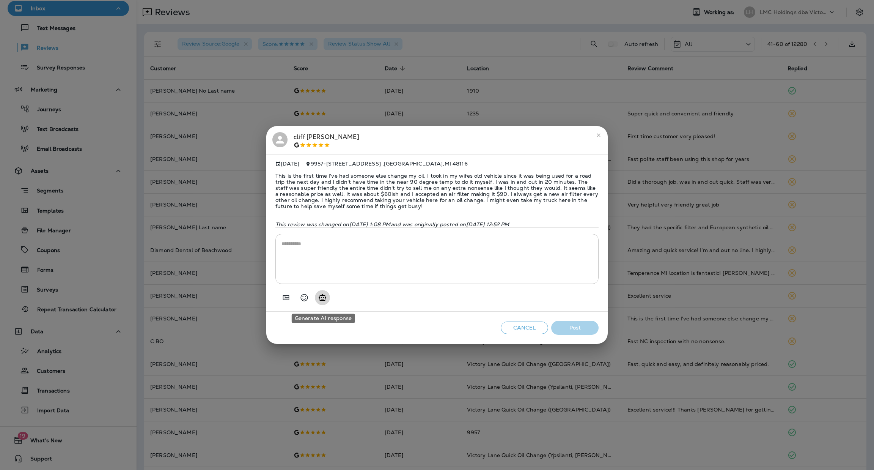
click at [327, 302] on button "Generate AI response" at bounding box center [322, 297] width 15 height 15
type textarea "**********"
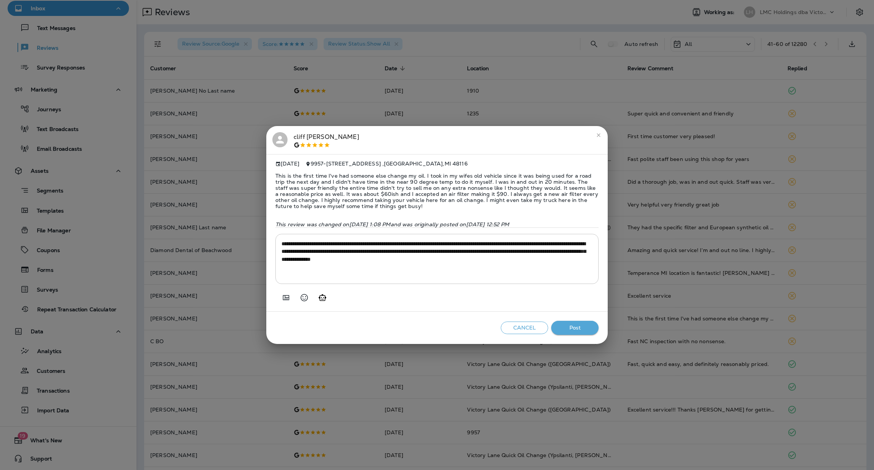
click at [571, 330] on button "Post" at bounding box center [574, 328] width 47 height 14
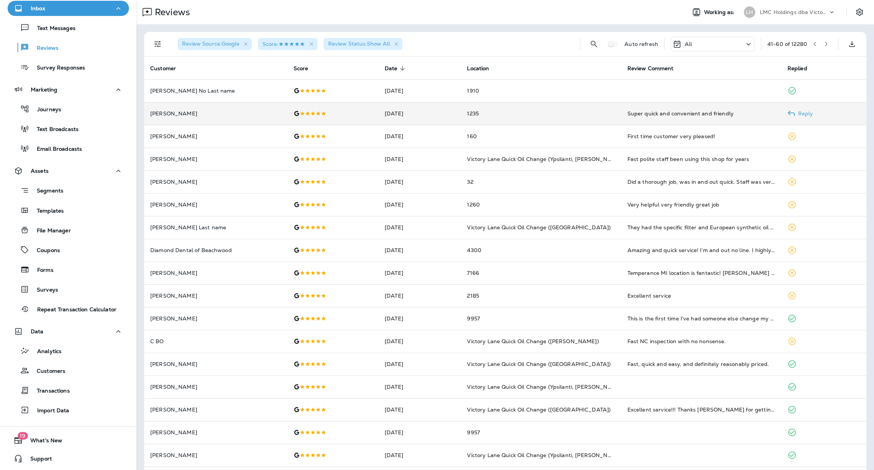
click at [547, 123] on td "1235" at bounding box center [541, 113] width 160 height 23
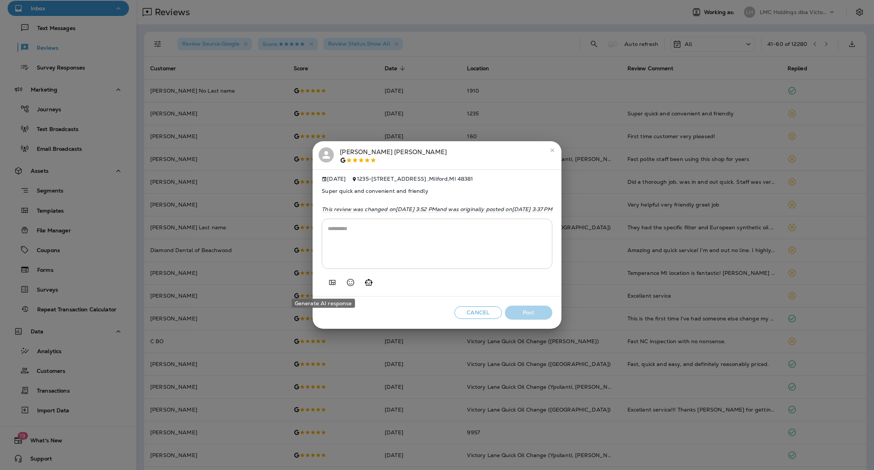
click at [364, 285] on icon "Generate AI response" at bounding box center [368, 282] width 9 height 9
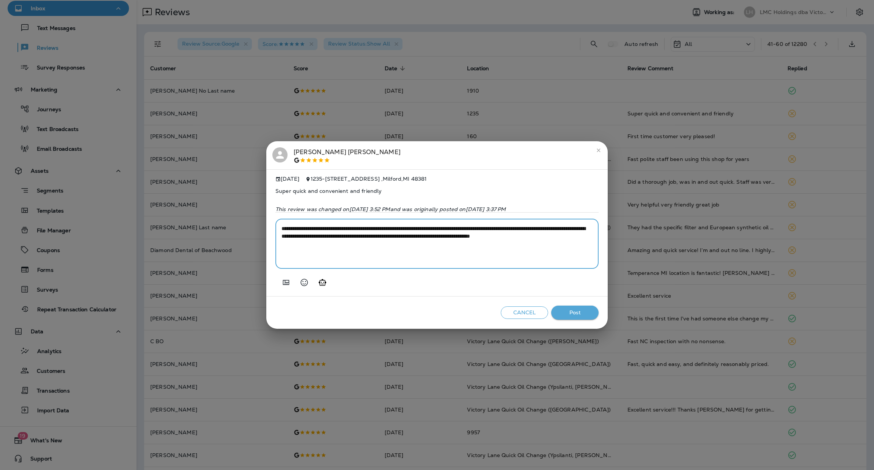
drag, startPoint x: 344, startPoint y: 247, endPoint x: 285, endPoint y: 221, distance: 64.2
click at [285, 221] on div "**********" at bounding box center [436, 240] width 323 height 56
type textarea "*"
type textarea "**********"
click at [568, 318] on button "Post" at bounding box center [574, 312] width 47 height 14
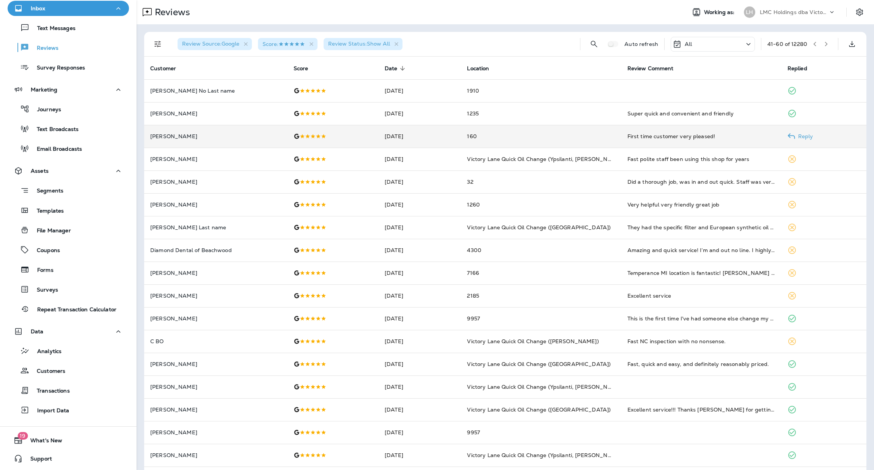
click at [491, 141] on td "160" at bounding box center [541, 136] width 160 height 23
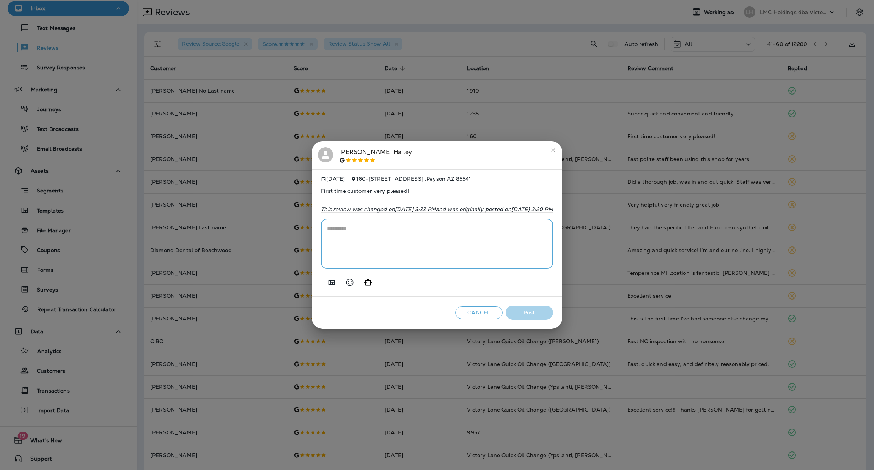
click at [441, 234] on textarea at bounding box center [437, 244] width 220 height 38
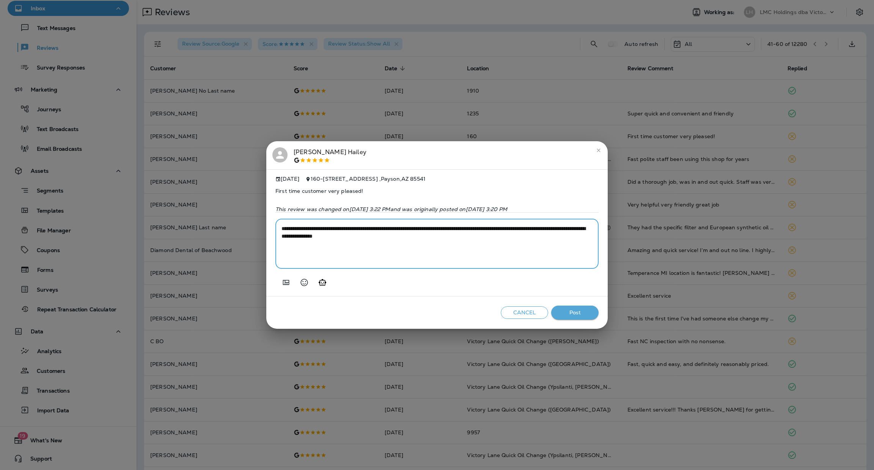
type textarea "**********"
click at [587, 316] on button "Post" at bounding box center [574, 312] width 47 height 14
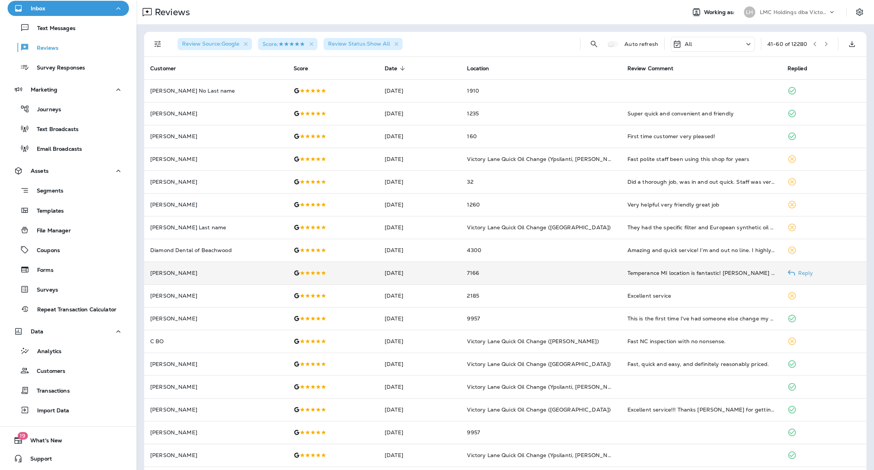
click at [571, 273] on td "7166" at bounding box center [541, 272] width 160 height 23
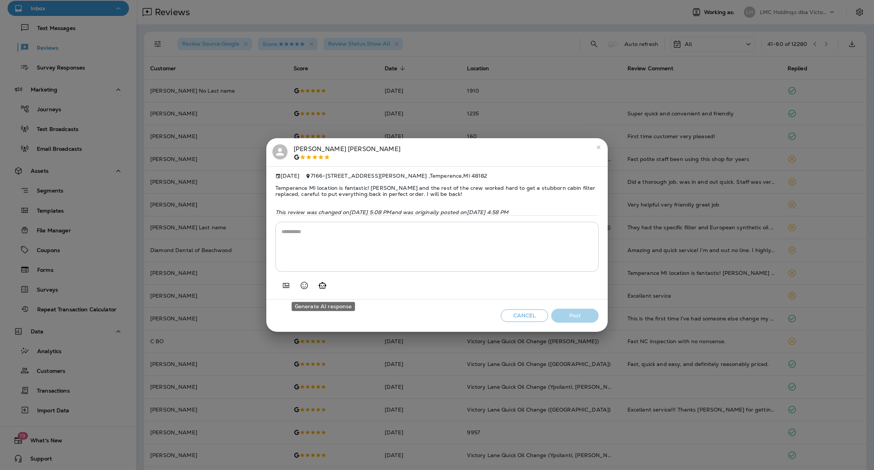
click at [323, 286] on icon "Generate AI response" at bounding box center [323, 285] width 8 height 6
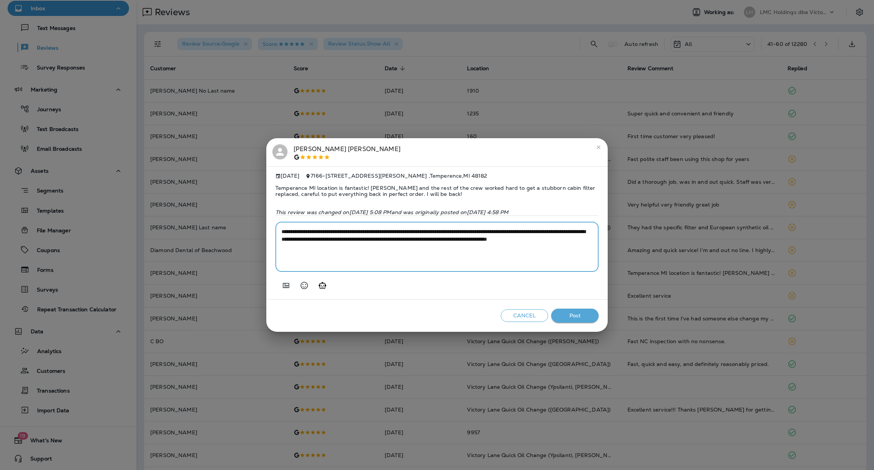
drag, startPoint x: 376, startPoint y: 253, endPoint x: 523, endPoint y: 244, distance: 147.5
click at [523, 244] on textarea "**********" at bounding box center [437, 247] width 311 height 38
type textarea "**********"
click at [588, 315] on button "Post" at bounding box center [574, 315] width 47 height 14
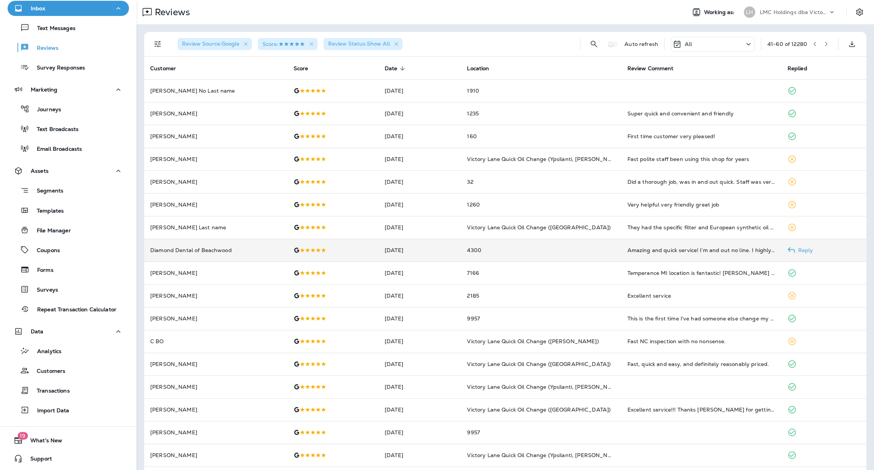
click at [509, 253] on td "4300" at bounding box center [541, 250] width 160 height 23
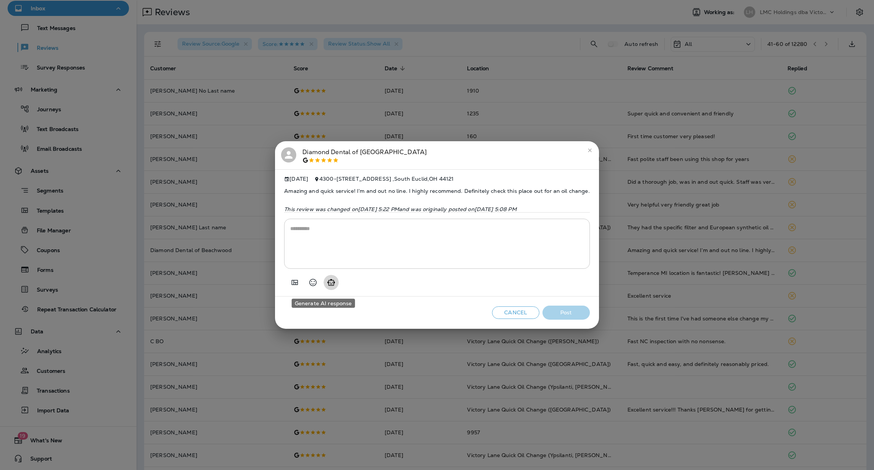
click at [327, 285] on icon "Generate AI response" at bounding box center [331, 282] width 8 height 6
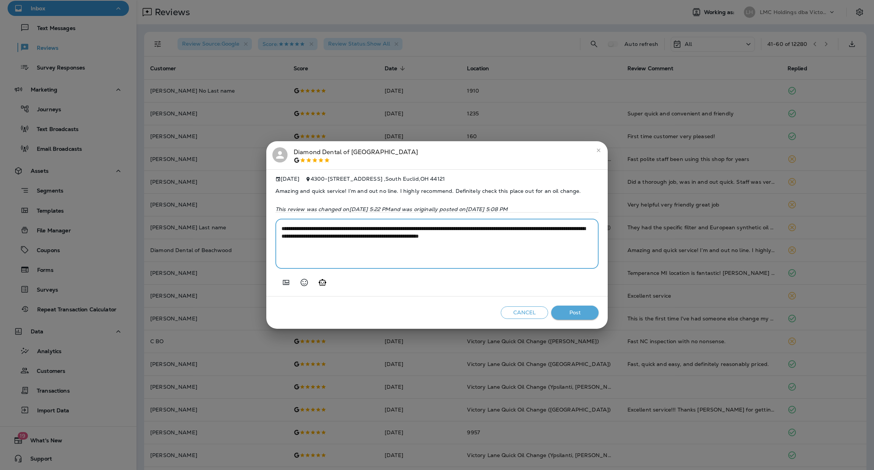
click at [379, 232] on textarea "**********" at bounding box center [437, 244] width 311 height 38
drag, startPoint x: 349, startPoint y: 252, endPoint x: 330, endPoint y: 237, distance: 23.7
click at [330, 237] on textarea "**********" at bounding box center [437, 244] width 311 height 38
type textarea "**********"
click at [572, 315] on button "Post" at bounding box center [574, 312] width 47 height 14
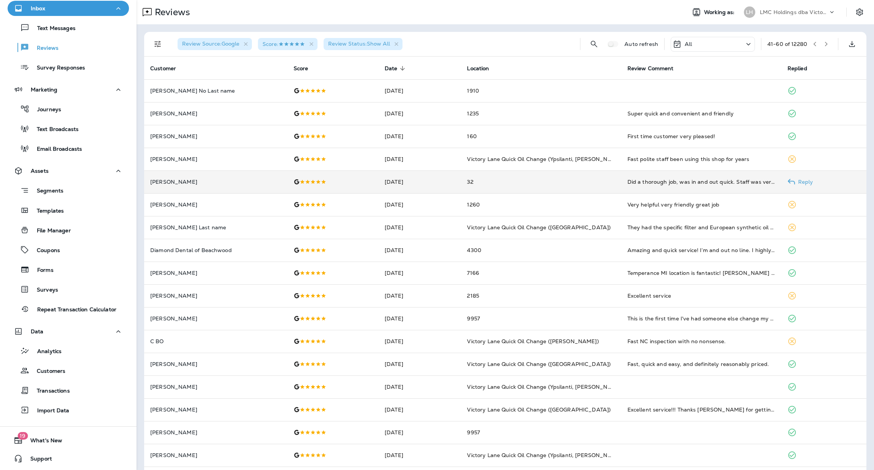
click at [492, 185] on td "32" at bounding box center [541, 181] width 160 height 23
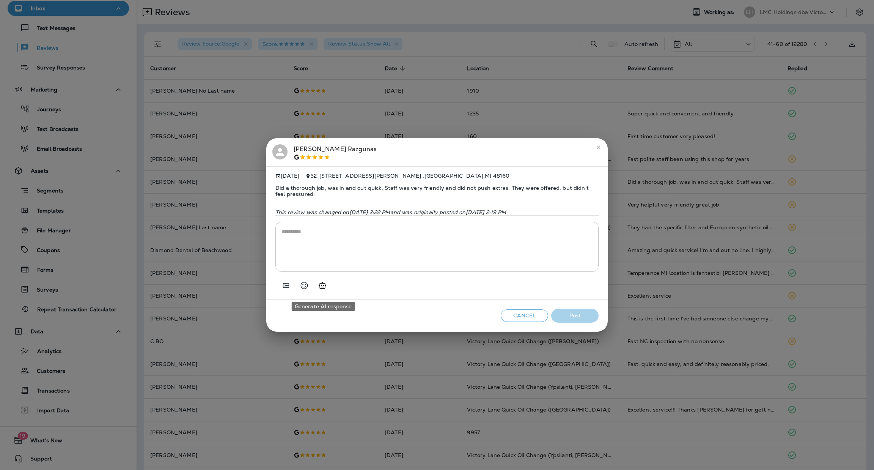
click at [325, 288] on icon "Generate AI response" at bounding box center [323, 285] width 8 height 6
type textarea "**********"
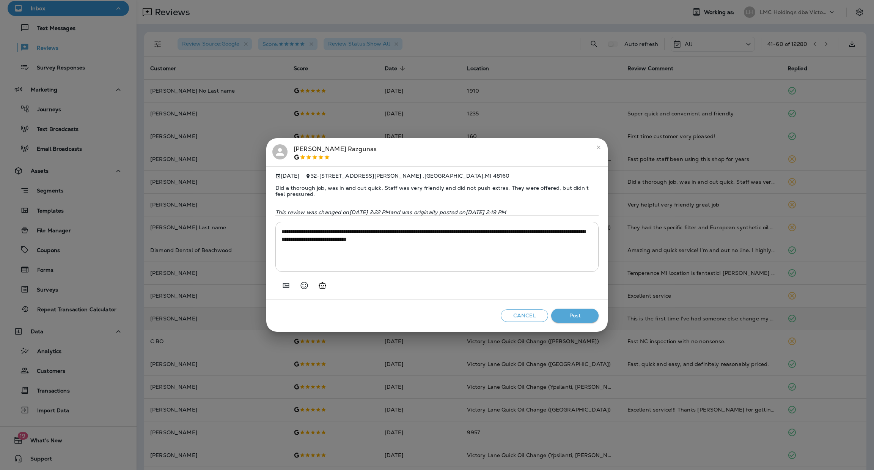
click at [570, 319] on button "Post" at bounding box center [574, 315] width 47 height 14
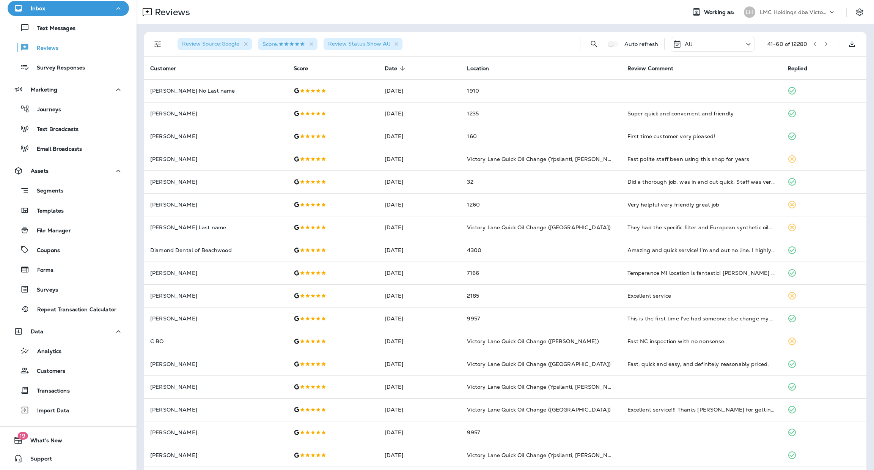
click at [160, 43] on icon "Filters" at bounding box center [157, 43] width 9 height 9
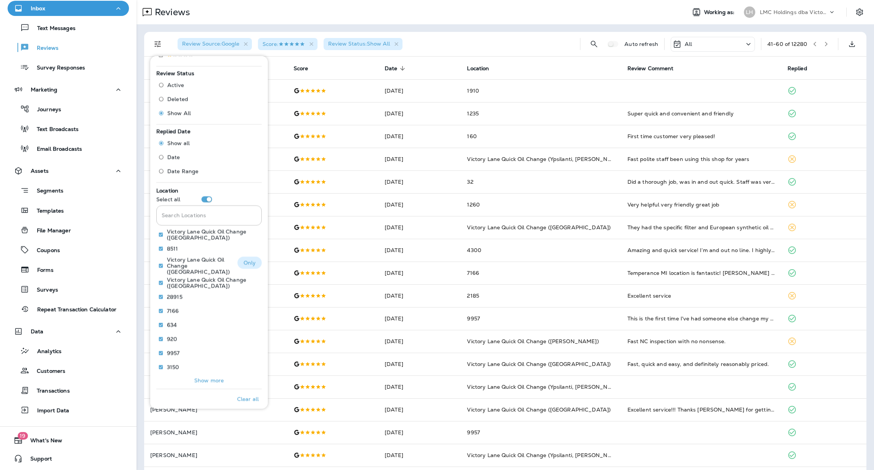
scroll to position [218, 0]
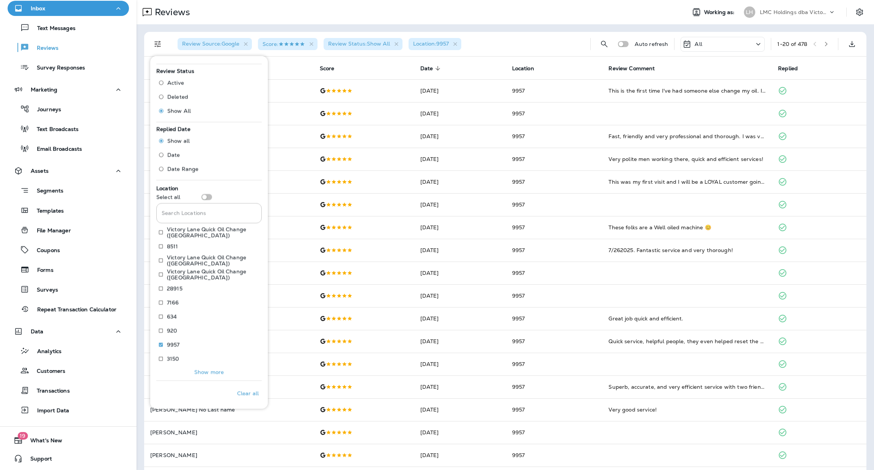
click at [538, 31] on div "Review Source : Google Score : Review Status : Show All Location : 9957 Auto re…" at bounding box center [506, 283] width 738 height 518
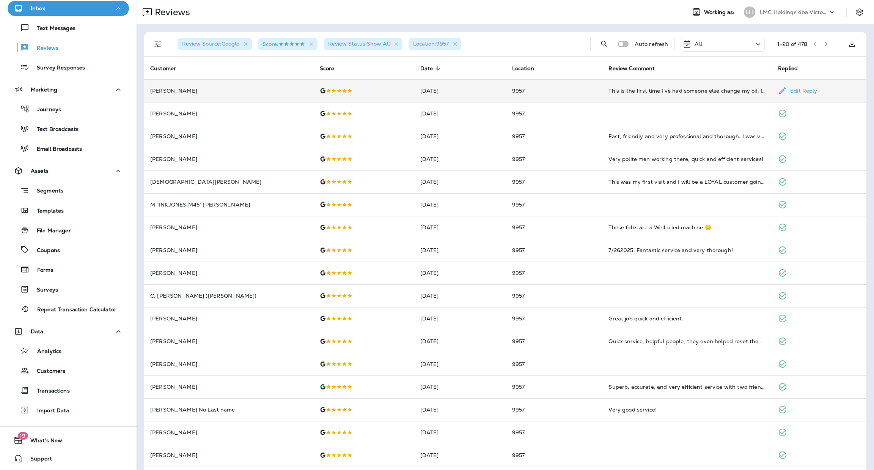
click at [556, 89] on td "9957" at bounding box center [554, 90] width 97 height 23
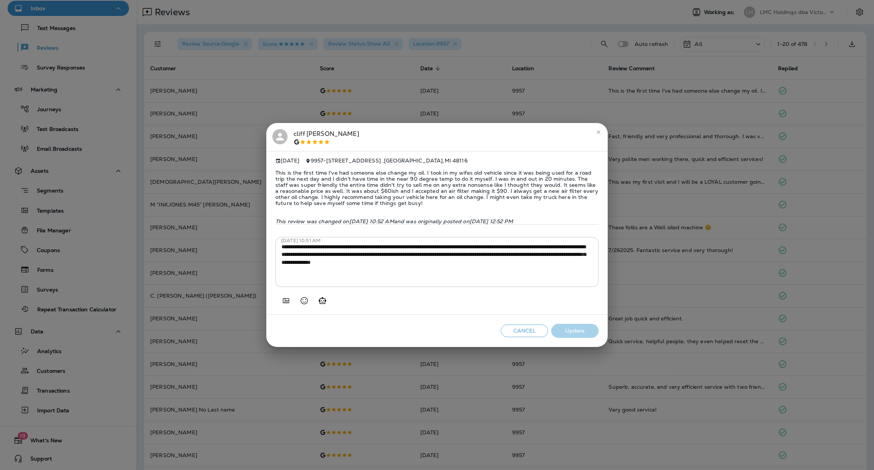
click at [597, 129] on icon "close" at bounding box center [599, 132] width 6 height 6
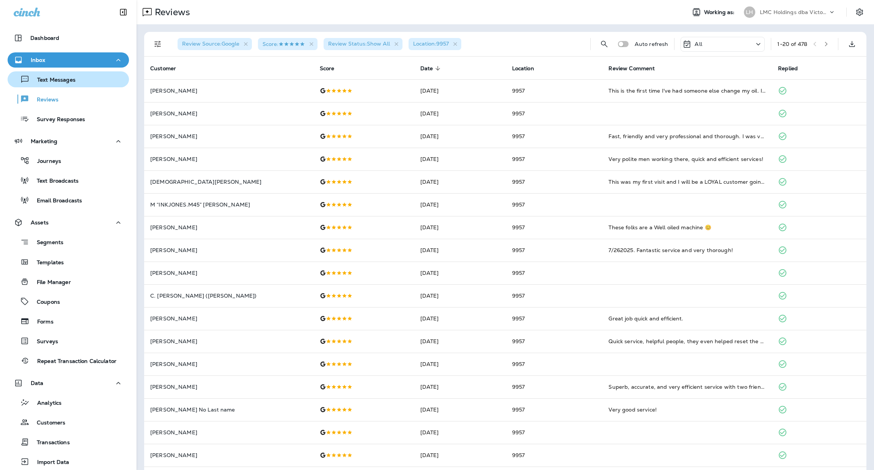
click at [65, 85] on button "Text Messages" at bounding box center [68, 79] width 121 height 16
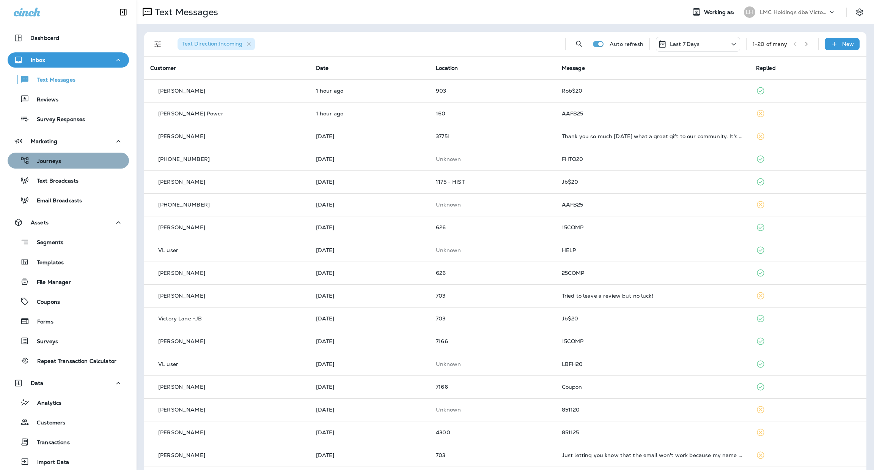
click at [72, 162] on div "Journeys" at bounding box center [68, 160] width 115 height 11
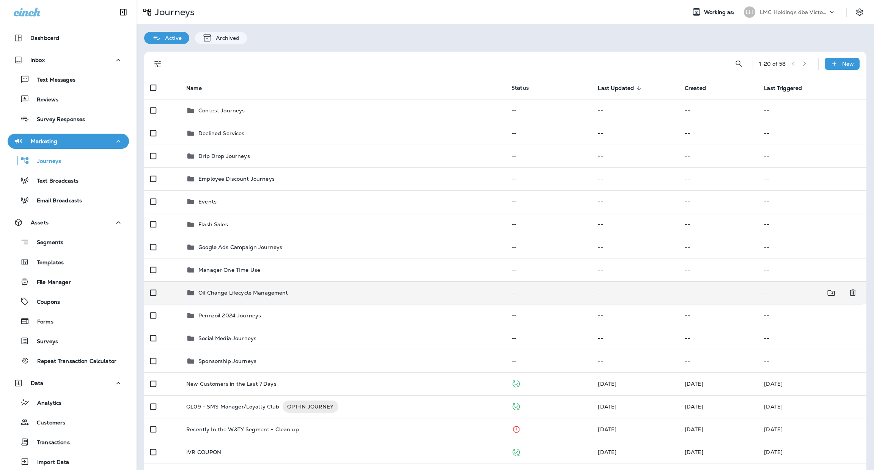
click at [285, 294] on p "Oil Change Lifecycle Management" at bounding box center [243, 293] width 90 height 6
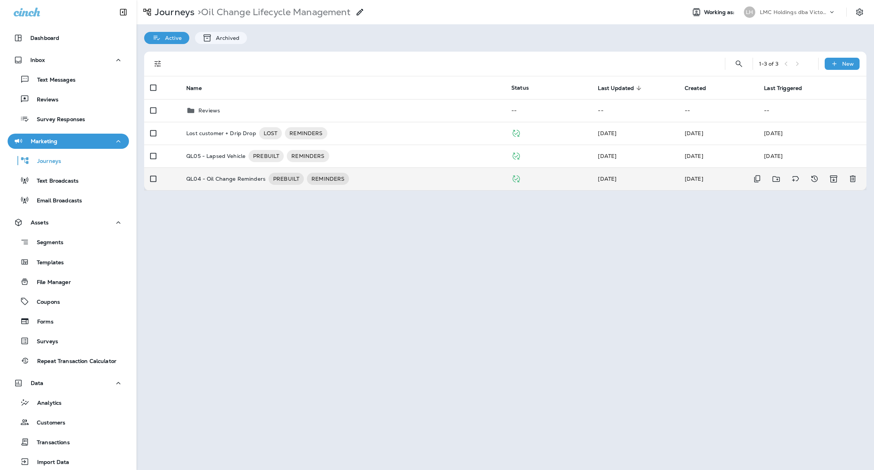
click at [400, 182] on div "QL04 - Oil Change Reminders PREBUILT REMINDERS" at bounding box center [342, 179] width 313 height 12
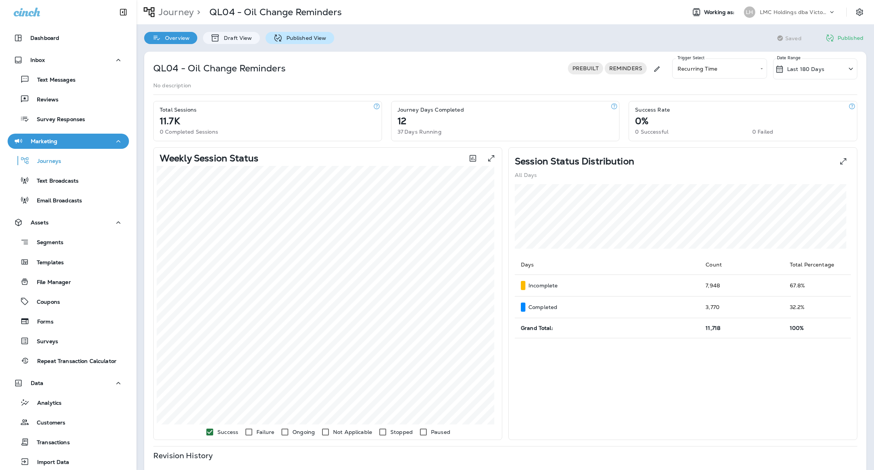
click at [303, 40] on p "Published View" at bounding box center [305, 38] width 44 height 6
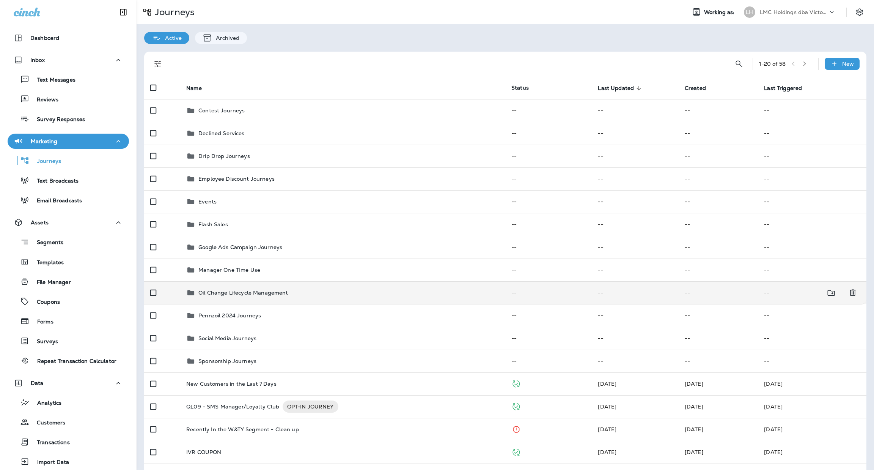
click at [329, 297] on td "Oil Change Lifecycle Management" at bounding box center [342, 292] width 325 height 23
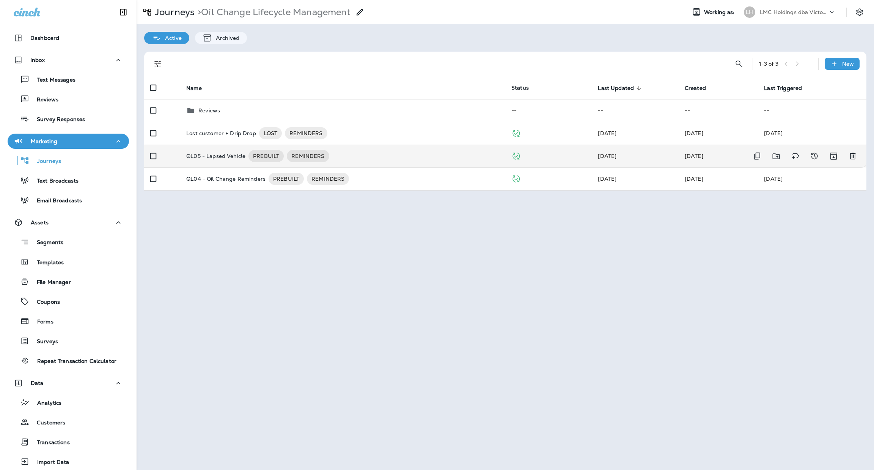
click at [360, 152] on div "QL05 - Lapsed Vehicle PREBUILT REMINDERS" at bounding box center [342, 156] width 313 height 12
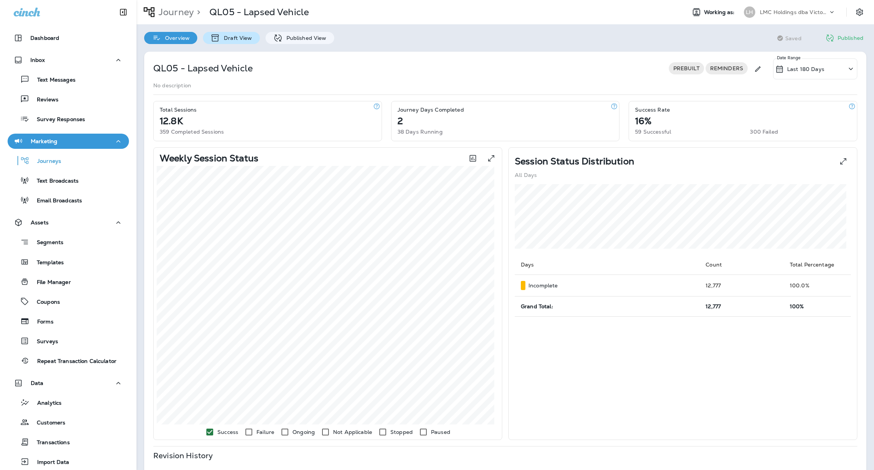
click at [233, 40] on p "Draft View" at bounding box center [236, 38] width 32 height 6
